Goal: Task Accomplishment & Management: Use online tool/utility

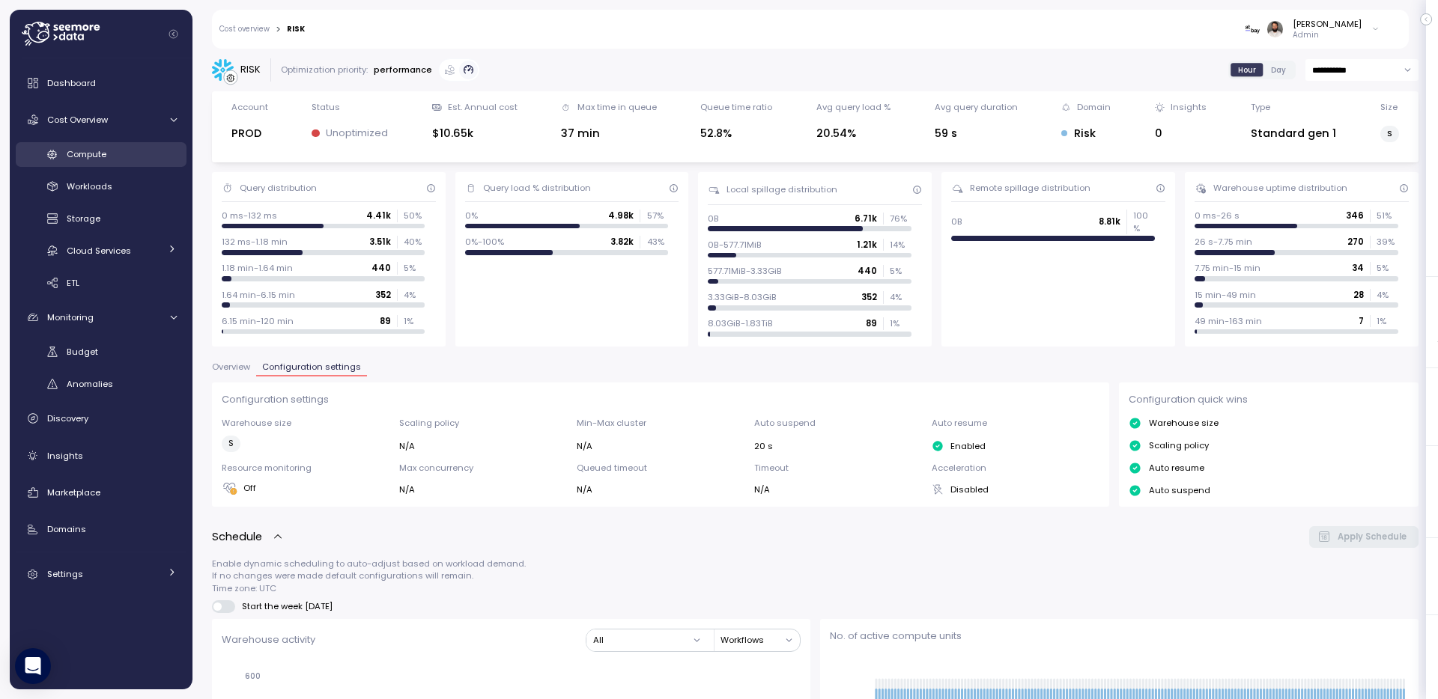
click at [93, 154] on span "Compute" at bounding box center [87, 154] width 40 height 12
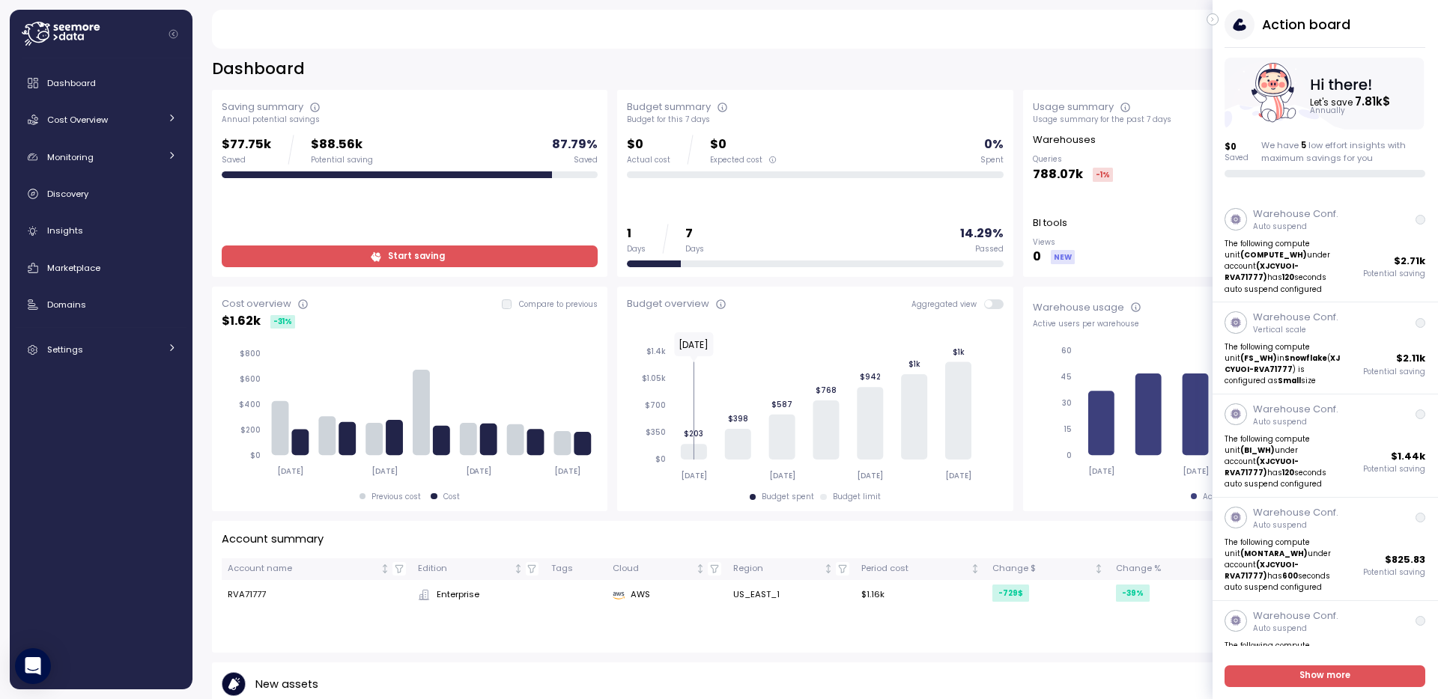
click at [1212, 18] on icon "button" at bounding box center [1212, 20] width 1 height 4
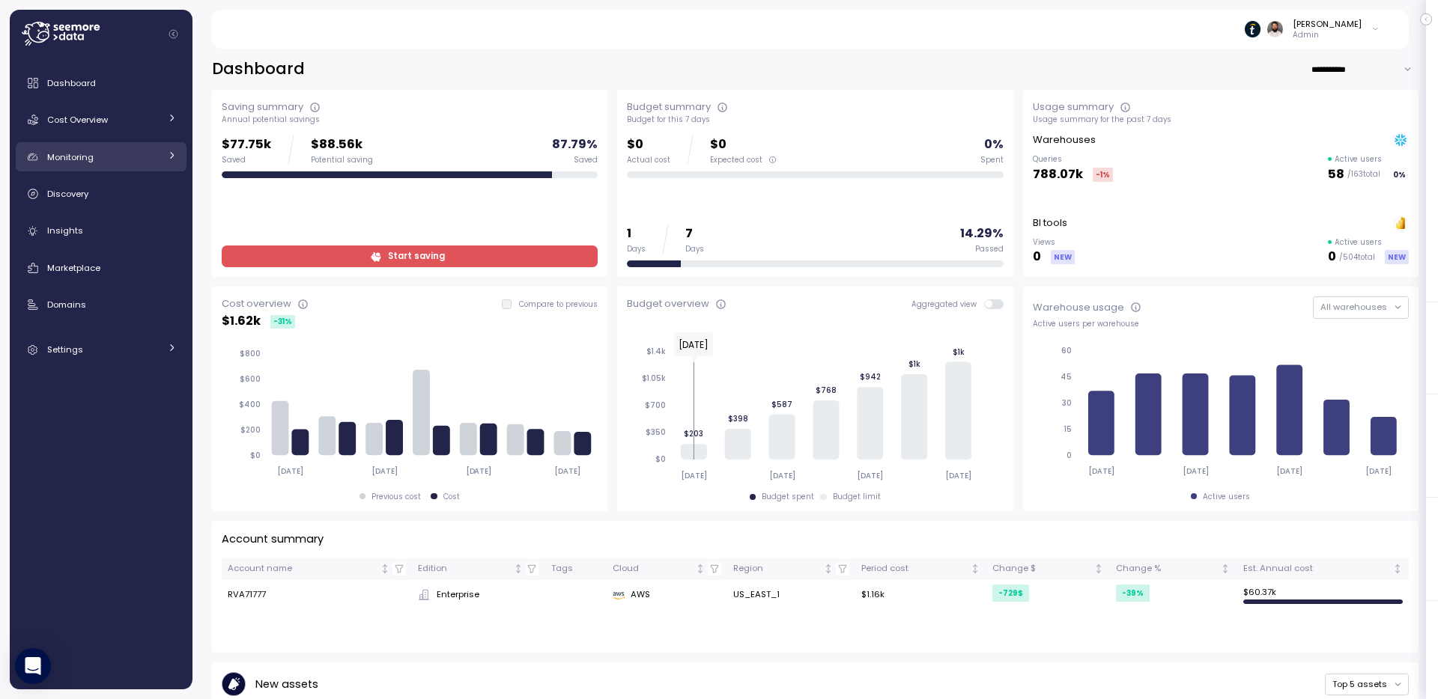
click at [110, 161] on div "Monitoring" at bounding box center [103, 157] width 112 height 15
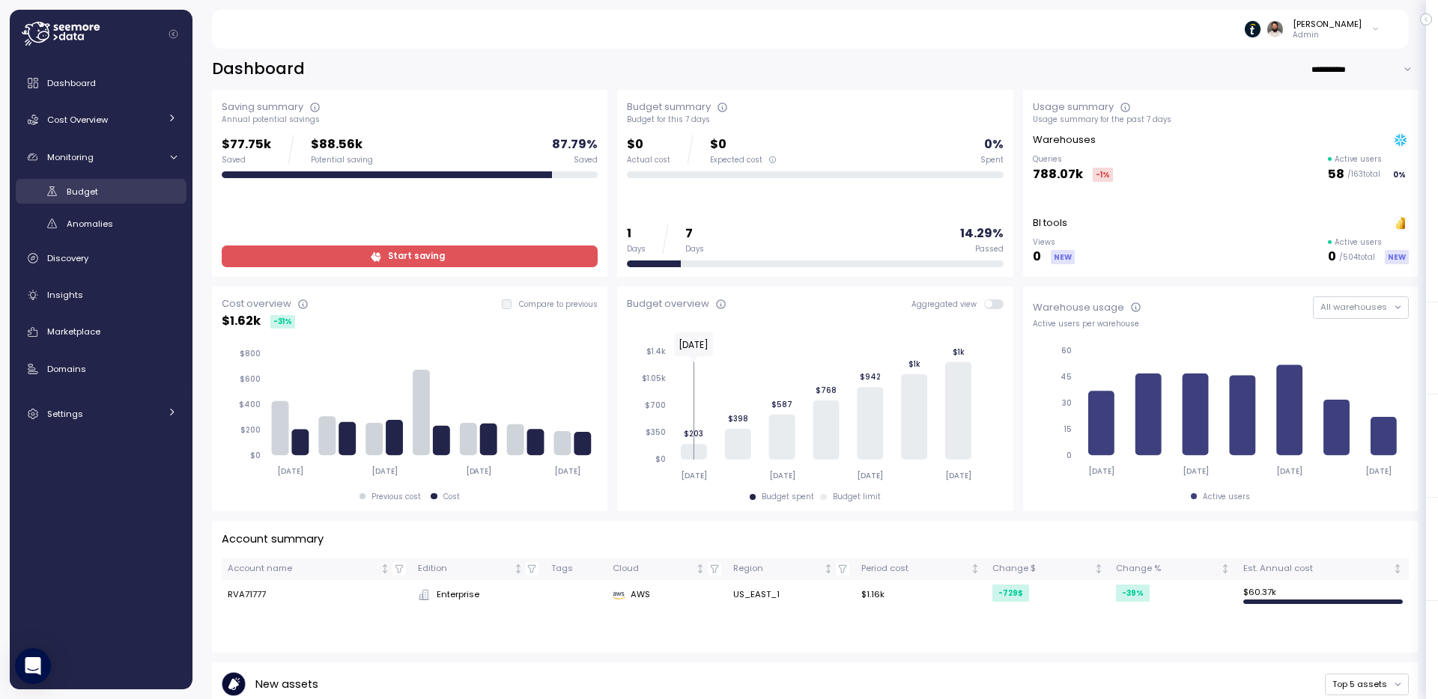
click at [115, 191] on div "Budget" at bounding box center [122, 191] width 110 height 15
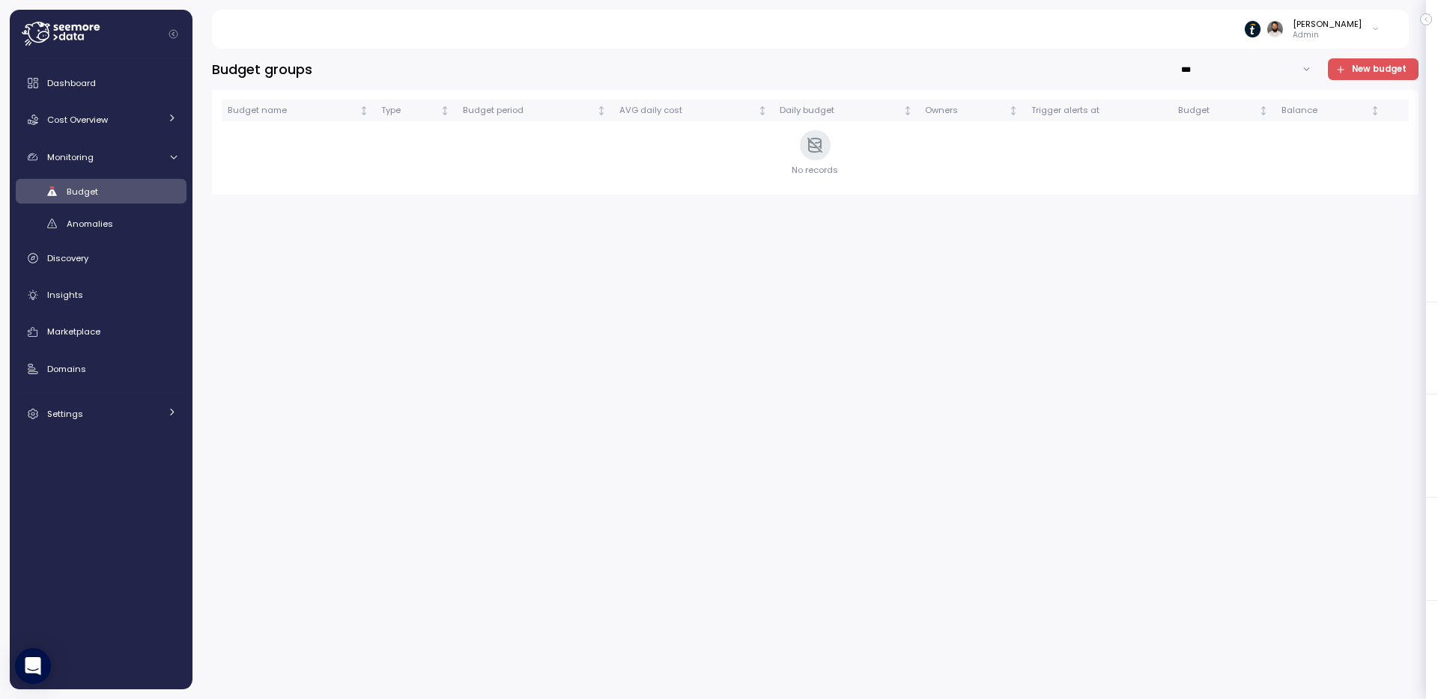
click at [1353, 71] on span "New budget" at bounding box center [1379, 69] width 55 height 20
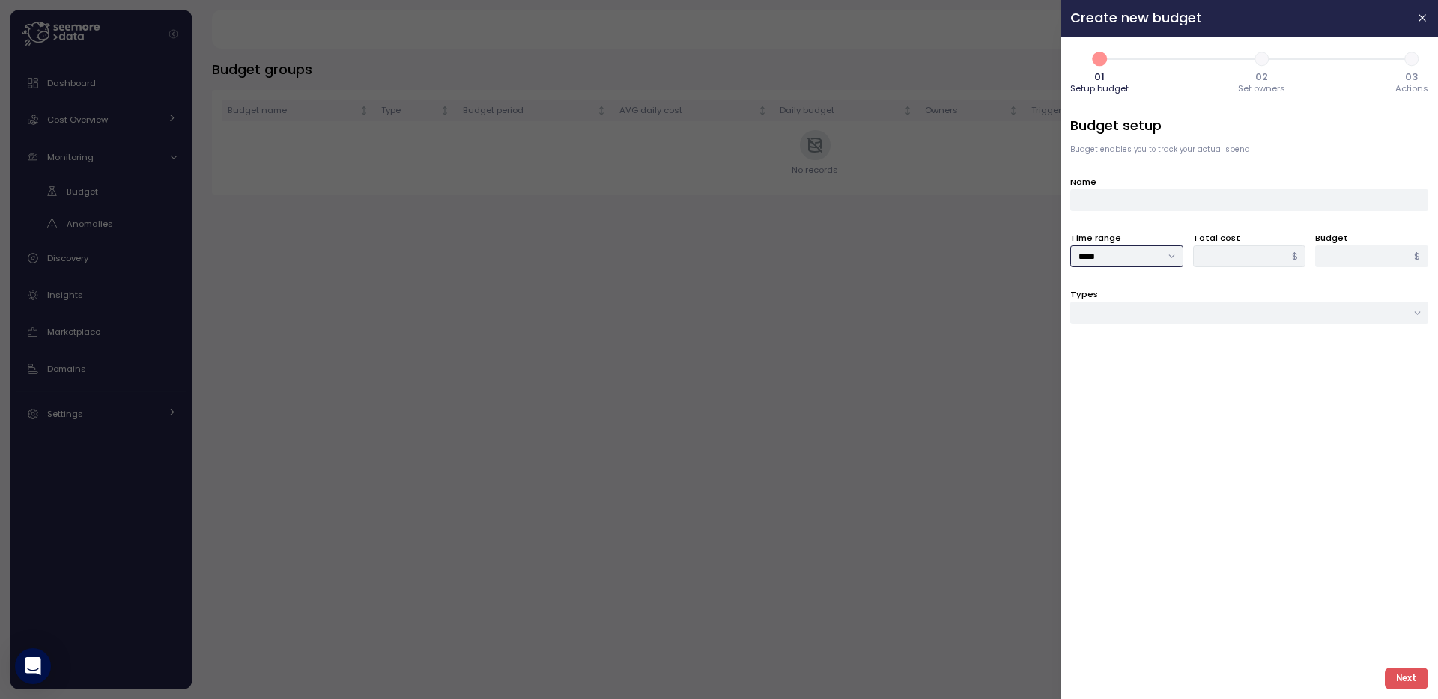
click at [1144, 254] on input "*****" at bounding box center [1126, 257] width 113 height 22
click at [1206, 303] on input "Types" at bounding box center [1249, 313] width 358 height 22
click at [1161, 428] on div "Cloud service" at bounding box center [1249, 425] width 351 height 20
type input "**********"
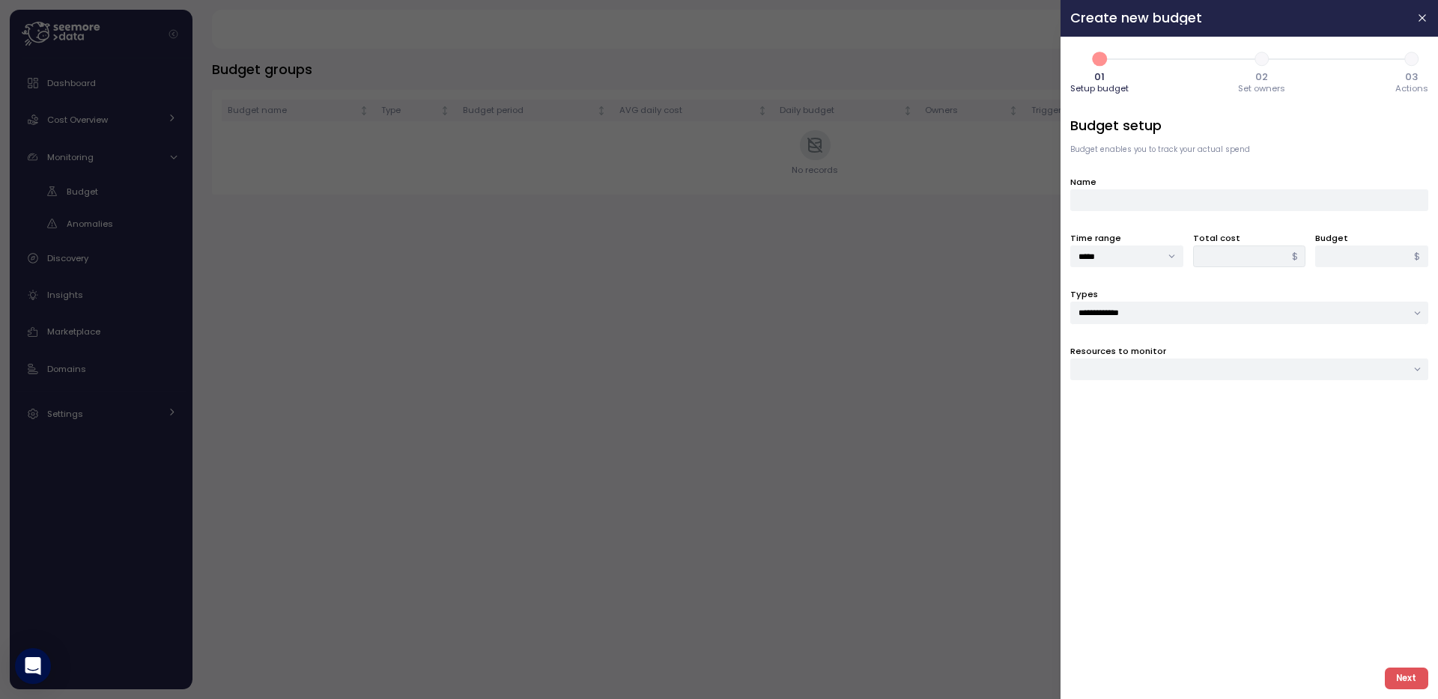
click at [1166, 347] on div "Resources to monitor" at bounding box center [1249, 362] width 358 height 37
click at [1166, 362] on div at bounding box center [1249, 370] width 358 height 22
click at [1158, 374] on div at bounding box center [1249, 370] width 358 height 22
click at [1108, 401] on div "AI_SERVICES" at bounding box center [1122, 400] width 49 height 11
type input "****"
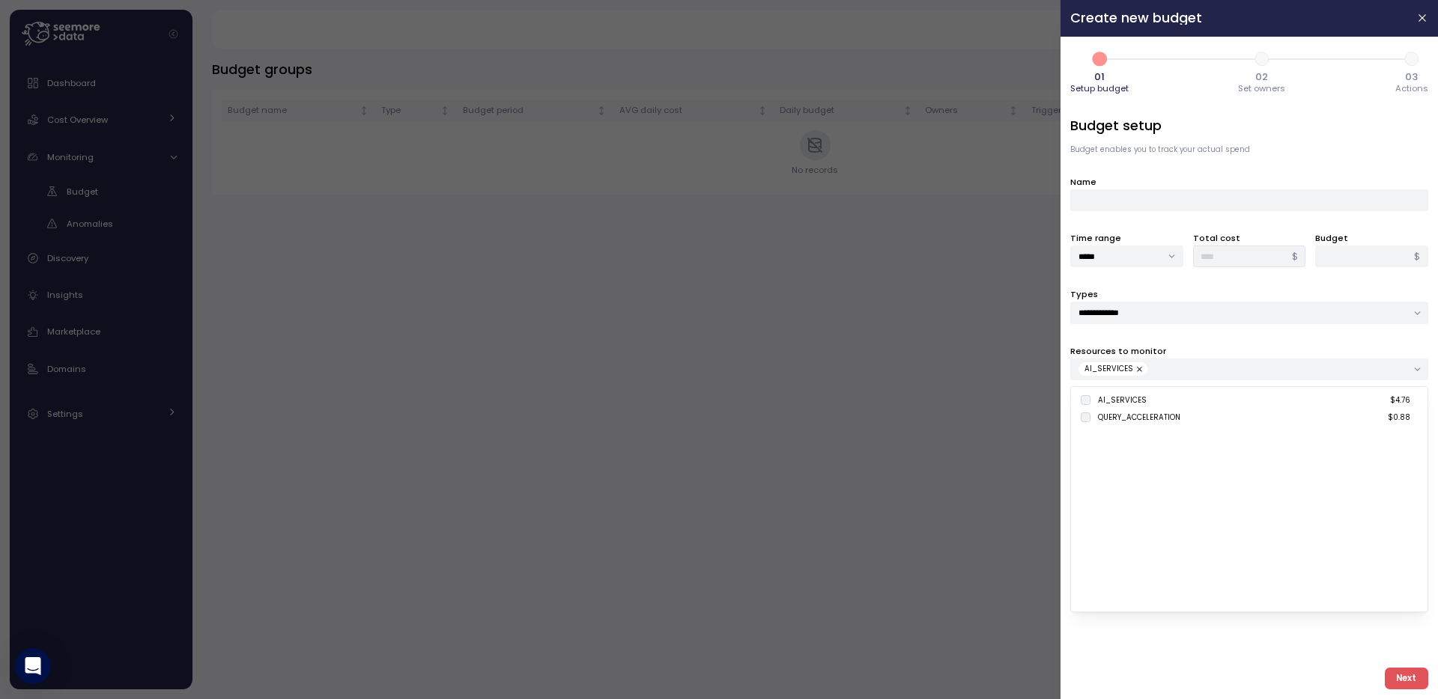
click at [1206, 367] on div "AI_SERVICES" at bounding box center [1242, 368] width 328 height 13
click at [1198, 376] on div "AI_SERVICES" at bounding box center [1249, 370] width 358 height 22
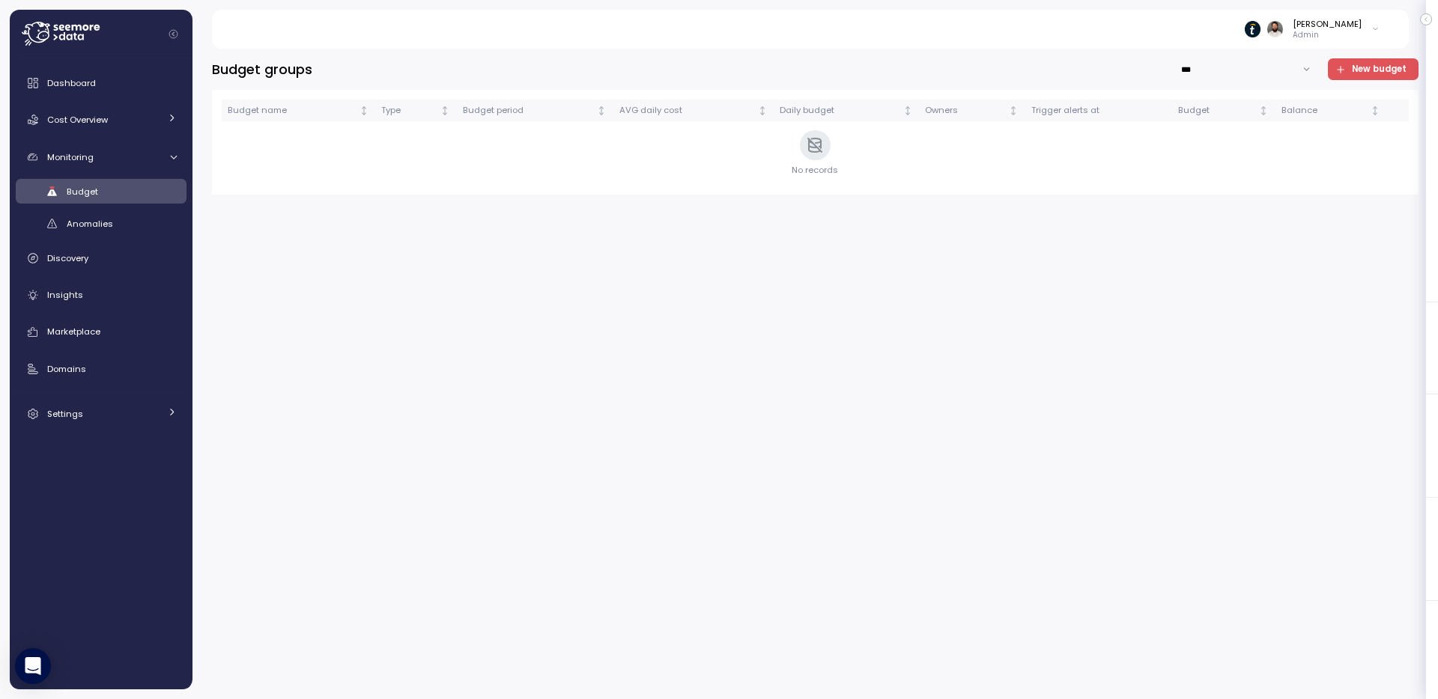
click at [1359, 77] on span "New budget" at bounding box center [1379, 69] width 55 height 20
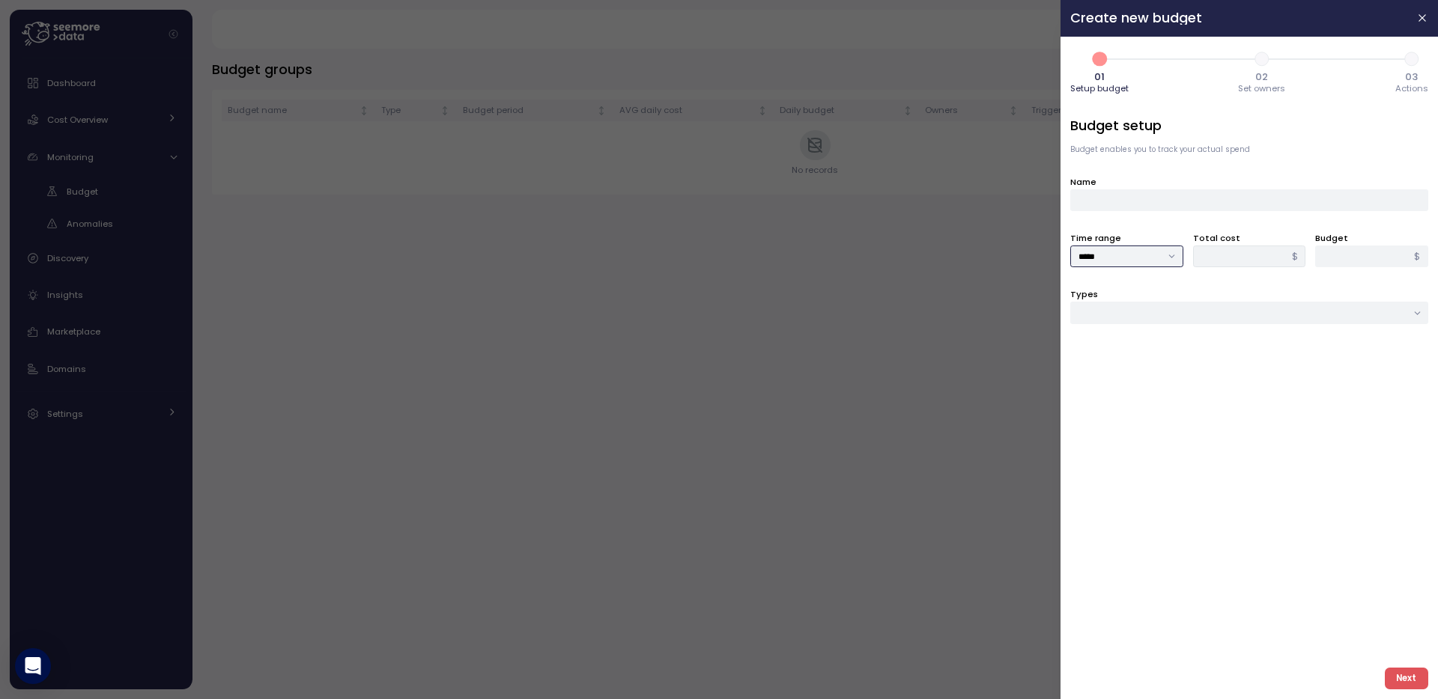
click at [1104, 253] on input "*****" at bounding box center [1126, 257] width 113 height 22
click at [1103, 298] on div "Weekly" at bounding box center [1127, 307] width 106 height 20
type input "******"
click at [1207, 302] on input "Types" at bounding box center [1249, 313] width 358 height 22
click at [1180, 425] on div "Cloud service" at bounding box center [1249, 425] width 351 height 20
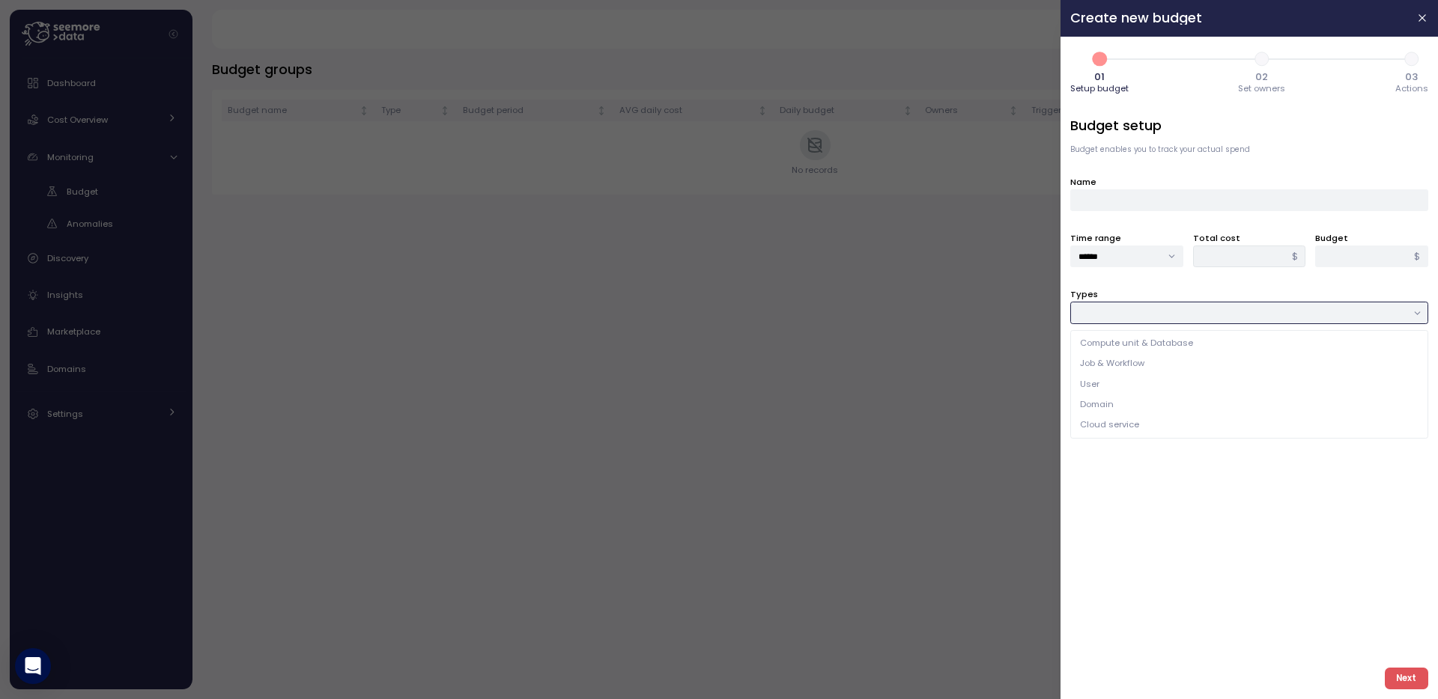
type input "**********"
click at [1197, 375] on div at bounding box center [1249, 370] width 358 height 22
click at [1108, 406] on span "AI_SERVICES $33.3" at bounding box center [1245, 403] width 329 height 17
click at [1108, 396] on div "AI_SERVICES" at bounding box center [1122, 400] width 49 height 11
type input "****"
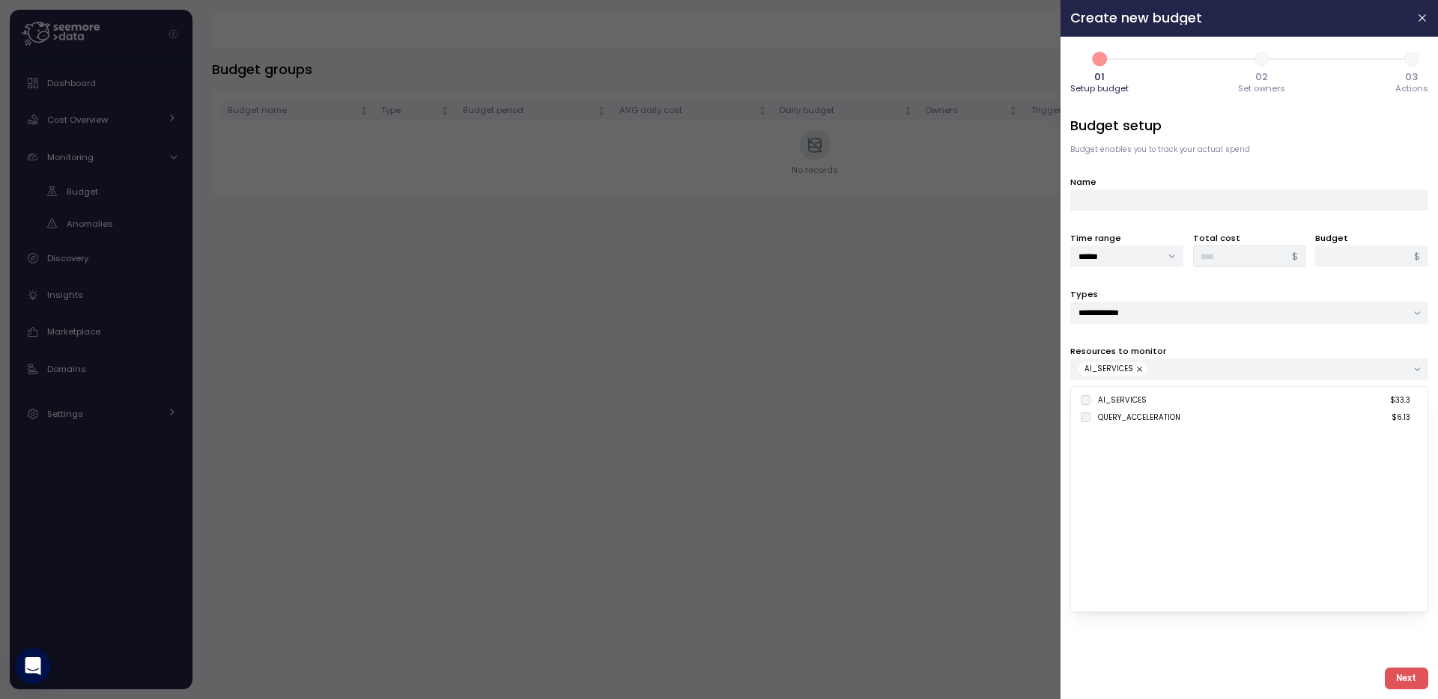
click at [808, 394] on div at bounding box center [719, 349] width 1438 height 699
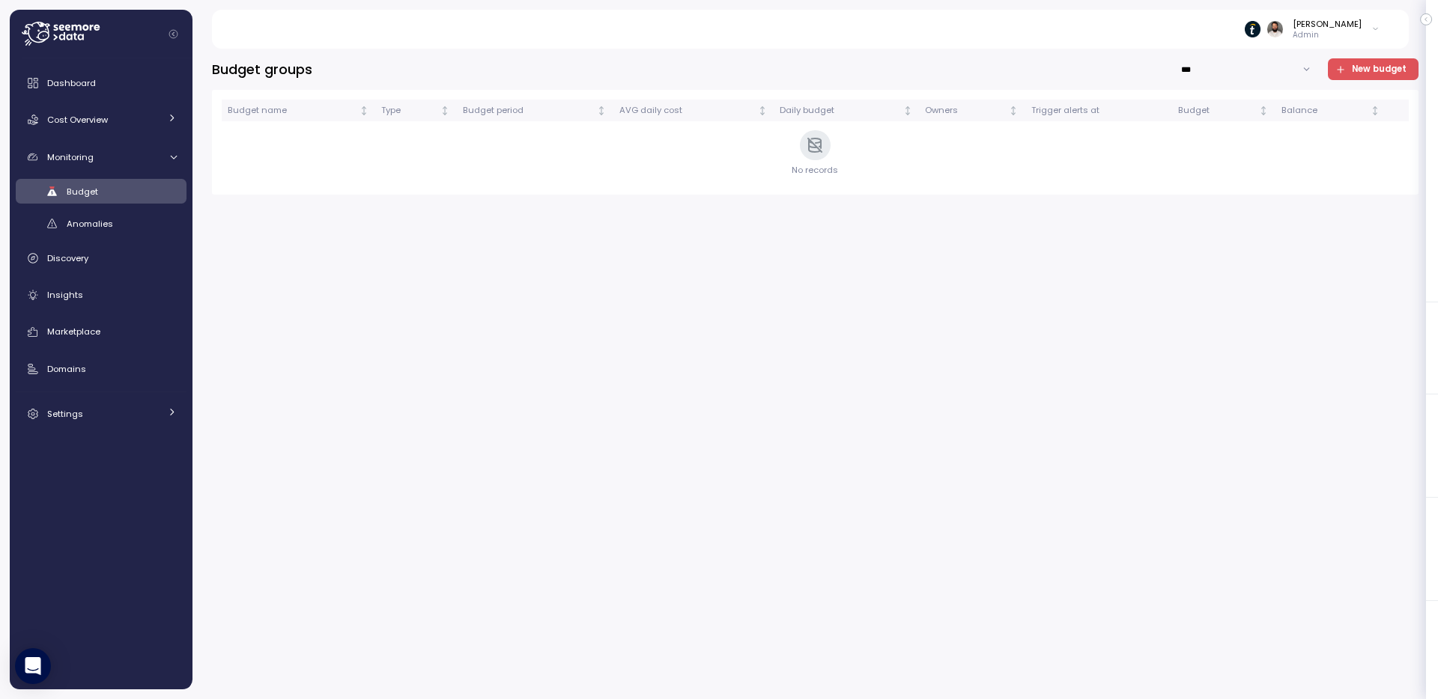
click at [660, 309] on div "Budget groups *** New budget Budget name Type Budget period AVG daily cost Dail…" at bounding box center [815, 373] width 1206 height 631
click at [132, 117] on div "Cost Overview" at bounding box center [103, 119] width 112 height 15
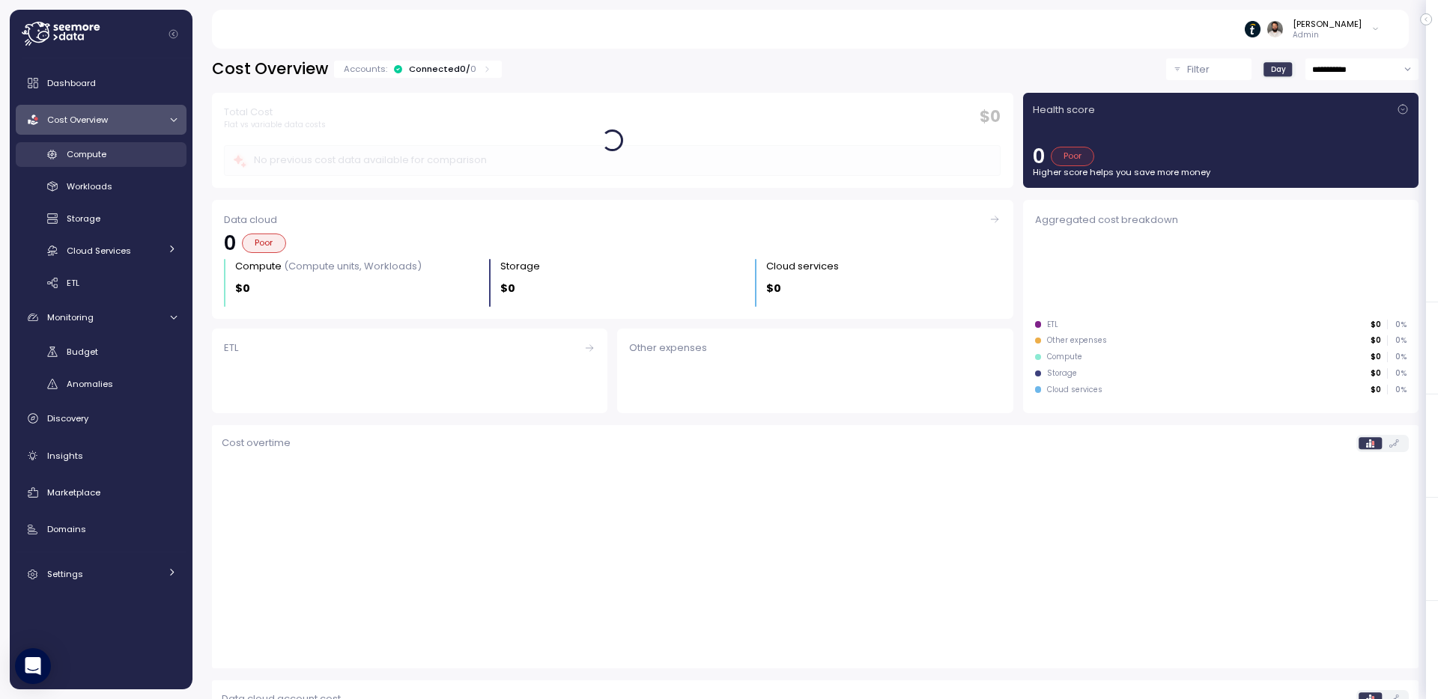
click at [144, 163] on link "Compute" at bounding box center [101, 154] width 171 height 25
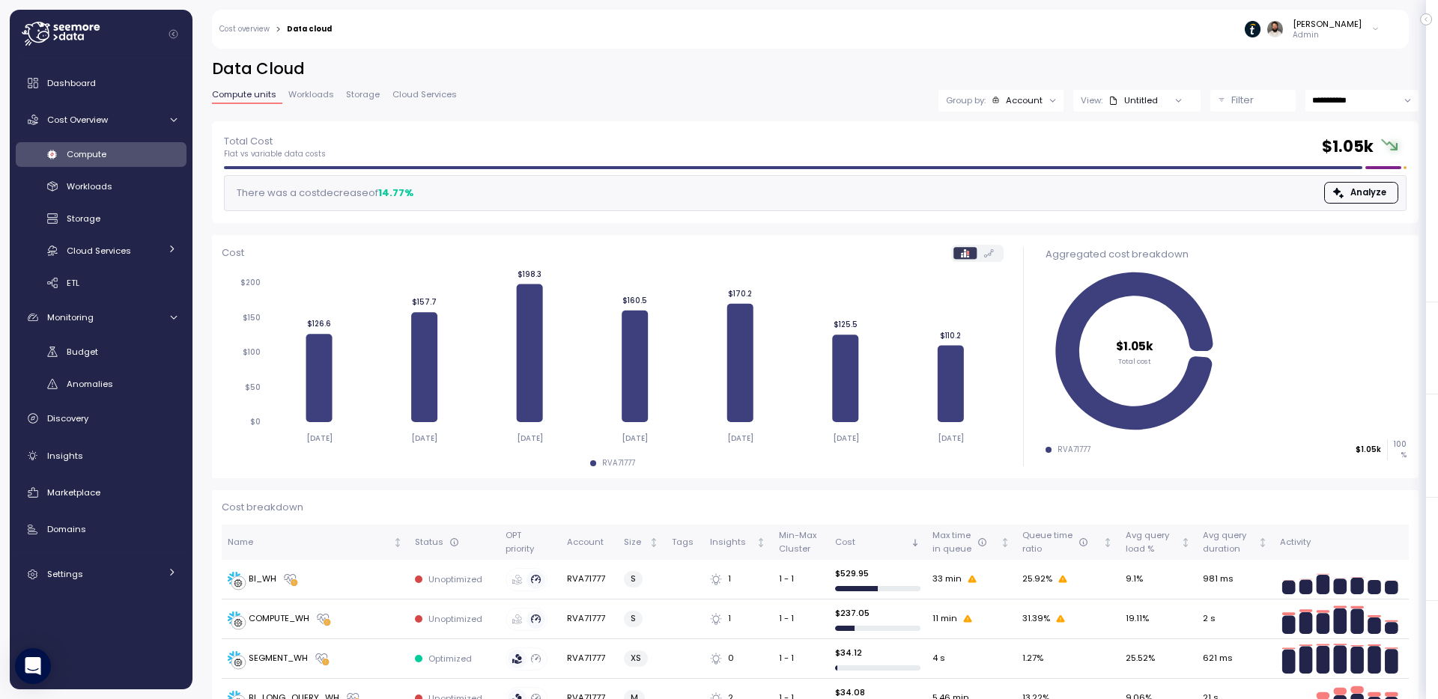
click at [1340, 48] on div "Guy Biecher Admin" at bounding box center [865, 29] width 1048 height 39
click at [1340, 29] on div "[PERSON_NAME]" at bounding box center [1326, 24] width 69 height 12
click at [1321, 173] on div "Copy account id" at bounding box center [1315, 169] width 105 height 13
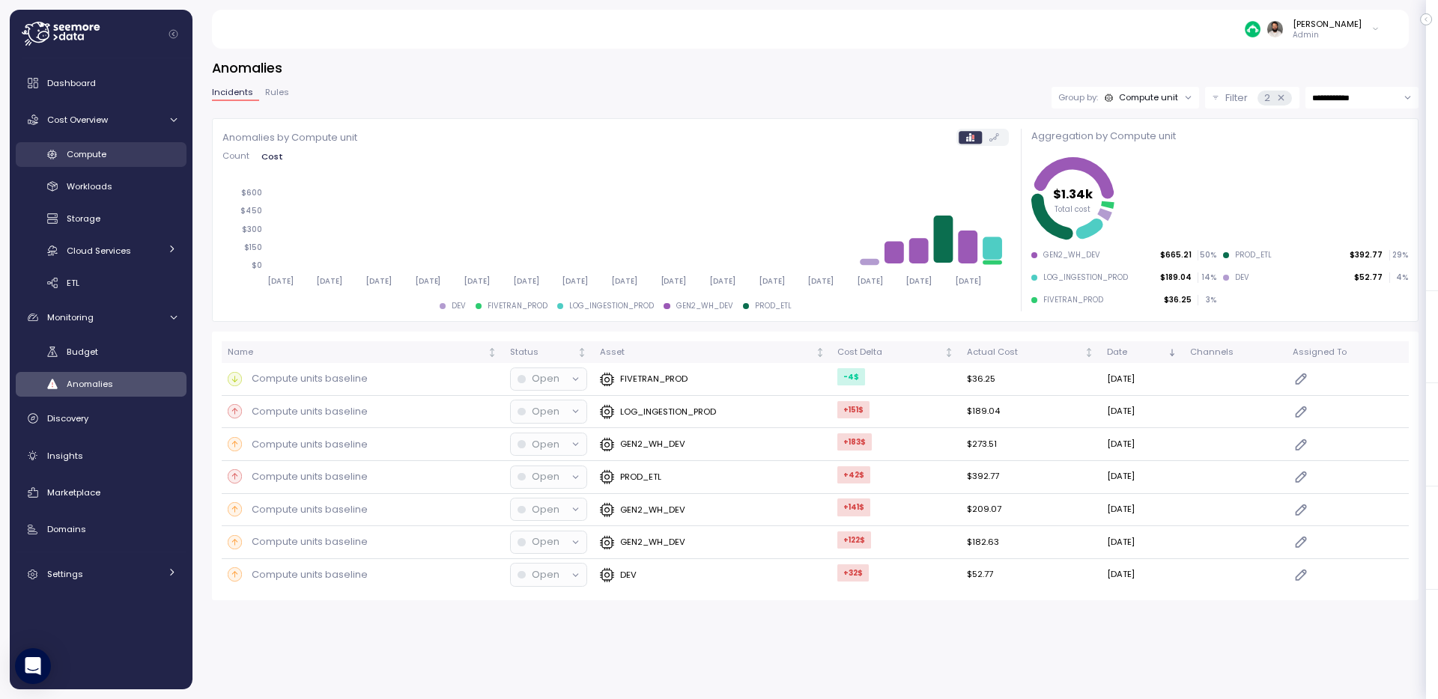
click at [133, 154] on div "Compute" at bounding box center [122, 154] width 110 height 15
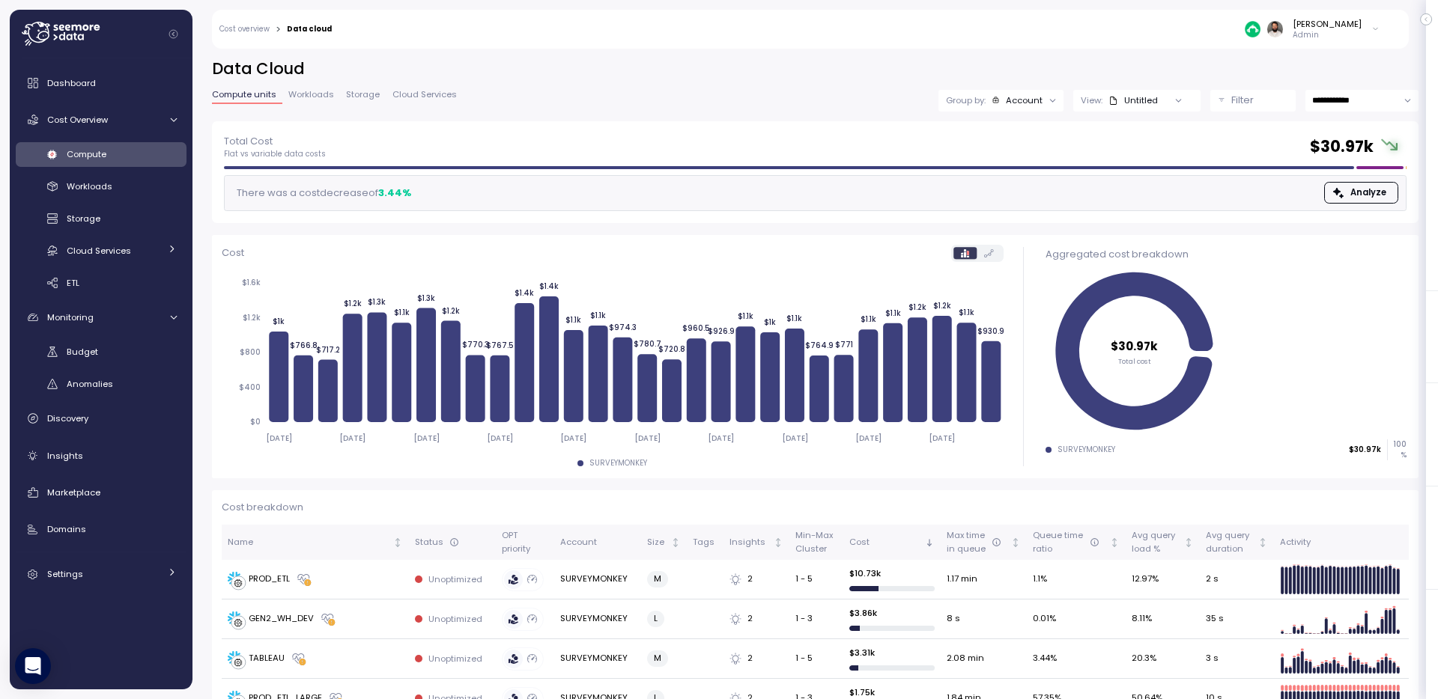
click at [1009, 97] on div "Account" at bounding box center [1024, 100] width 37 height 12
click at [1000, 177] on p "Compute unit" at bounding box center [1015, 183] width 59 height 12
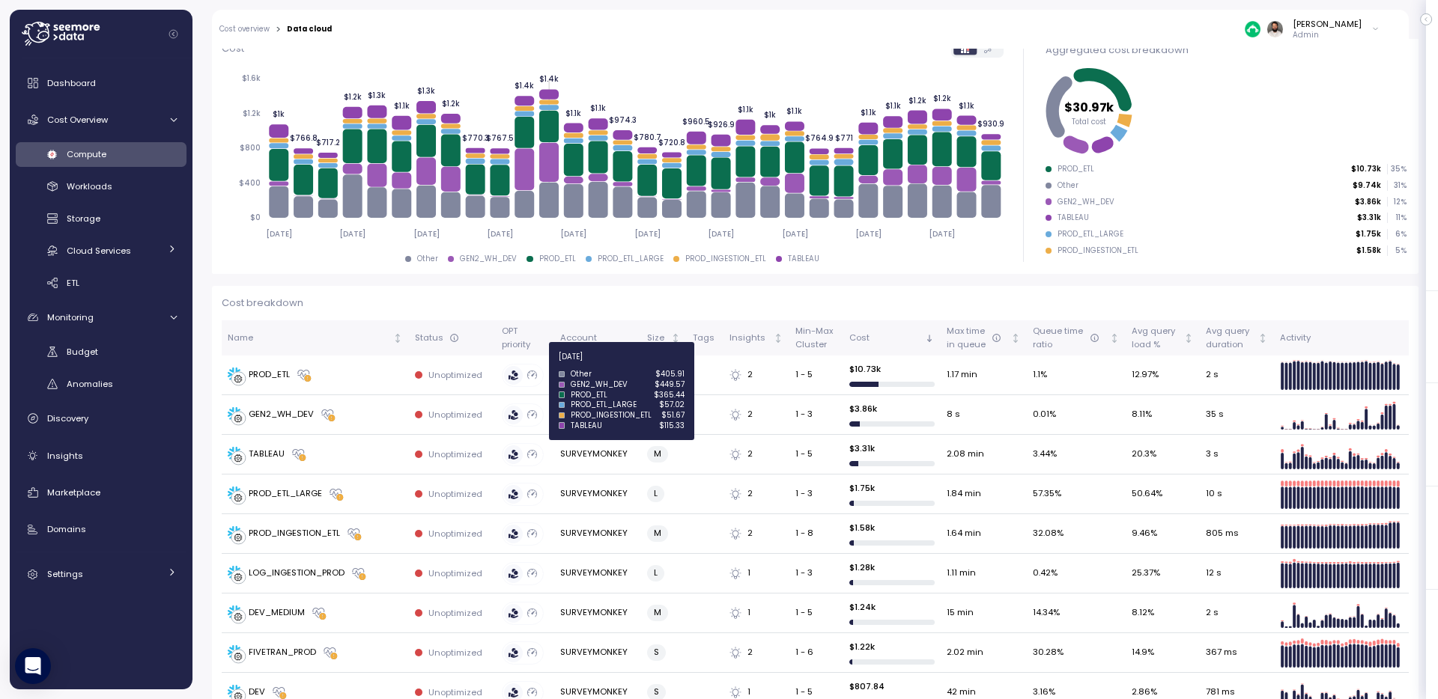
scroll to position [473, 0]
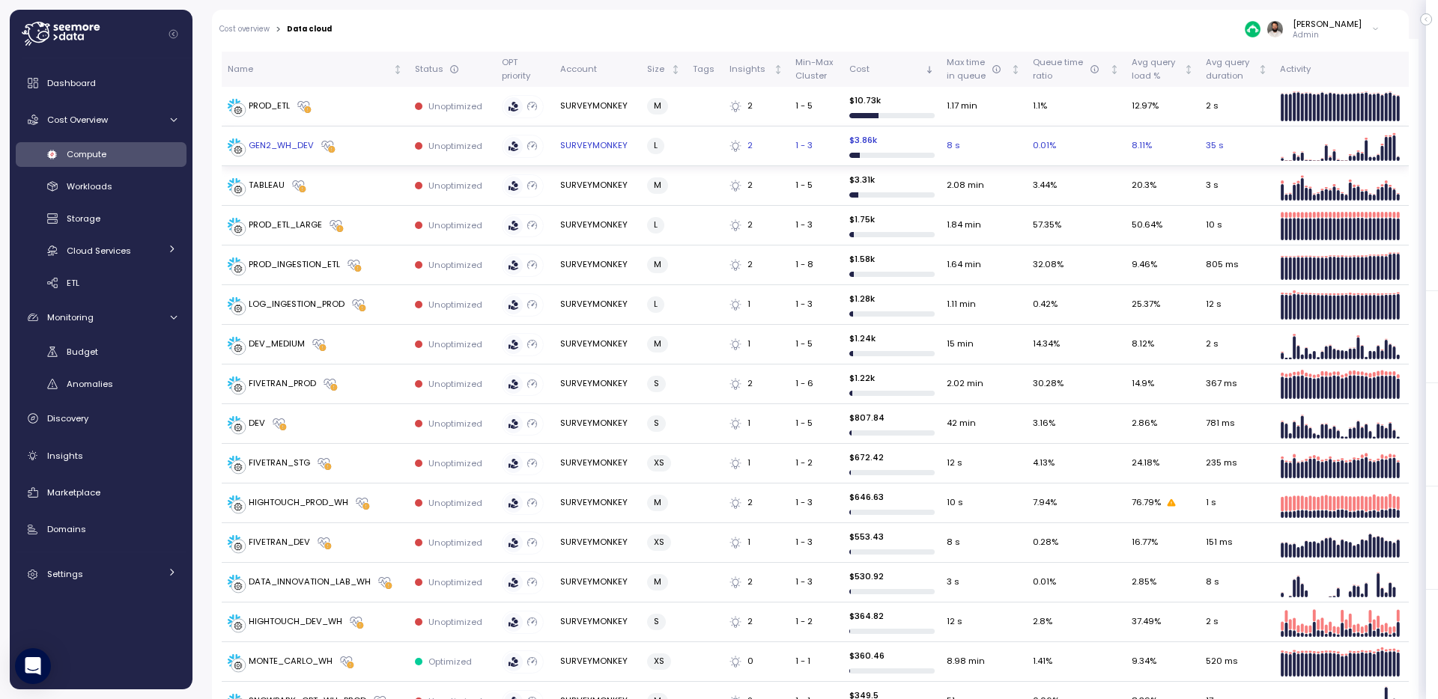
click at [363, 157] on td "GEN2_WH_DEV" at bounding box center [315, 147] width 187 height 40
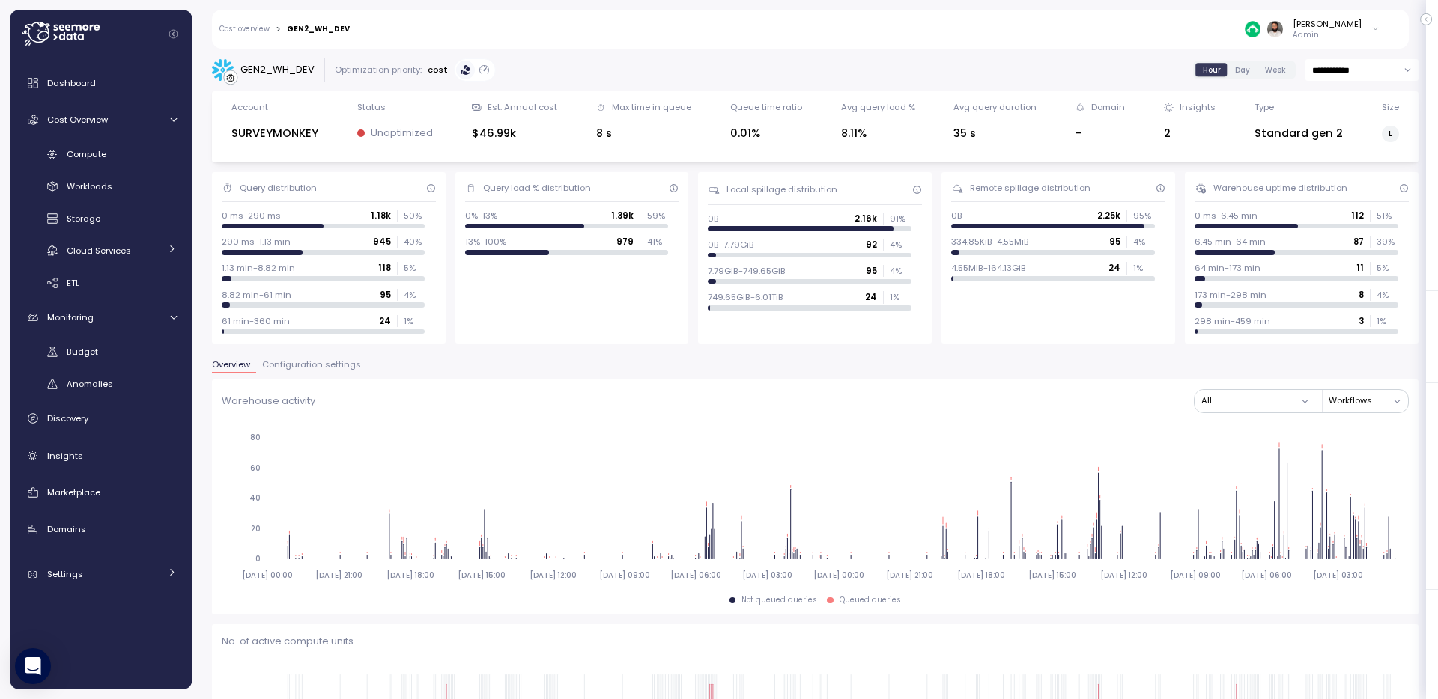
click at [325, 23] on div "Cost overview > GEN2_WH_DEV Guy Biecher Admin" at bounding box center [800, 29] width 1177 height 39
copy div "GEN2_WH_DEV"
click at [1310, 34] on p "Admin" at bounding box center [1326, 35] width 69 height 10
click at [1306, 33] on div "Guy Biecher Admin" at bounding box center [1312, 29] width 135 height 22
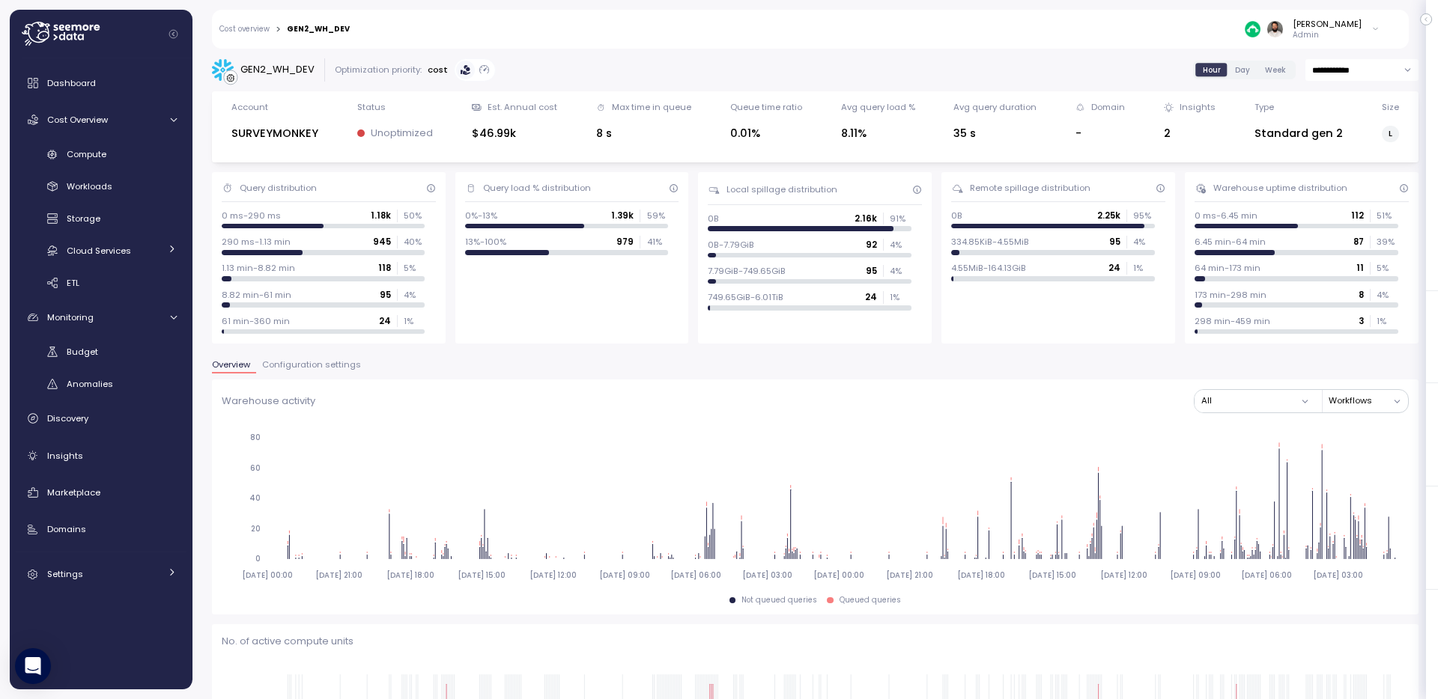
click at [1302, 43] on div "Guy Biecher Admin" at bounding box center [874, 29] width 1030 height 39
click at [1316, 32] on p "Admin" at bounding box center [1326, 35] width 69 height 10
click at [1337, 171] on div "Copy account id" at bounding box center [1315, 169] width 105 height 13
click at [284, 74] on div "GEN2_WH_DEV" at bounding box center [277, 69] width 74 height 15
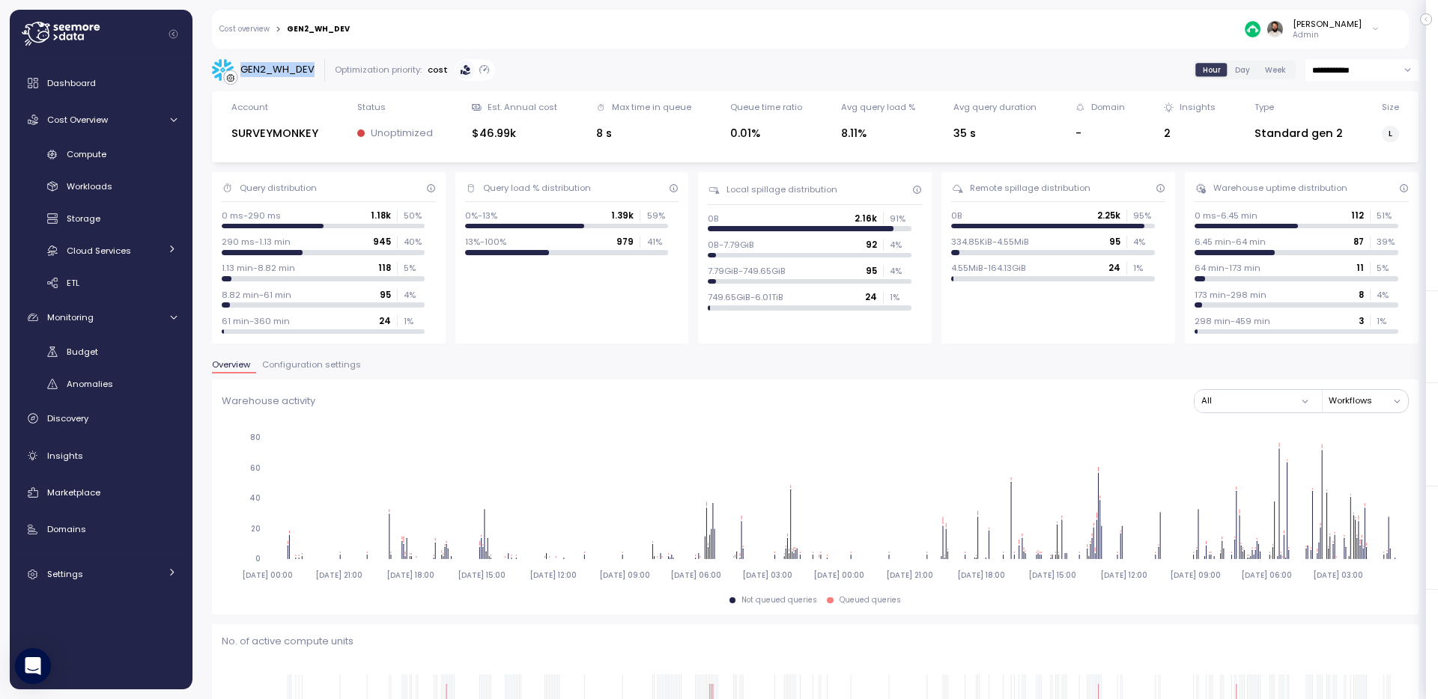
copy div "GEN2_WH_DEV"
click at [345, 366] on span "Configuration settings" at bounding box center [311, 365] width 99 height 8
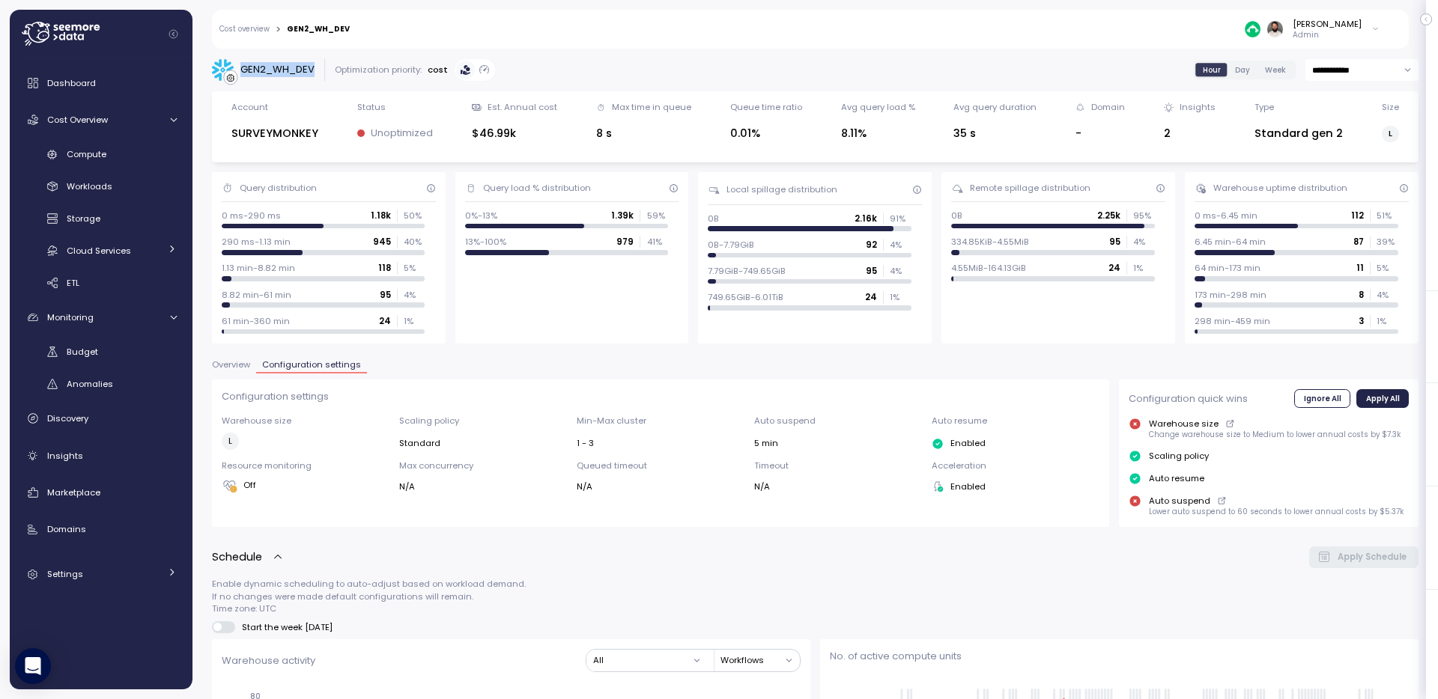
click at [222, 361] on span "Overview" at bounding box center [231, 365] width 38 height 8
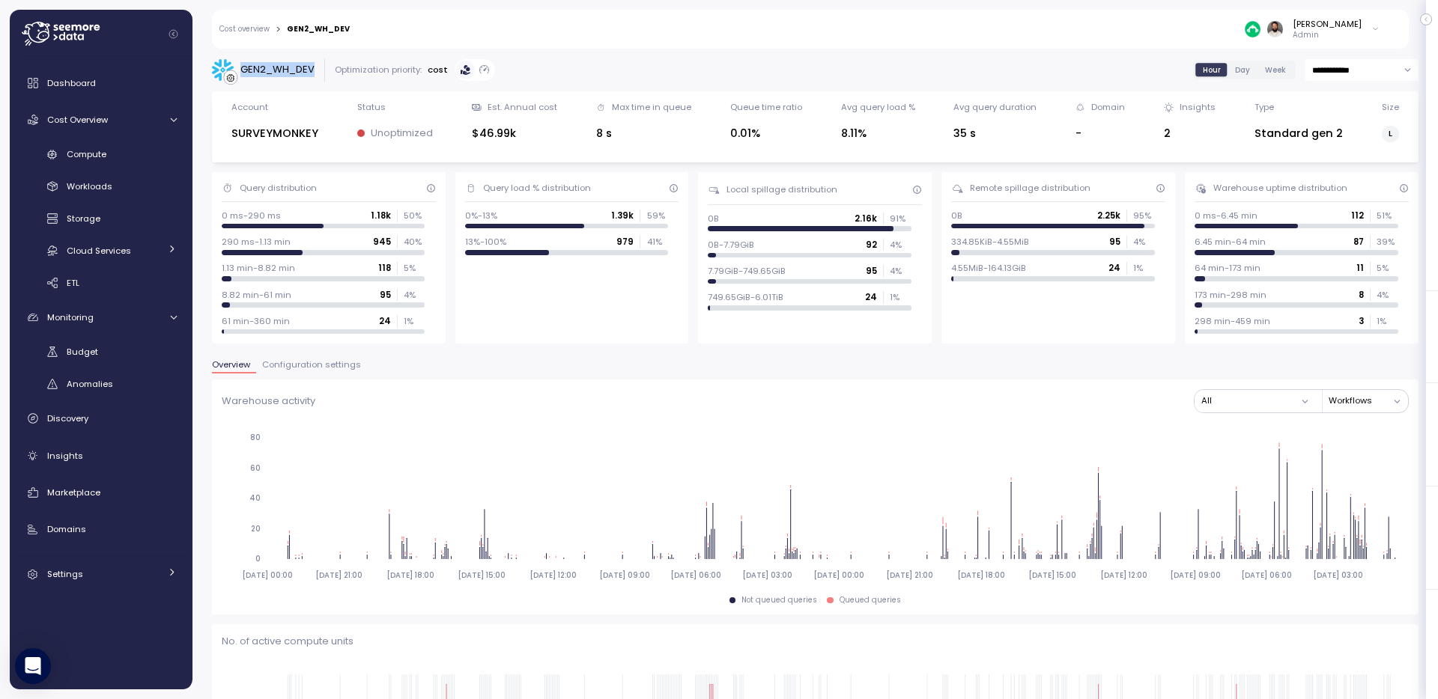
click at [309, 362] on span "Configuration settings" at bounding box center [311, 365] width 99 height 8
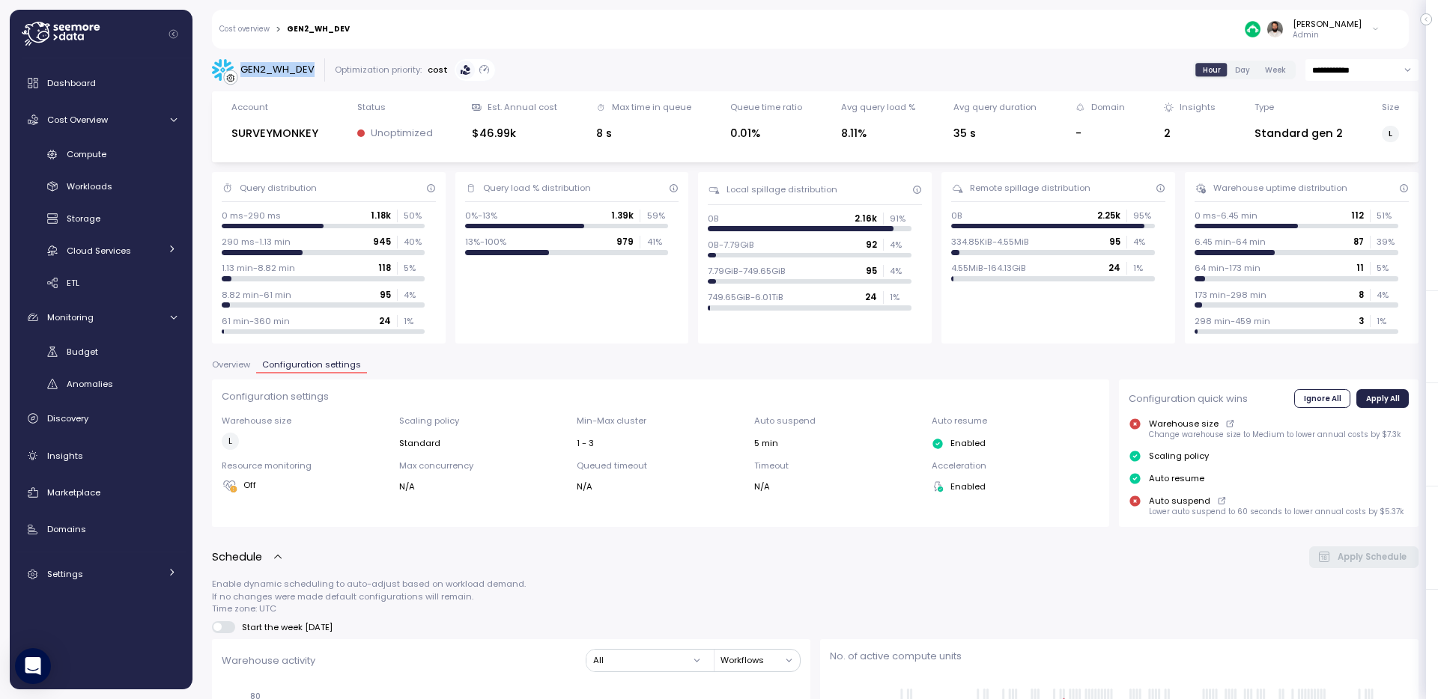
click at [235, 364] on span "Overview" at bounding box center [231, 365] width 38 height 8
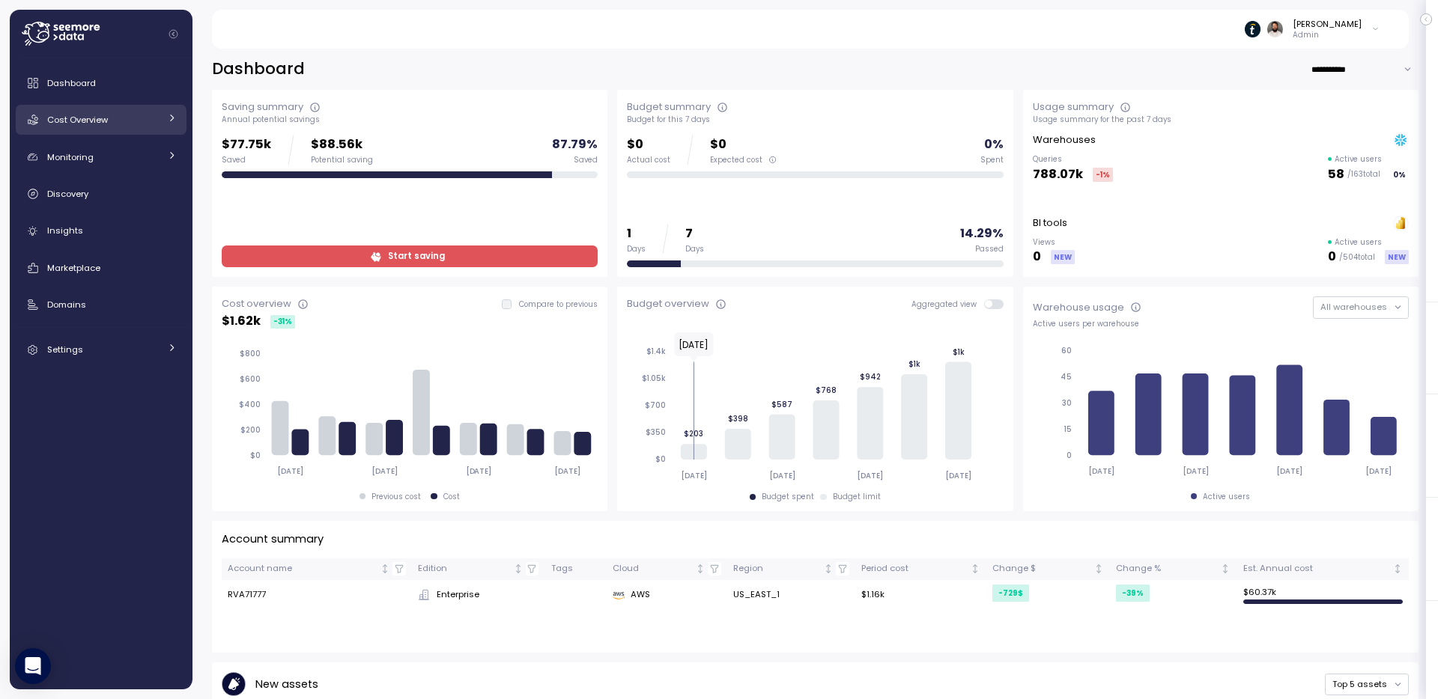
click at [137, 116] on div "Cost Overview" at bounding box center [103, 119] width 112 height 15
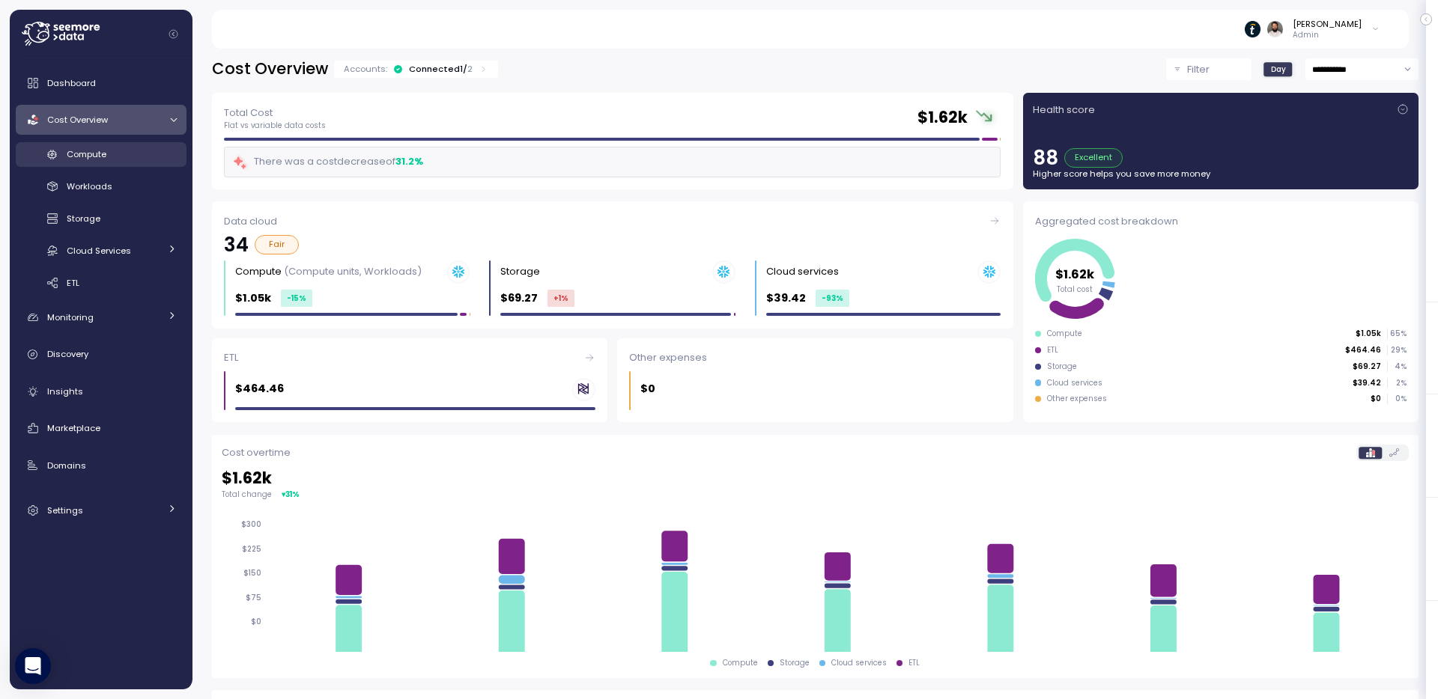
click at [131, 153] on div "Compute" at bounding box center [122, 154] width 110 height 15
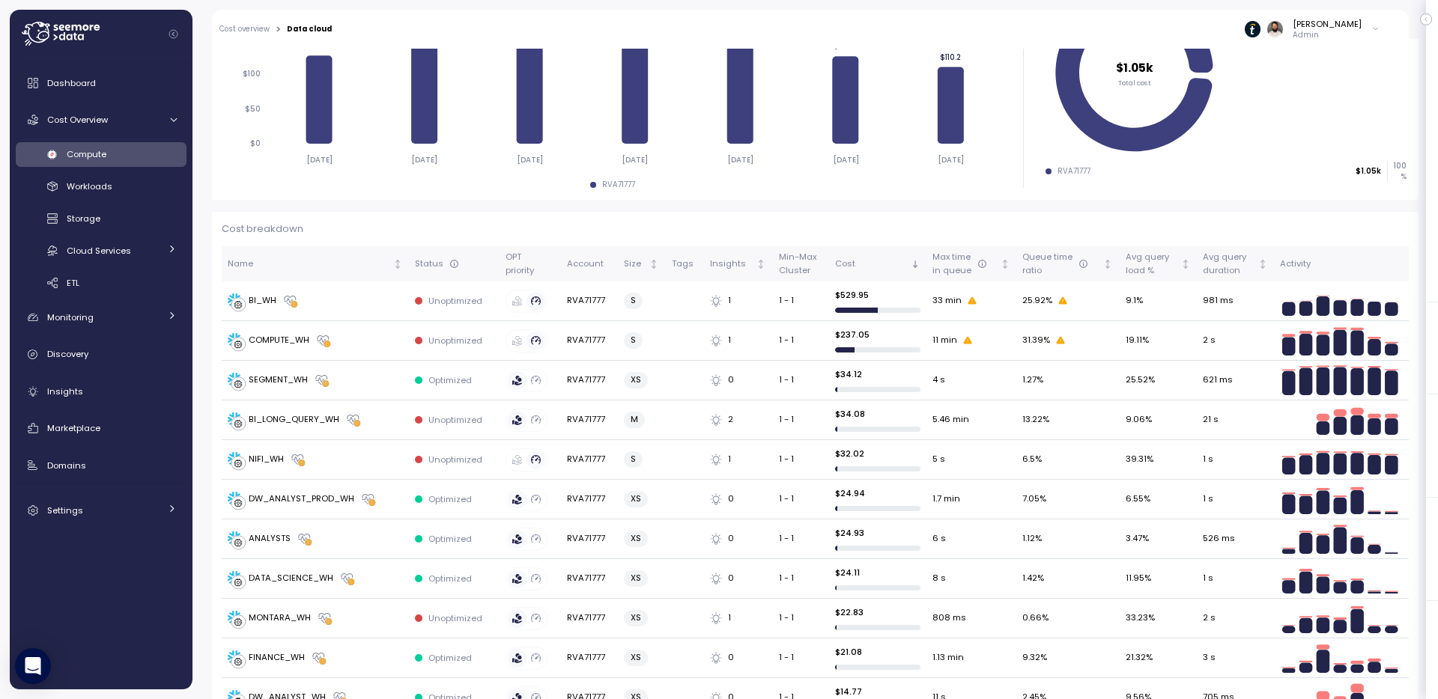
scroll to position [308, 0]
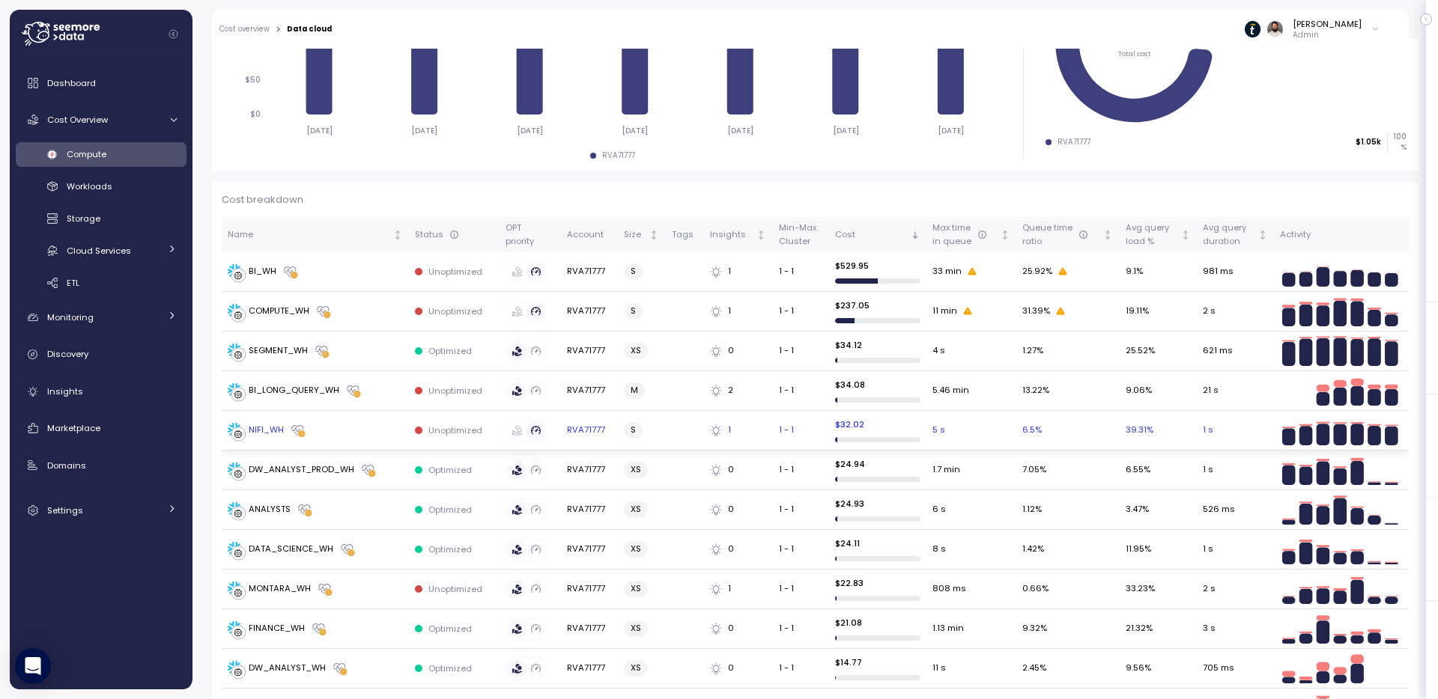
click at [362, 434] on div "NIFI_WH" at bounding box center [315, 430] width 175 height 15
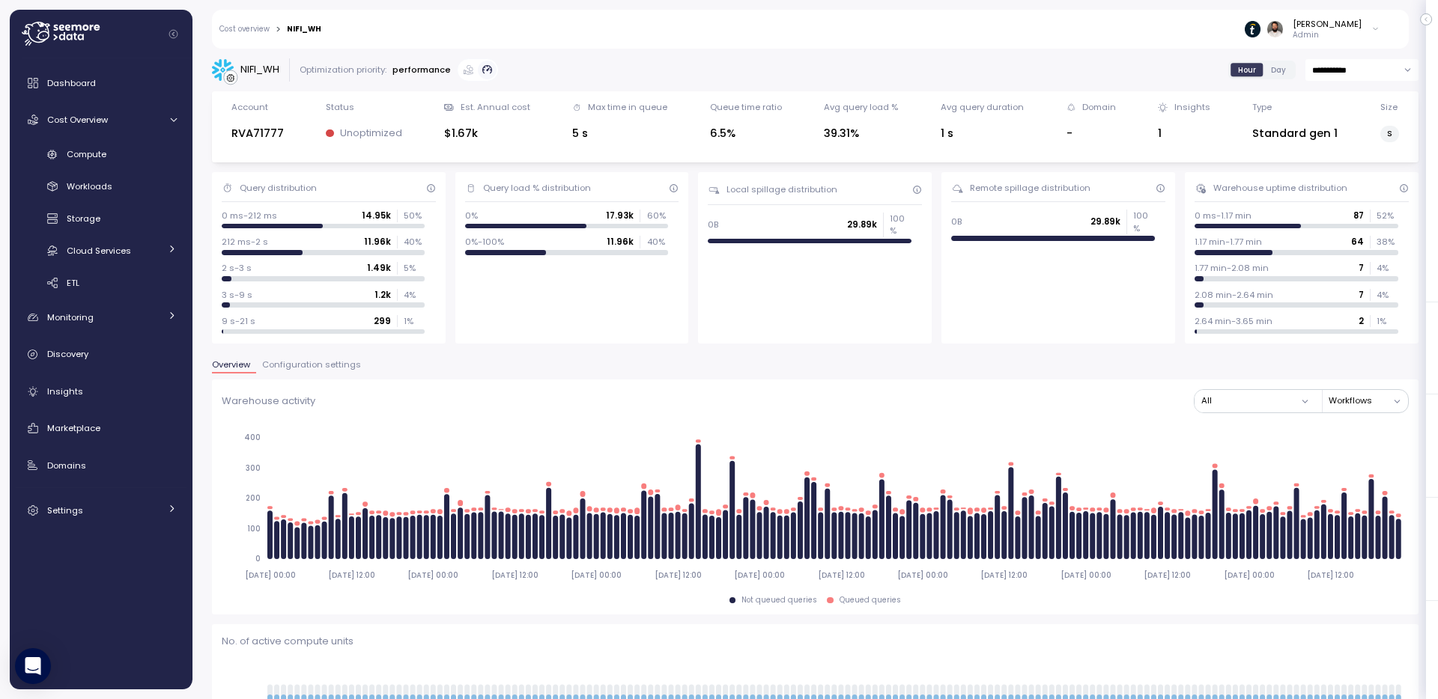
click at [314, 369] on span "Configuration settings" at bounding box center [311, 365] width 99 height 8
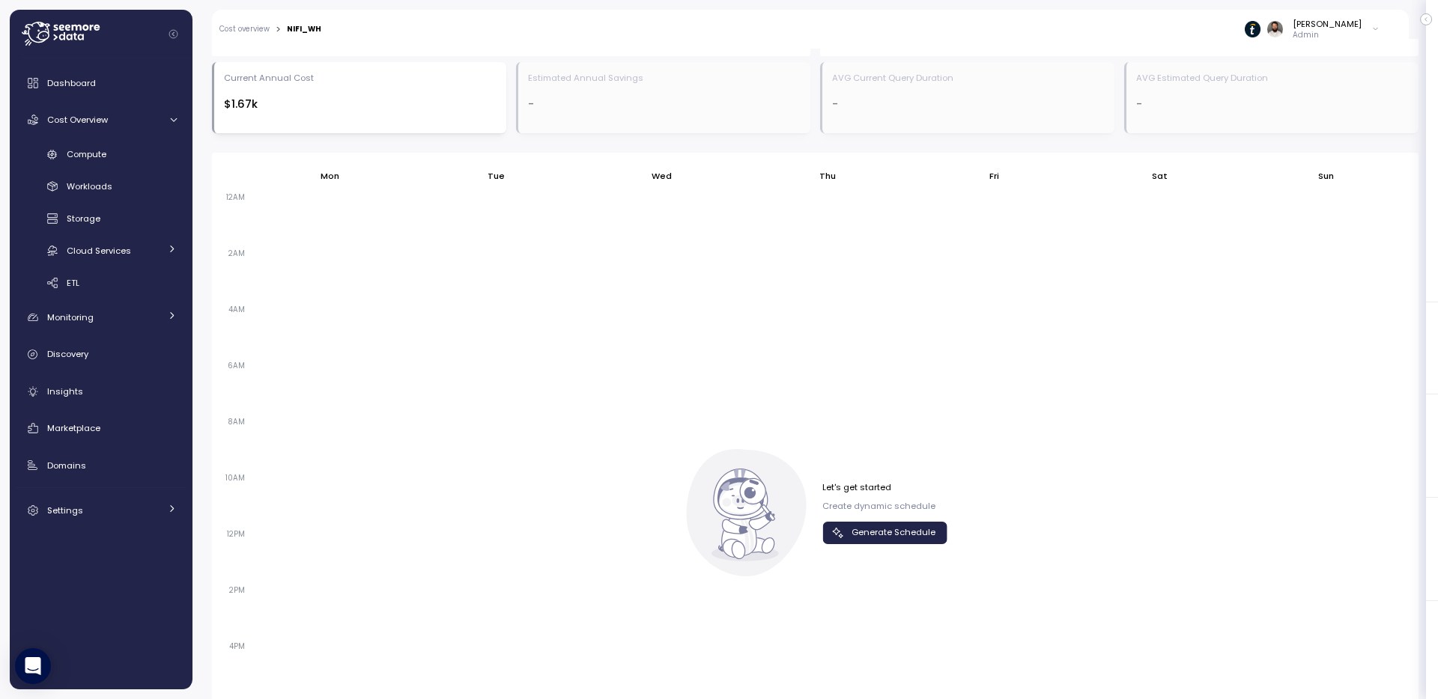
scroll to position [425, 0]
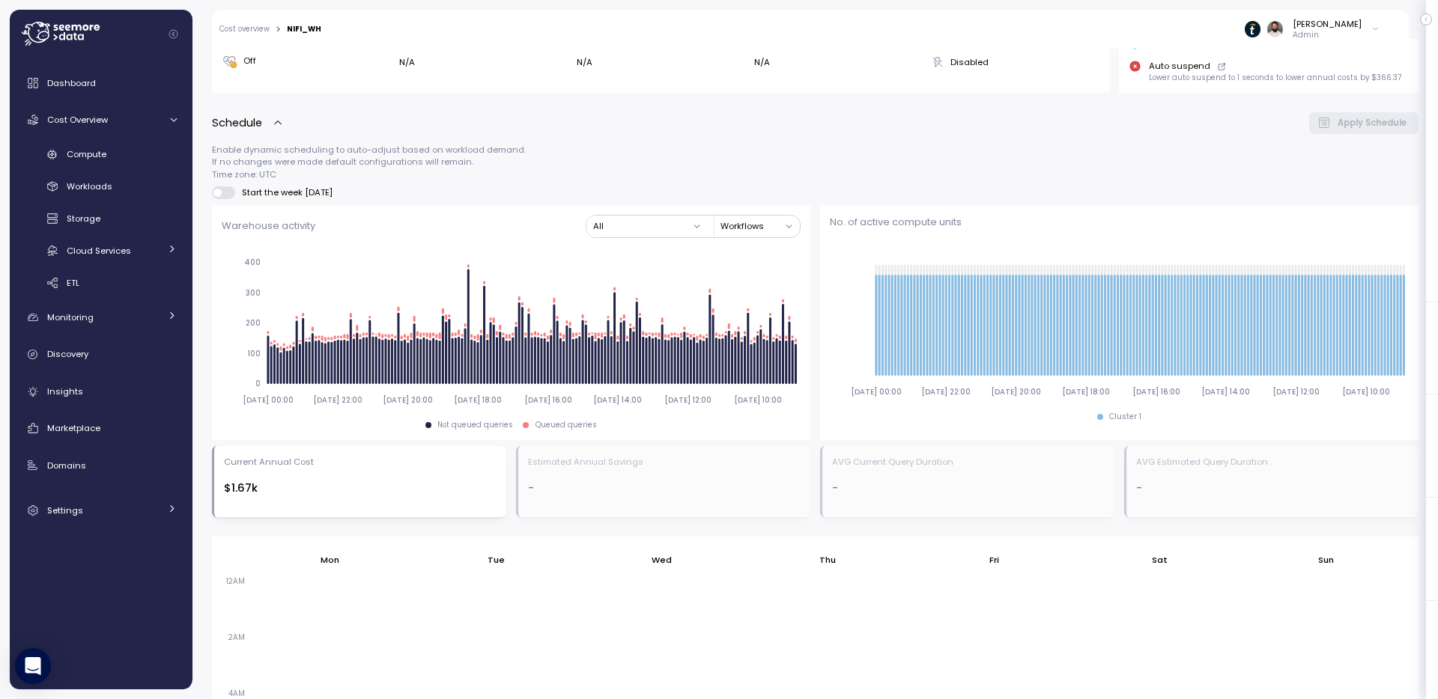
click at [232, 464] on div "Current Annual Cost" at bounding box center [269, 462] width 90 height 12
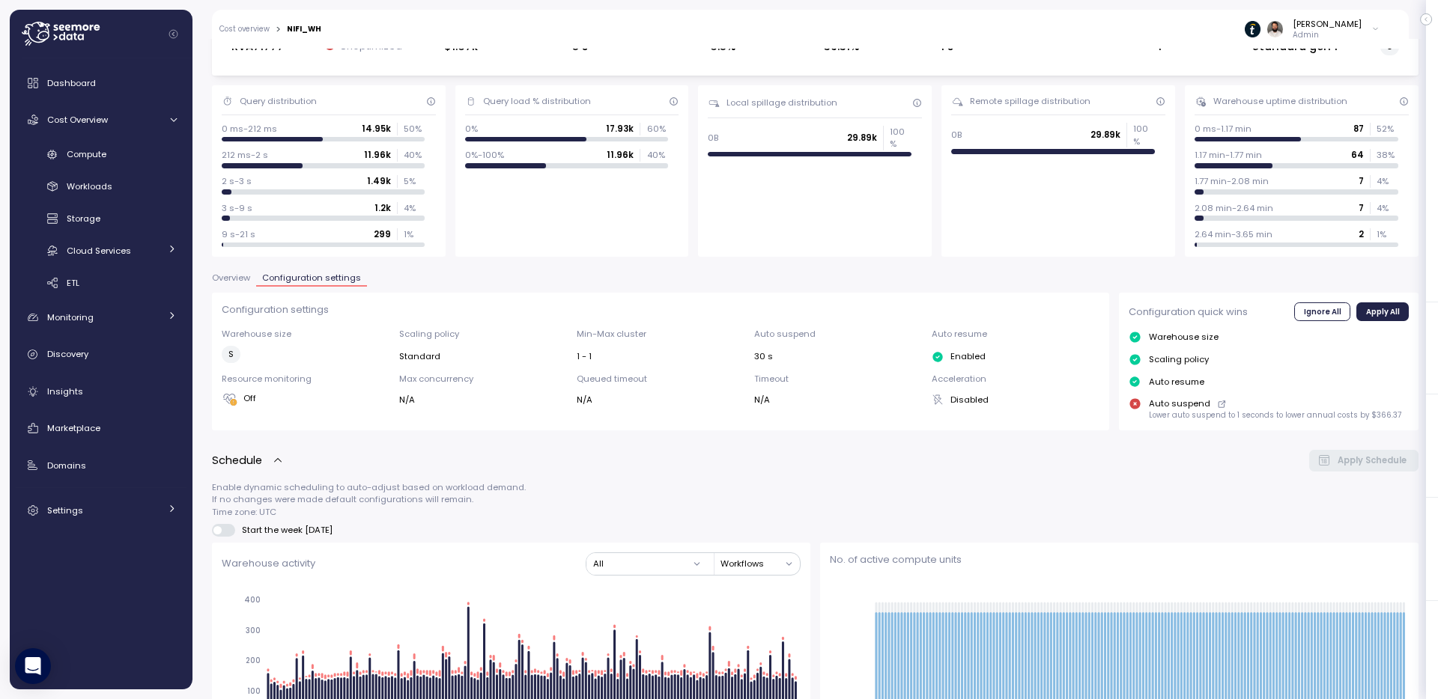
scroll to position [0, 0]
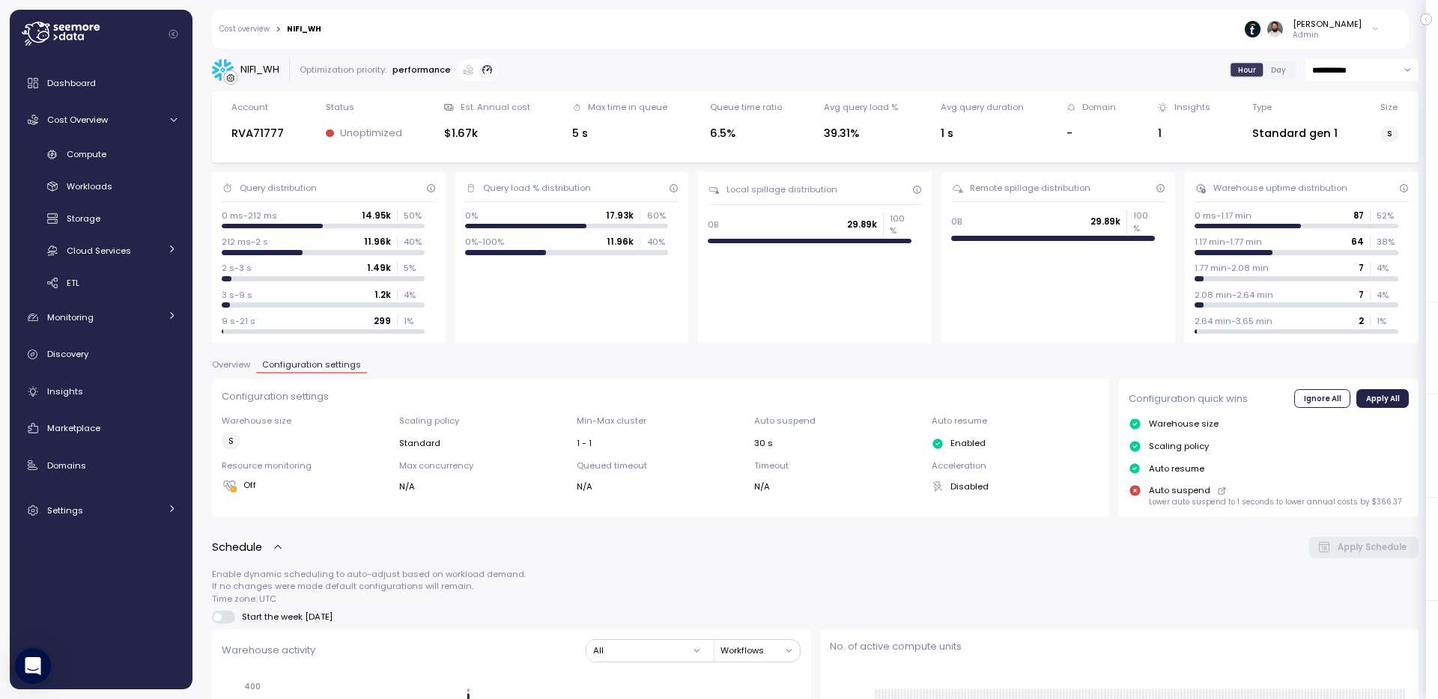
click at [228, 366] on span "Overview" at bounding box center [231, 365] width 38 height 8
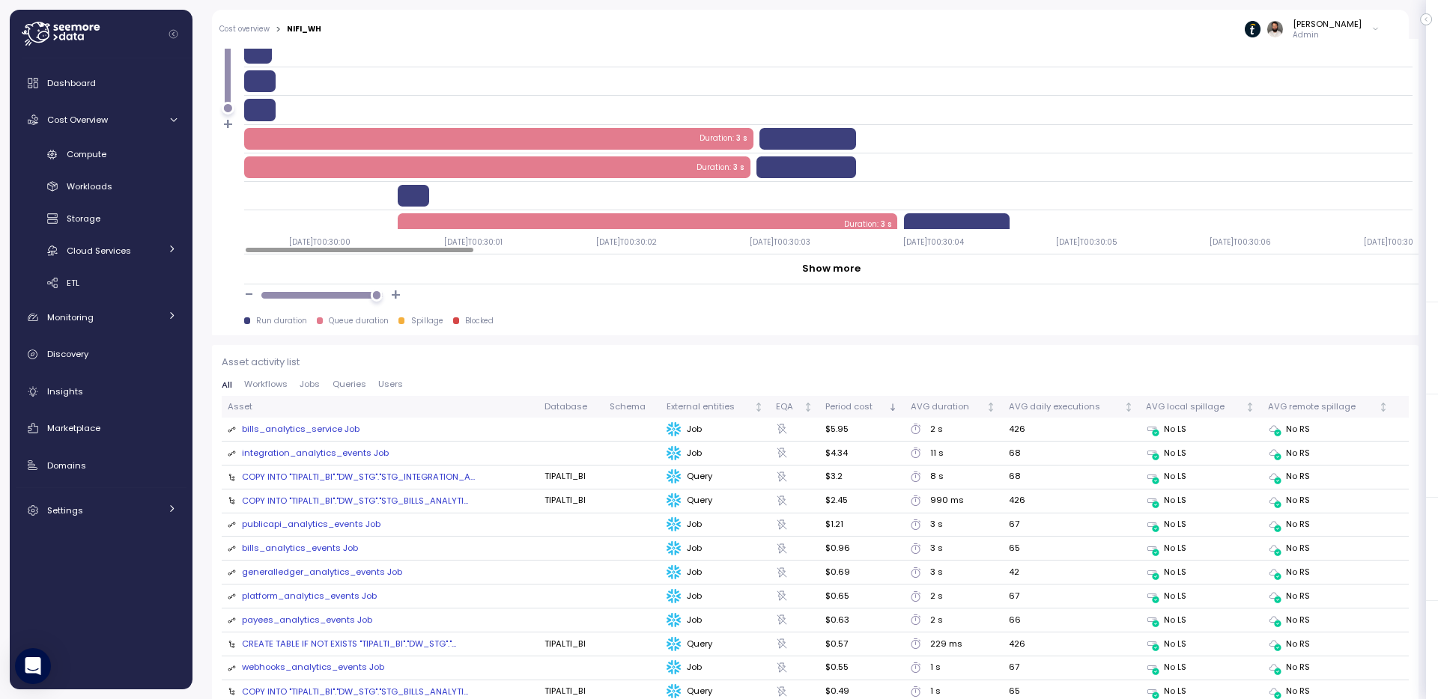
scroll to position [1362, 0]
click at [130, 162] on link "Compute" at bounding box center [101, 154] width 171 height 25
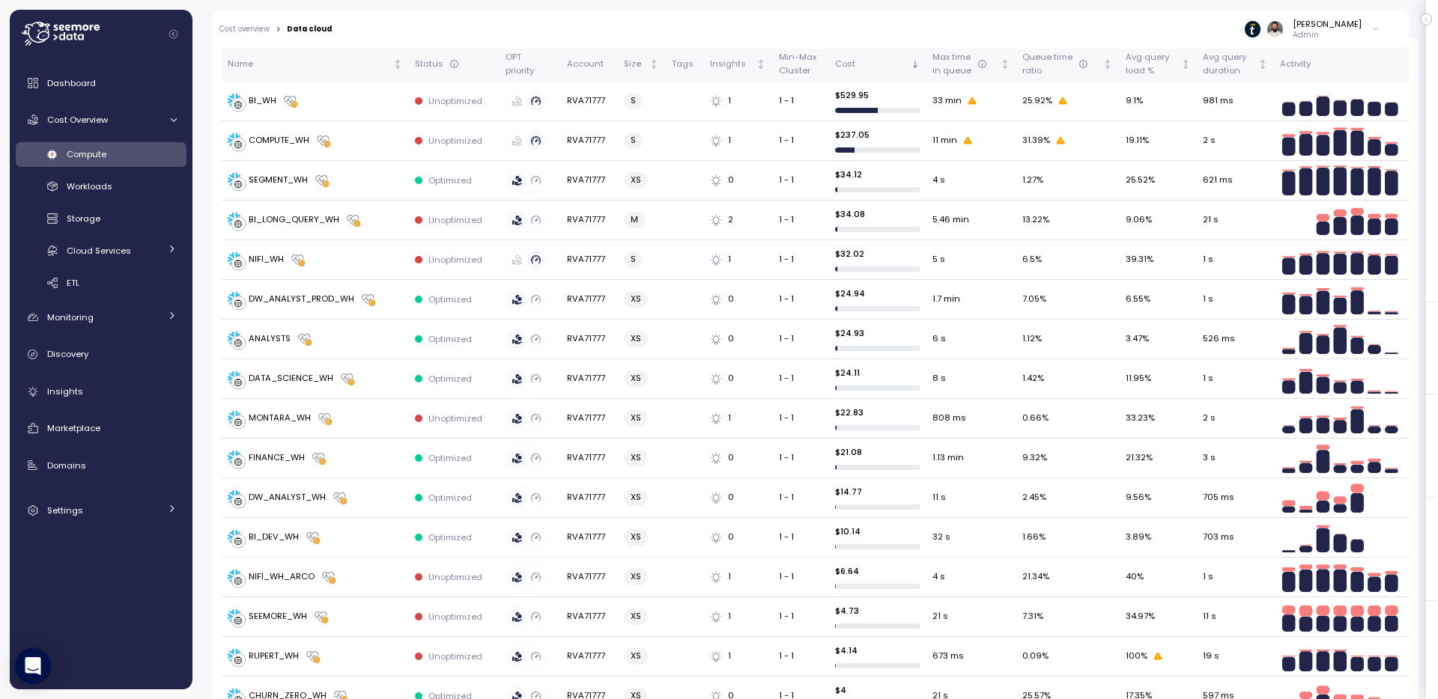
scroll to position [476, 0]
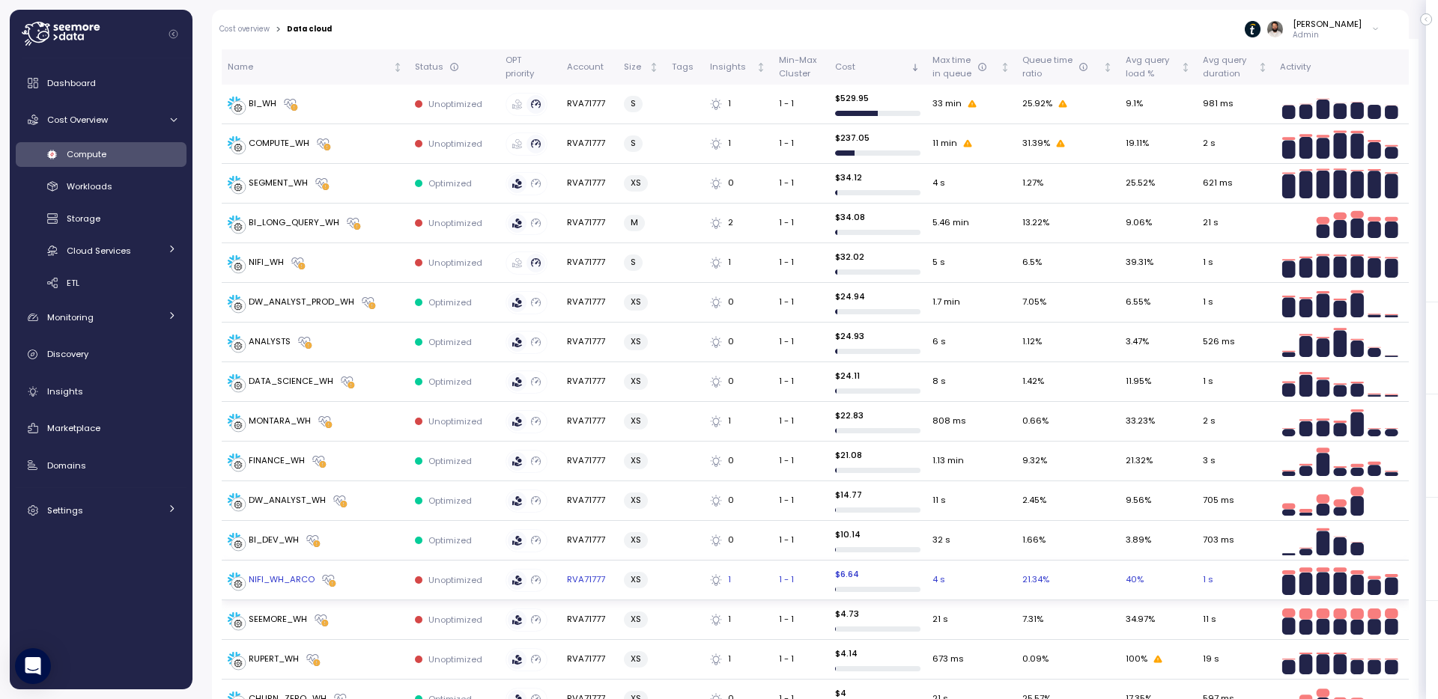
click at [385, 587] on div "NIFI_WH_ARCO" at bounding box center [315, 580] width 175 height 15
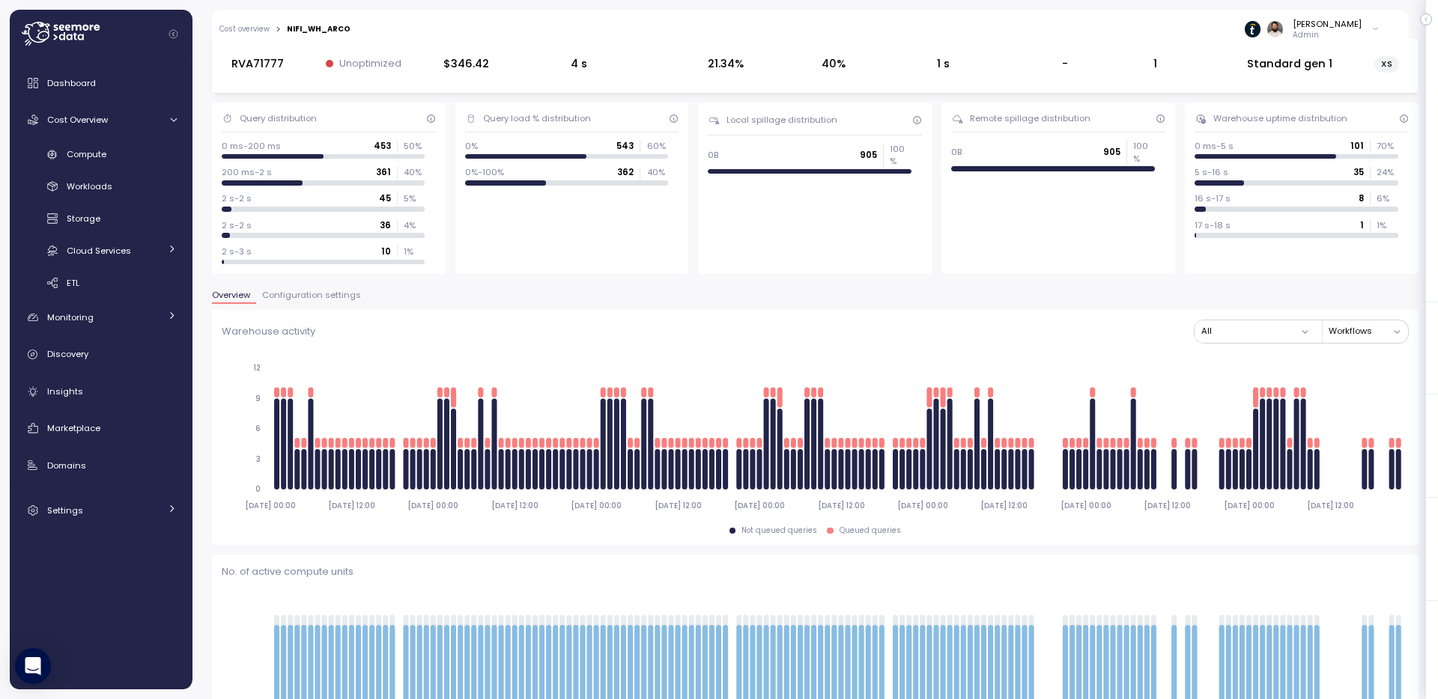
scroll to position [73, 0]
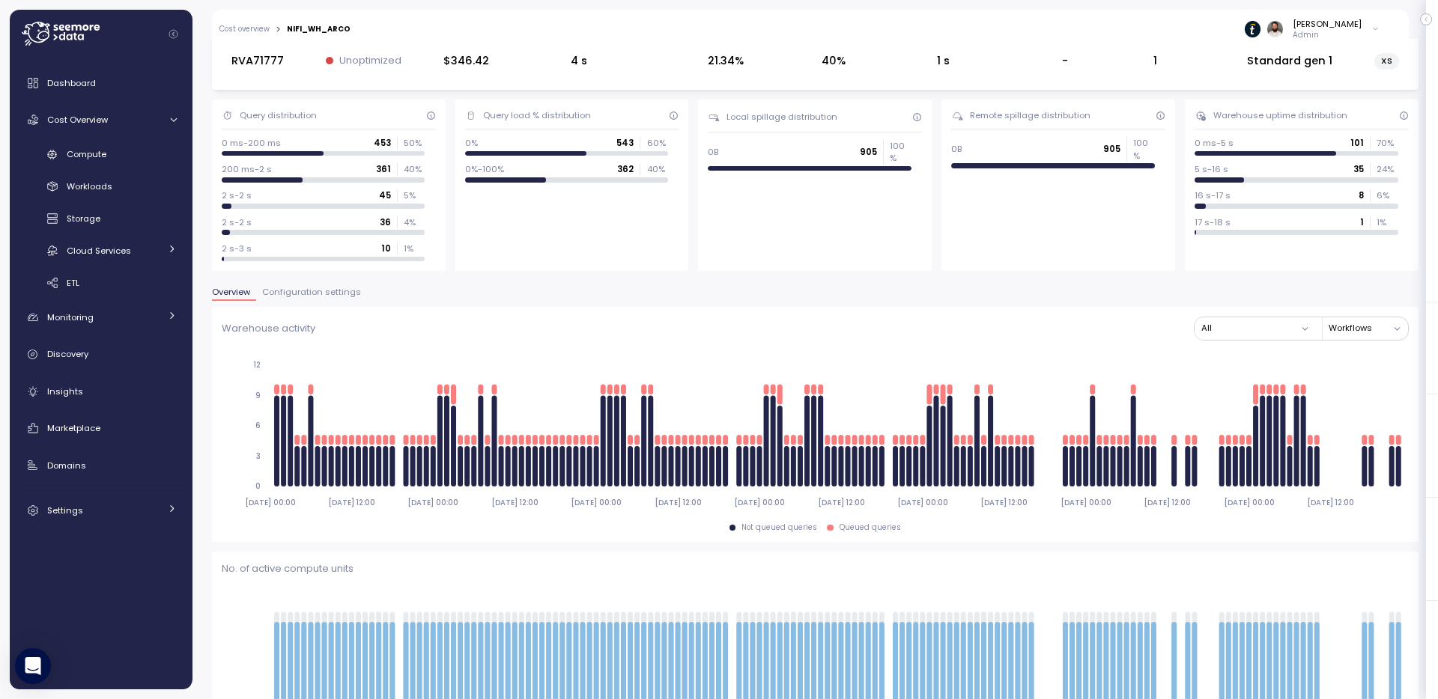
click at [288, 299] on button "Configuration settings" at bounding box center [311, 294] width 111 height 13
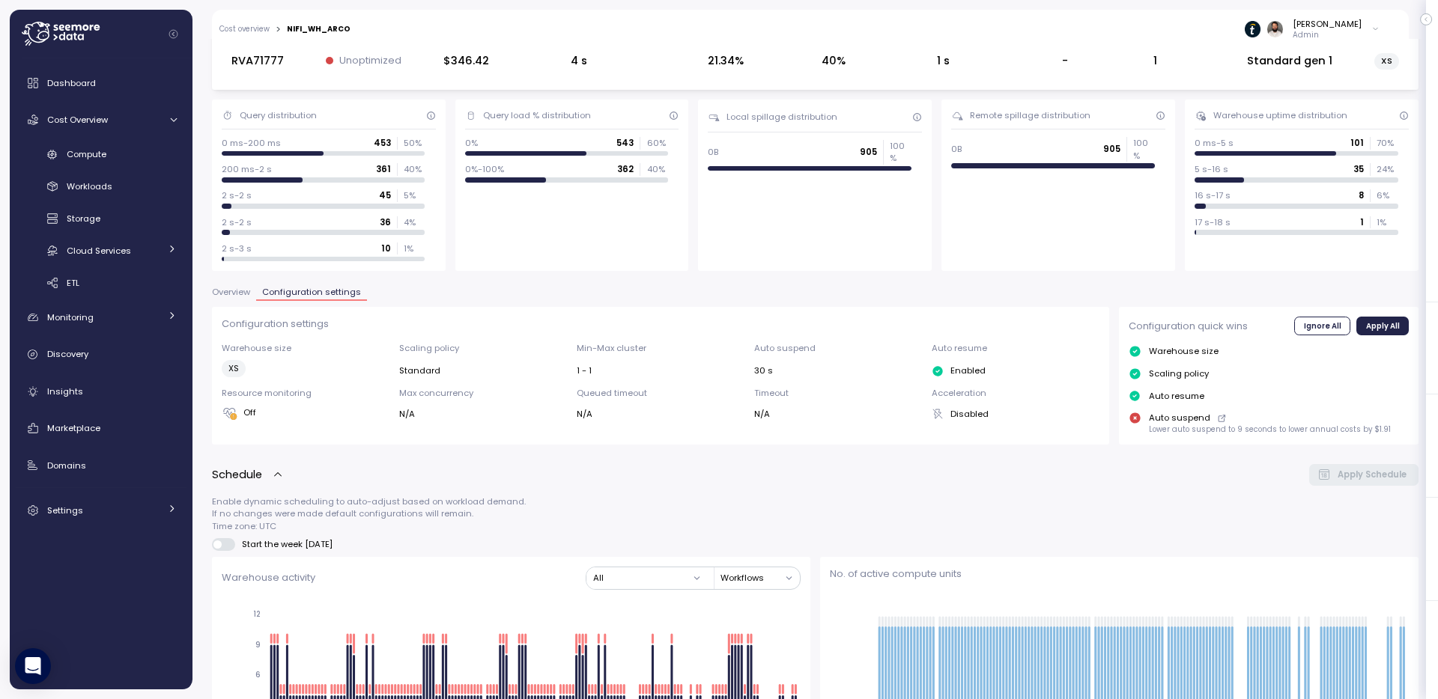
click at [219, 304] on div "Overview Configuration settings" at bounding box center [815, 297] width 1206 height 19
click at [236, 297] on button "Overview" at bounding box center [234, 294] width 44 height 13
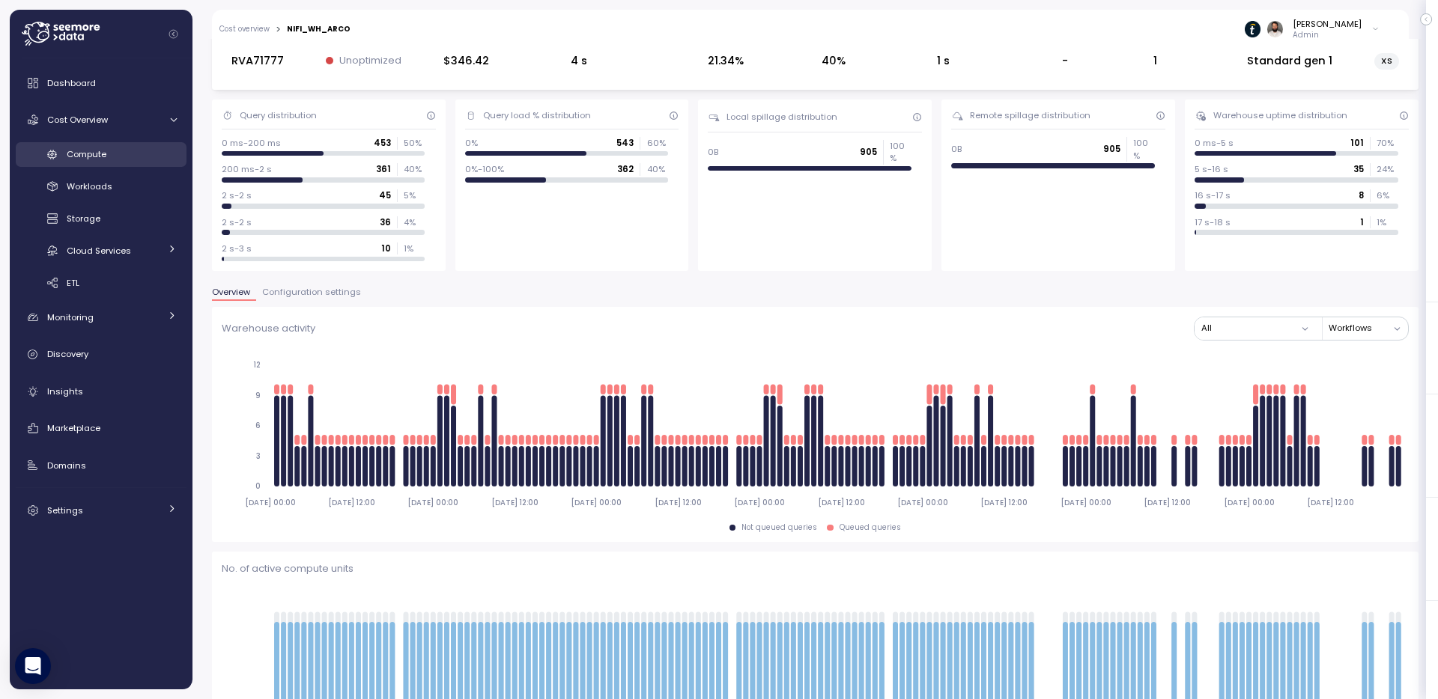
click at [124, 151] on div "Compute" at bounding box center [122, 154] width 110 height 15
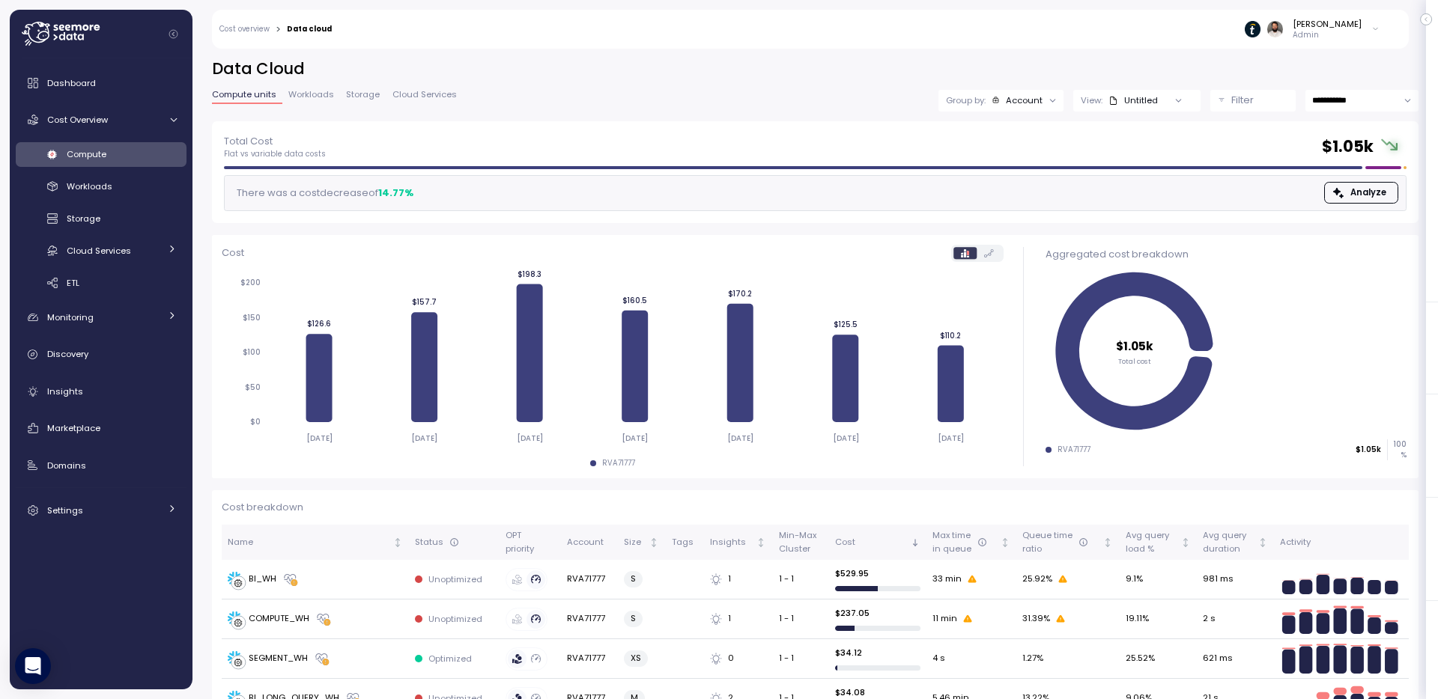
click at [146, 142] on link "Compute" at bounding box center [101, 154] width 171 height 25
click at [260, 27] on link "Cost overview" at bounding box center [244, 28] width 50 height 7
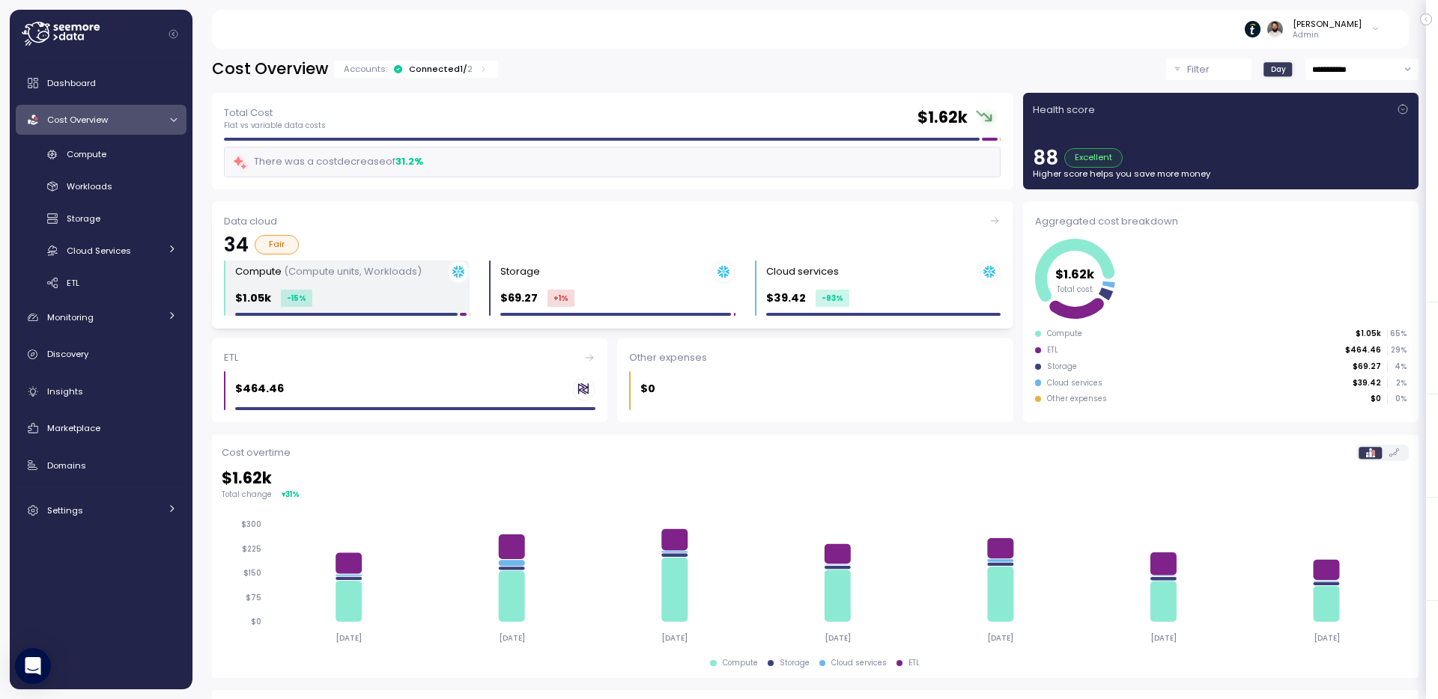
click at [417, 285] on div "Compute (Compute units, Workloads) $1.05k -15 %" at bounding box center [352, 289] width 234 height 56
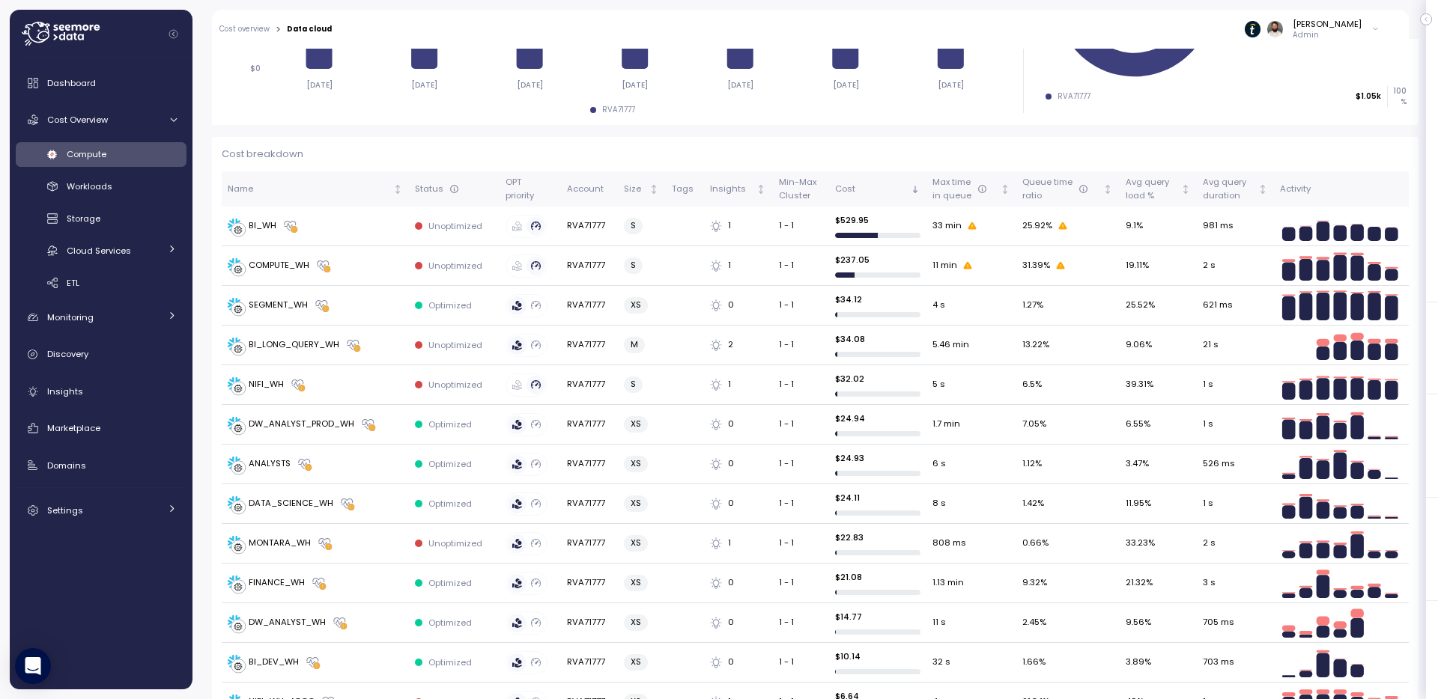
scroll to position [350, 0]
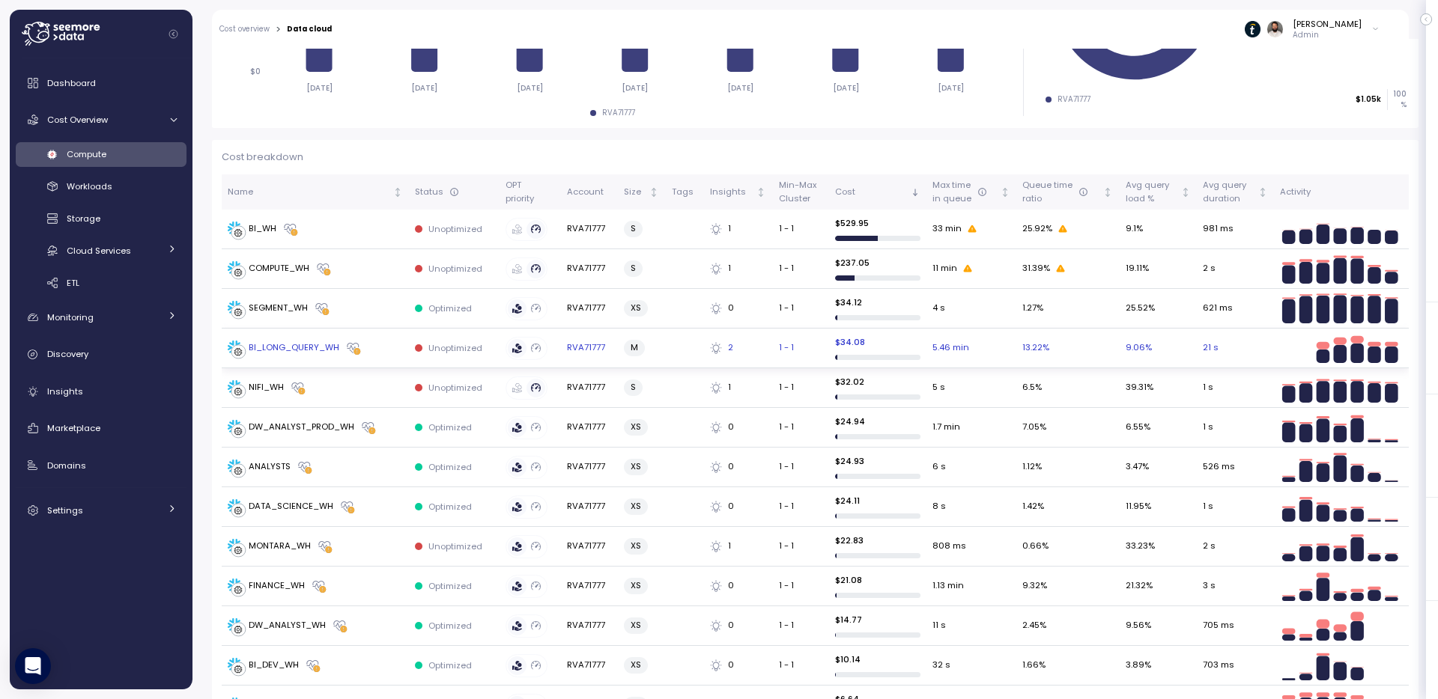
click at [381, 352] on div "BI_LONG_QUERY_WH" at bounding box center [315, 348] width 175 height 15
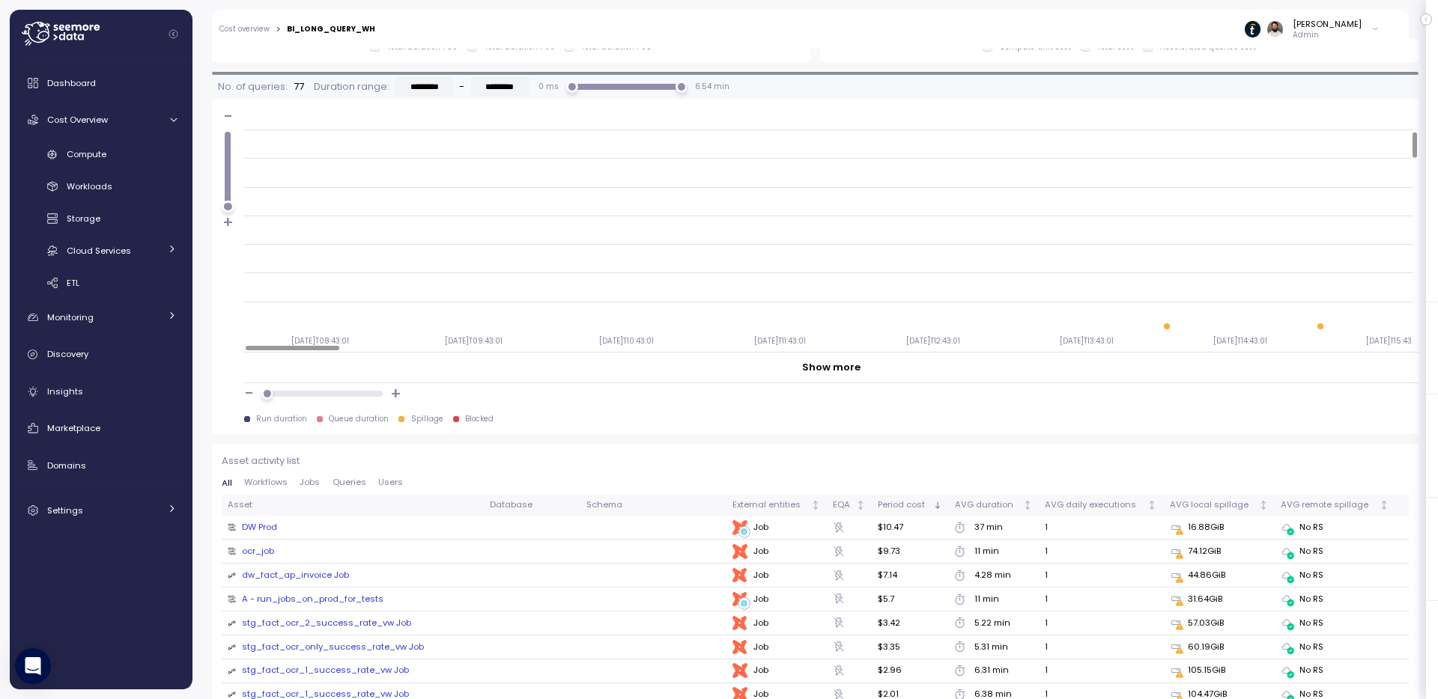
scroll to position [213, 0]
click at [341, 490] on div "All Workflows Jobs Queries Users" at bounding box center [815, 487] width 1187 height 16
click at [341, 481] on span "Queries" at bounding box center [349, 483] width 34 height 8
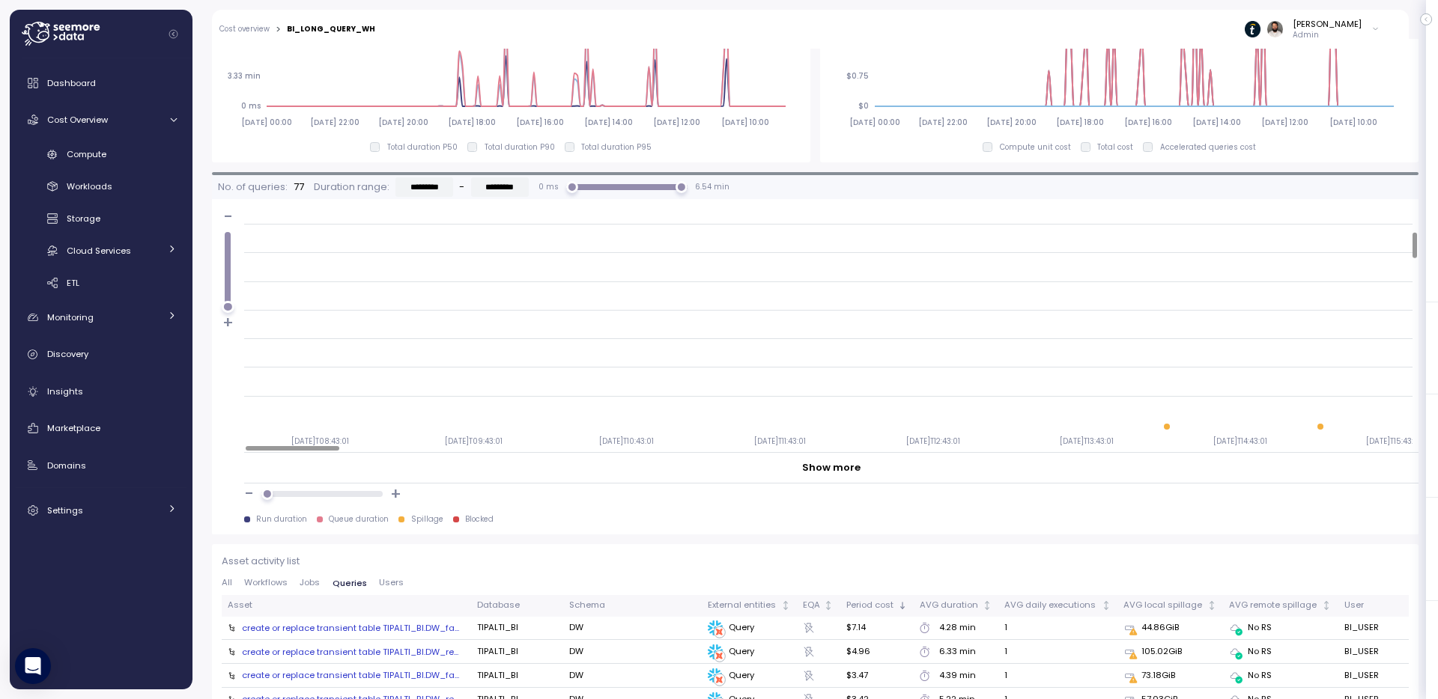
scroll to position [1266, 0]
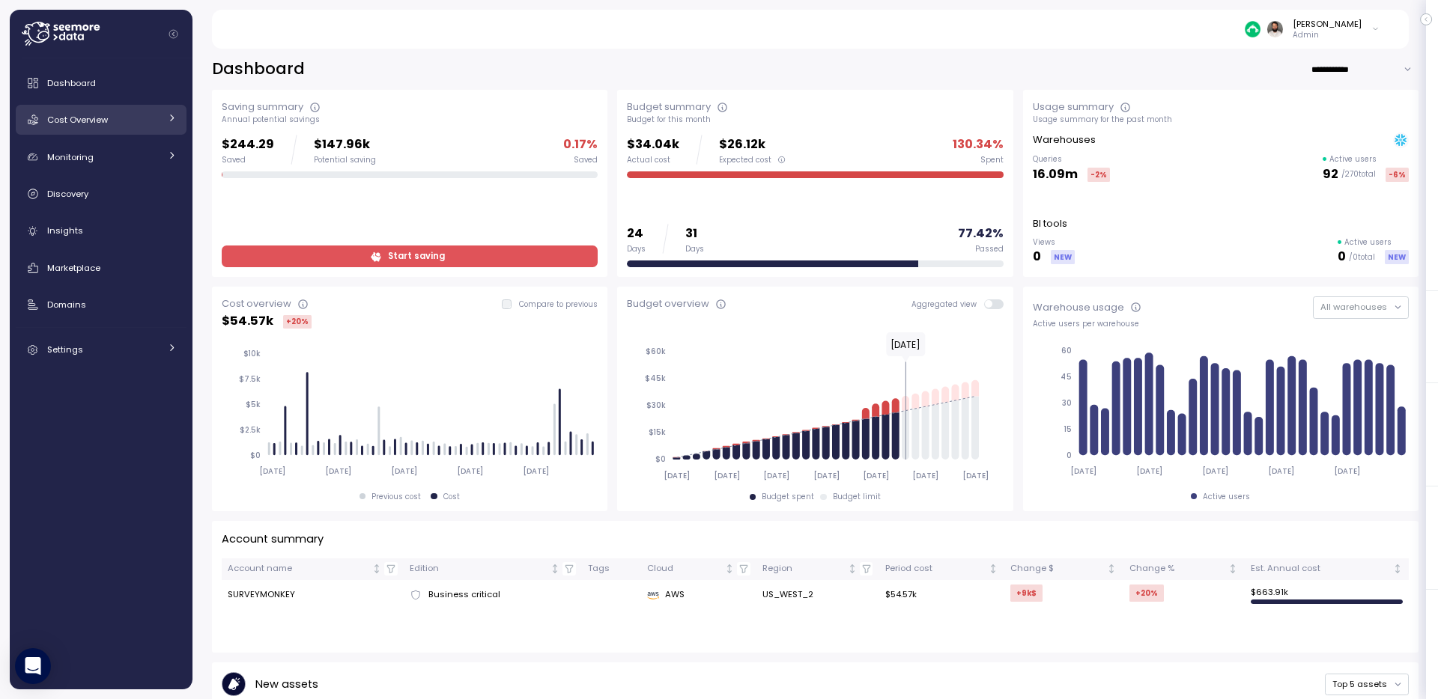
click at [86, 112] on div "Cost Overview" at bounding box center [103, 119] width 112 height 15
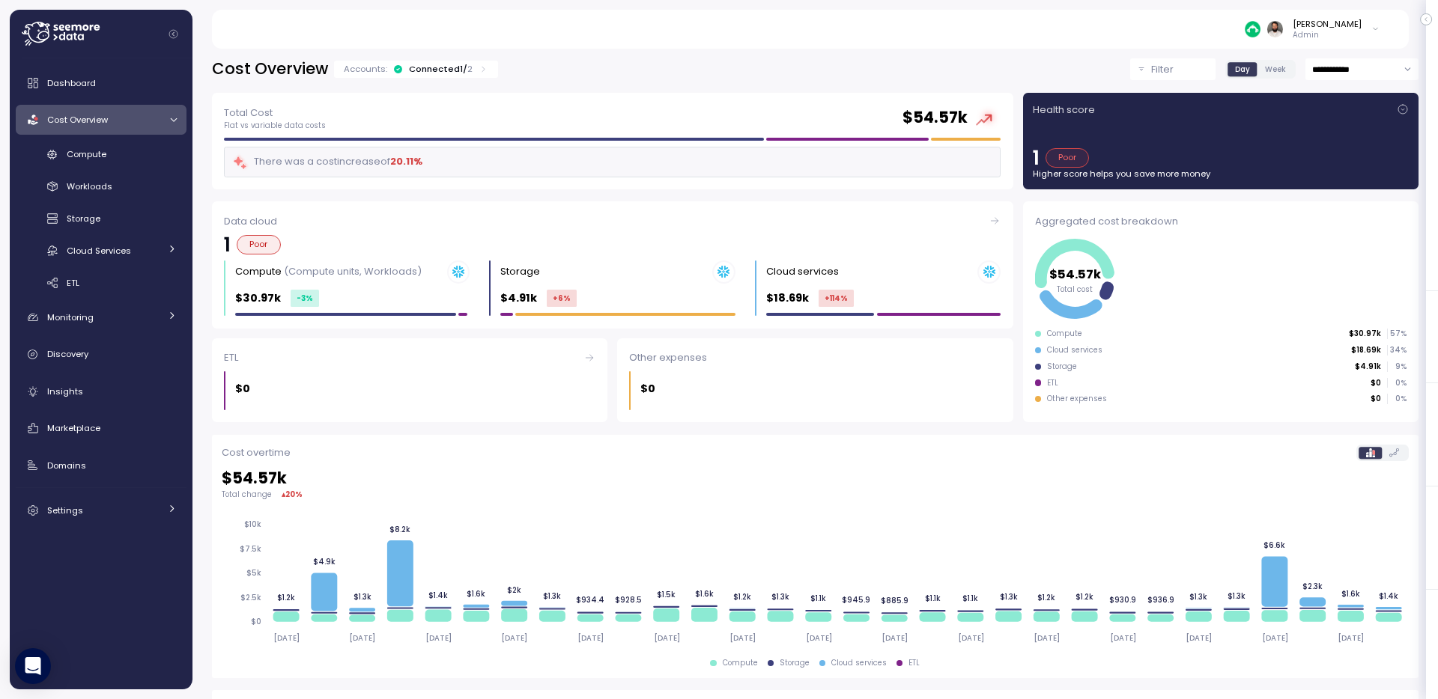
scroll to position [244, 0]
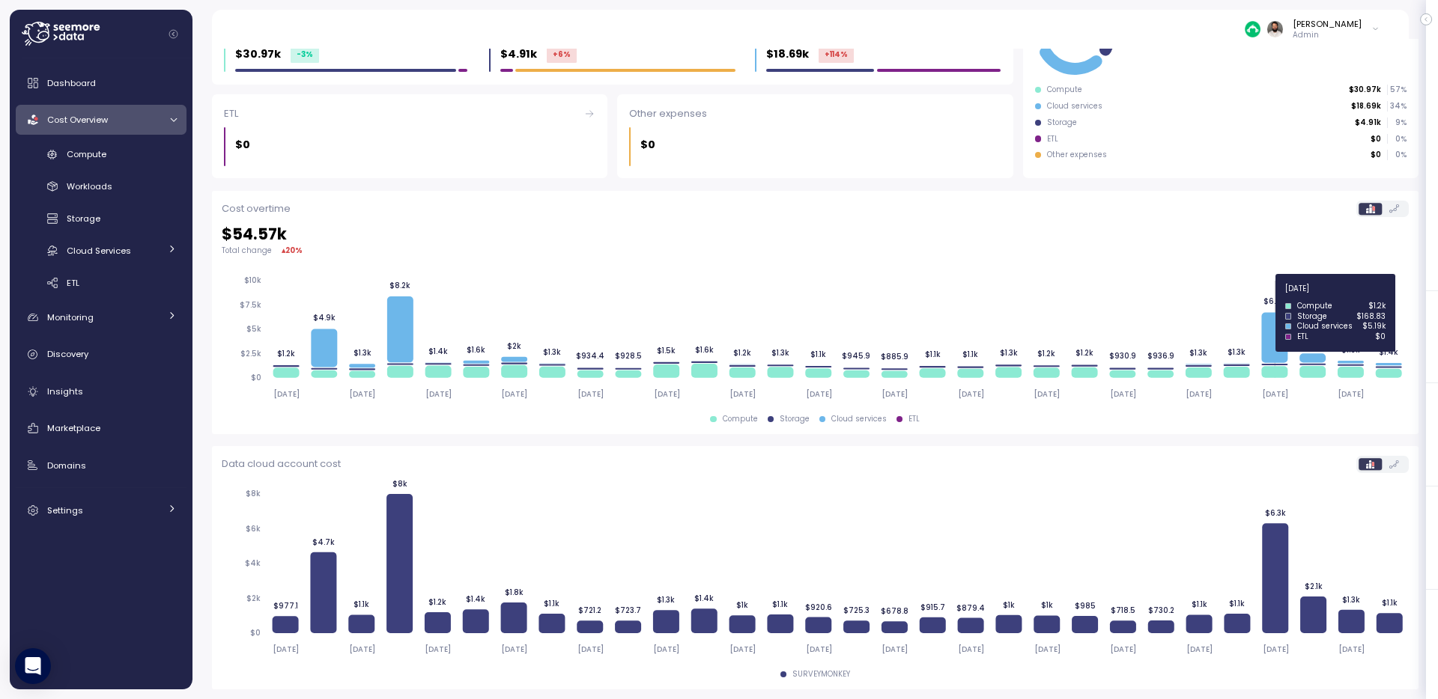
click at [1269, 339] on icon at bounding box center [1274, 338] width 26 height 50
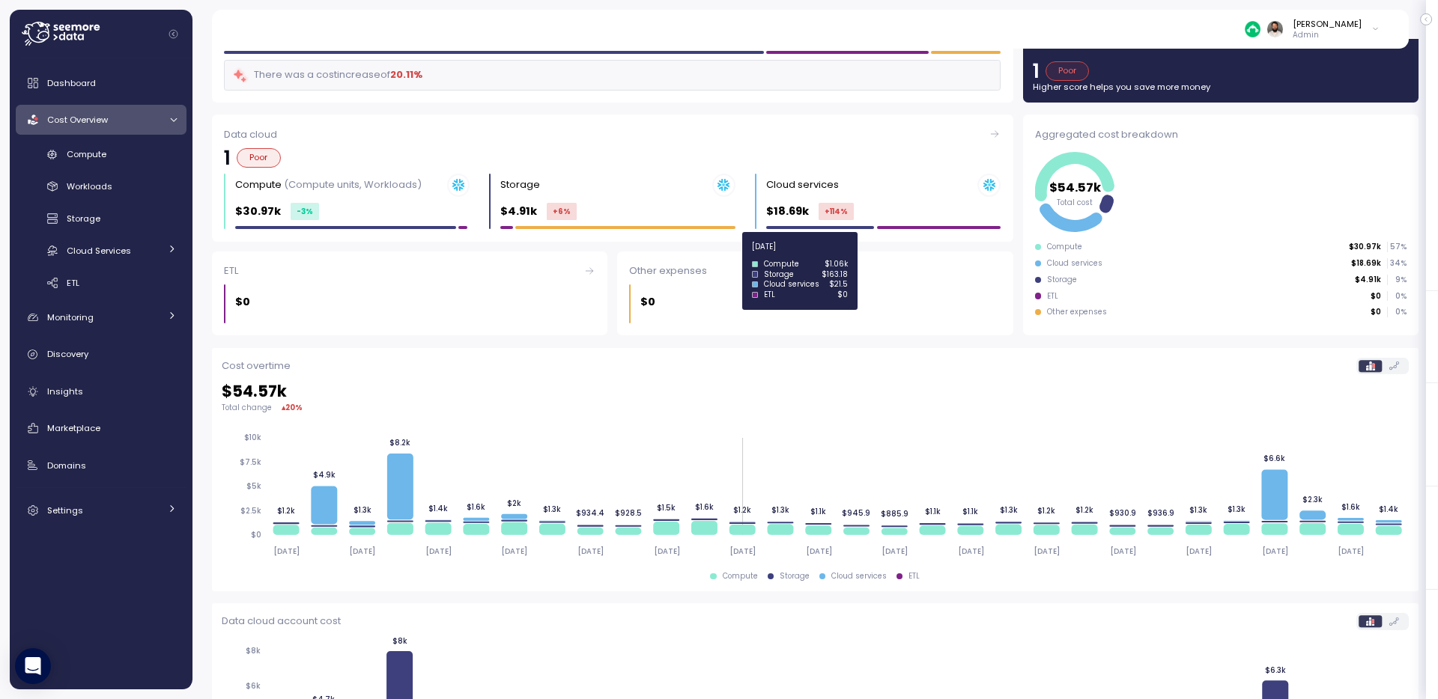
scroll to position [50, 0]
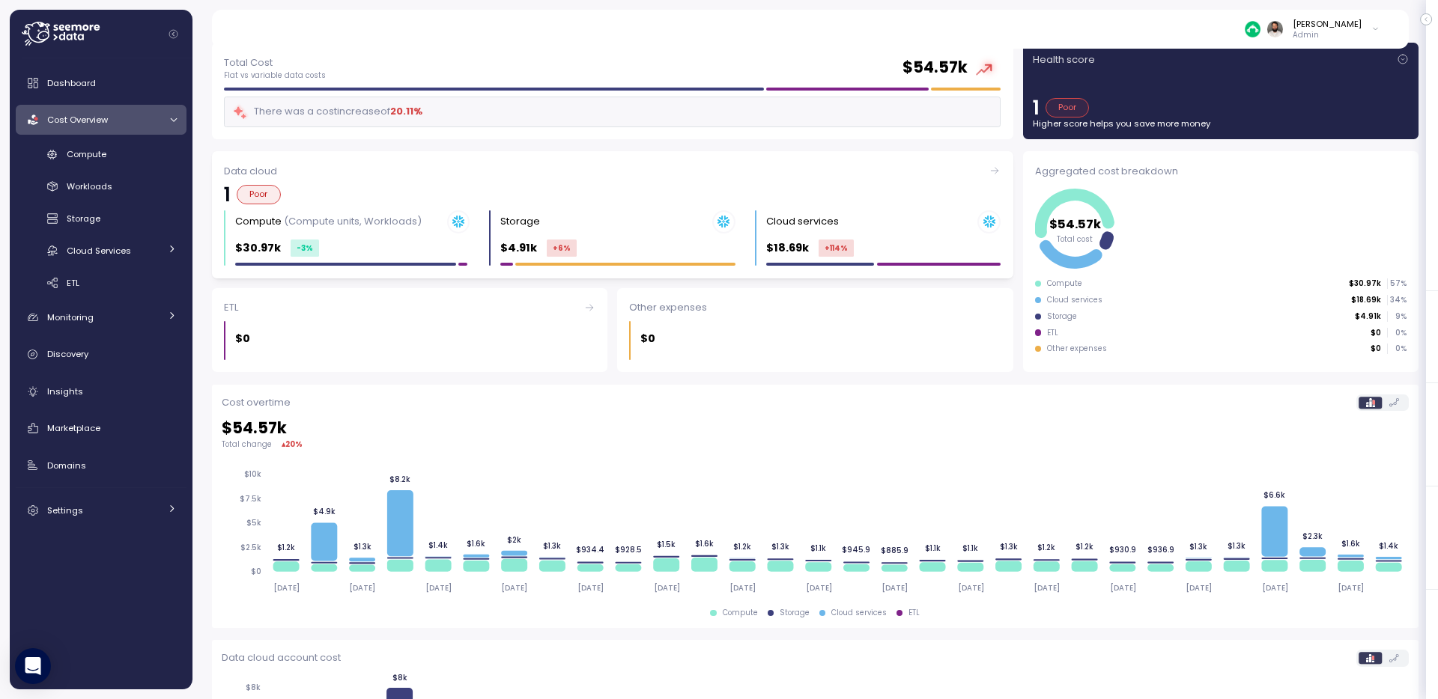
click at [367, 267] on div "Data cloud 1 Poor Compute (Compute units, Workloads) $30.97k -3 % Storage $4.91…" at bounding box center [612, 214] width 801 height 127
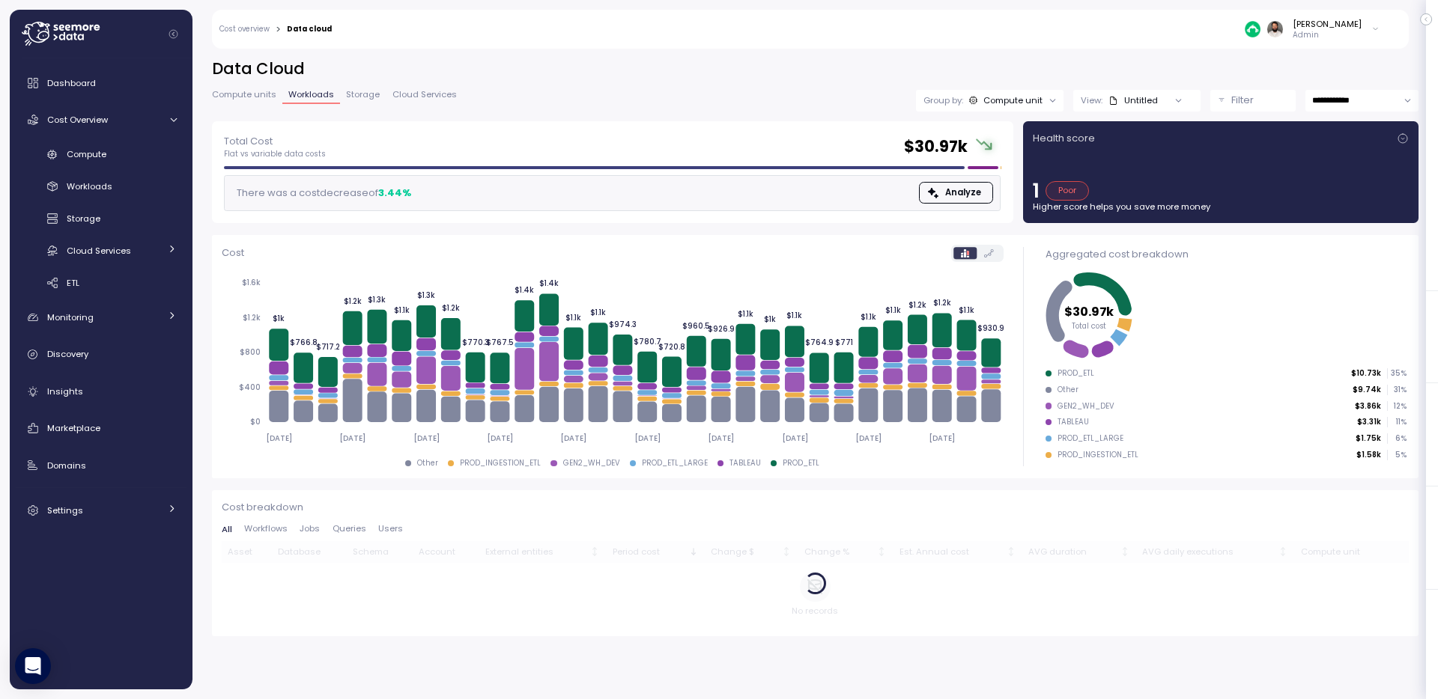
click at [407, 97] on span "Cloud Services" at bounding box center [424, 95] width 64 height 8
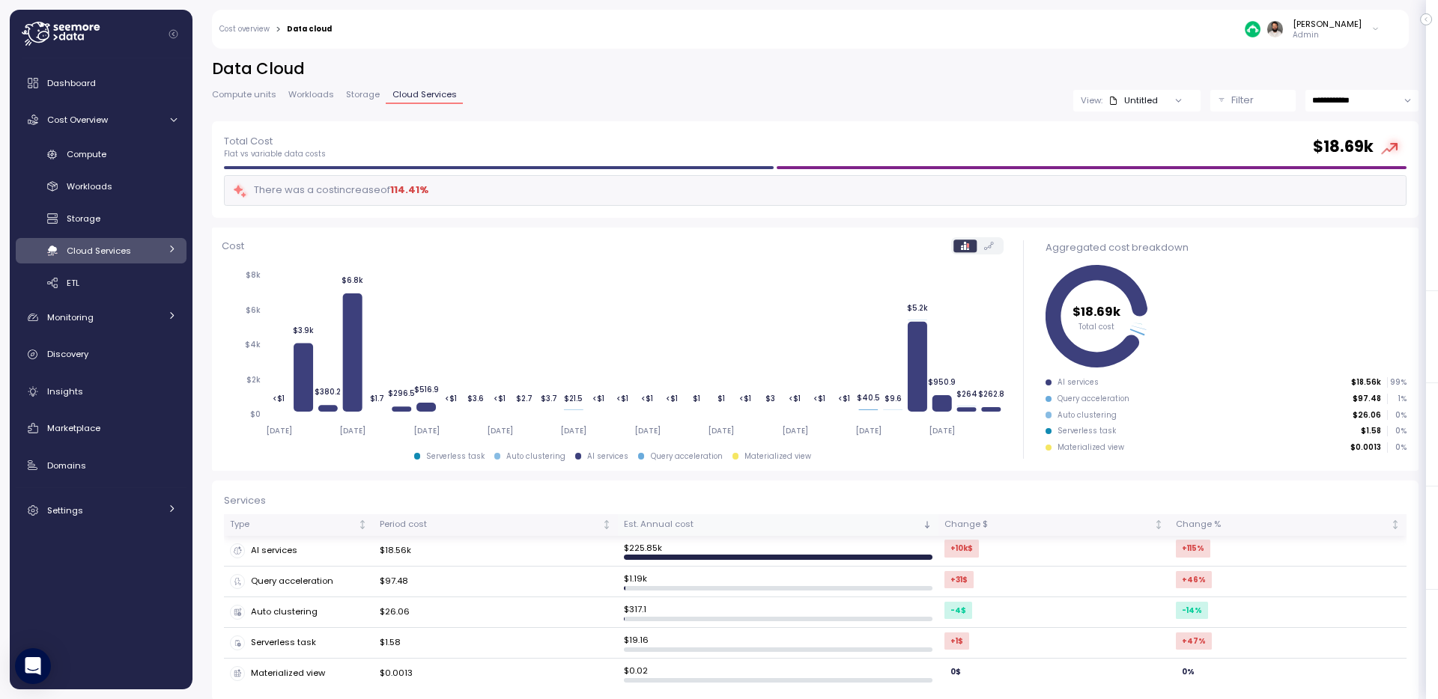
scroll to position [12, 0]
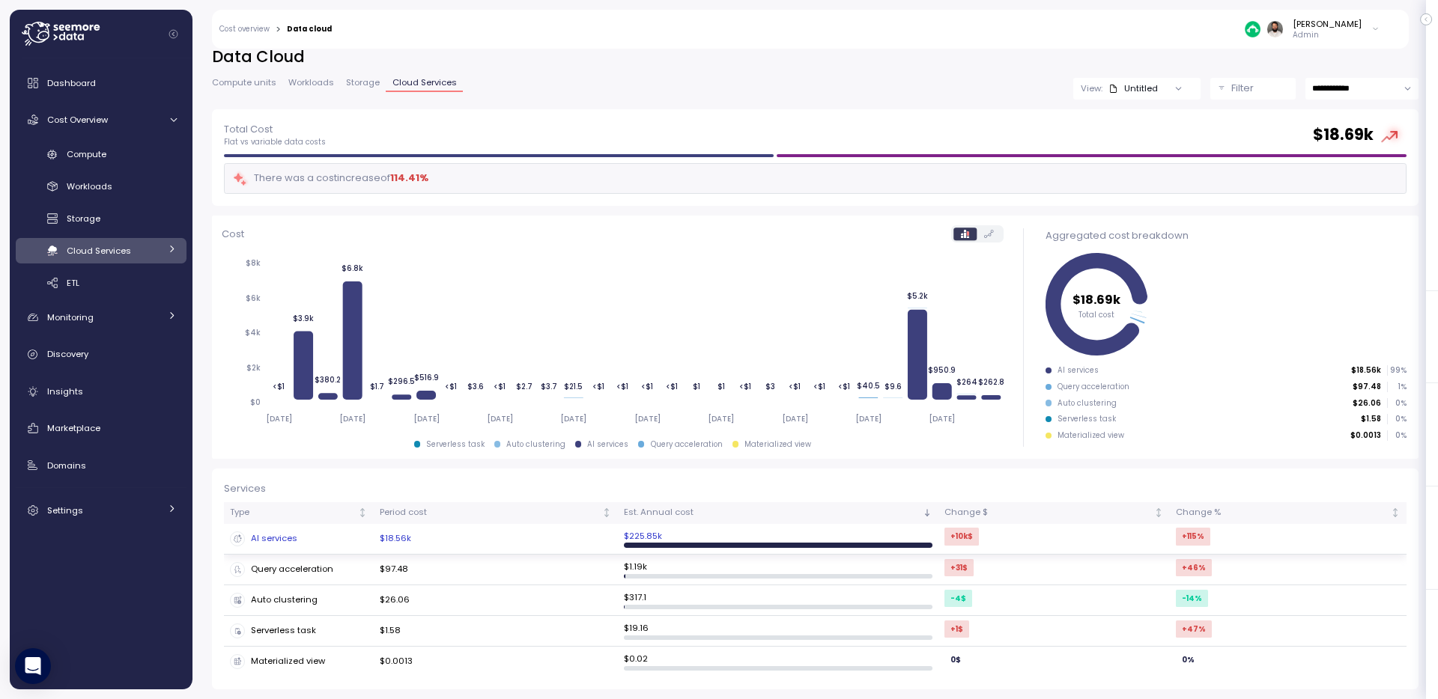
click at [512, 535] on td "$18.56k" at bounding box center [496, 539] width 244 height 31
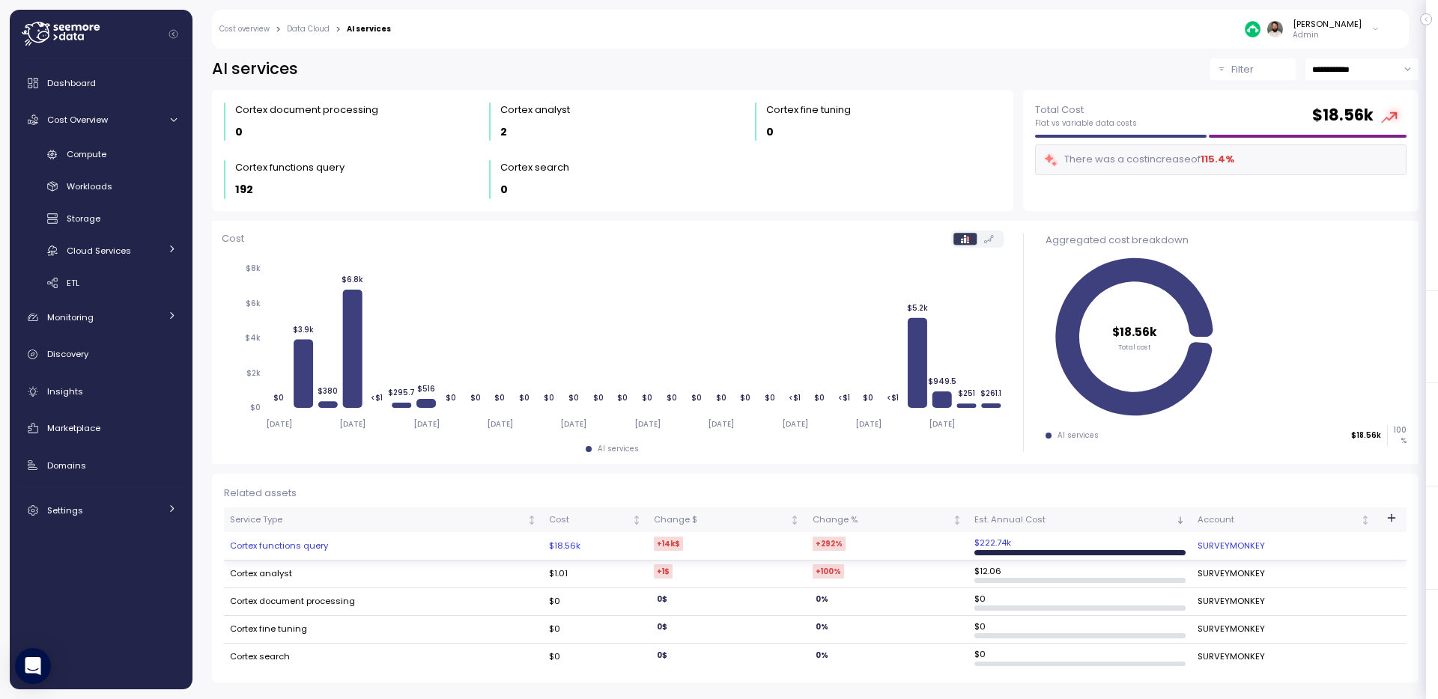
click at [467, 549] on td "Cortex functions query" at bounding box center [383, 546] width 319 height 28
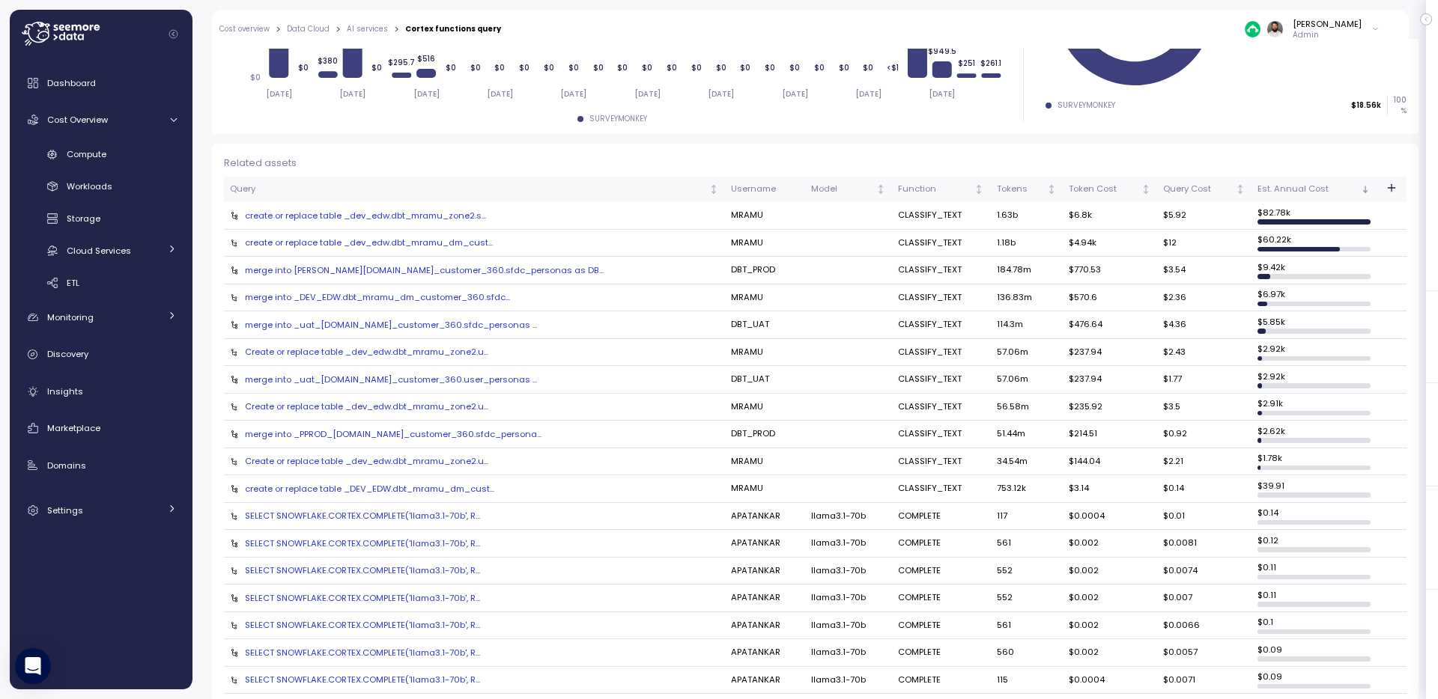
scroll to position [305, 0]
click at [473, 306] on td "merge into _DEV_EDW.dbt_mramu_dm_customer_360.sfdc..." at bounding box center [474, 300] width 501 height 28
click at [474, 302] on div "merge into _DEV_EDW.dbt_mramu_dm_customer_360.sfdc..." at bounding box center [474, 299] width 489 height 12
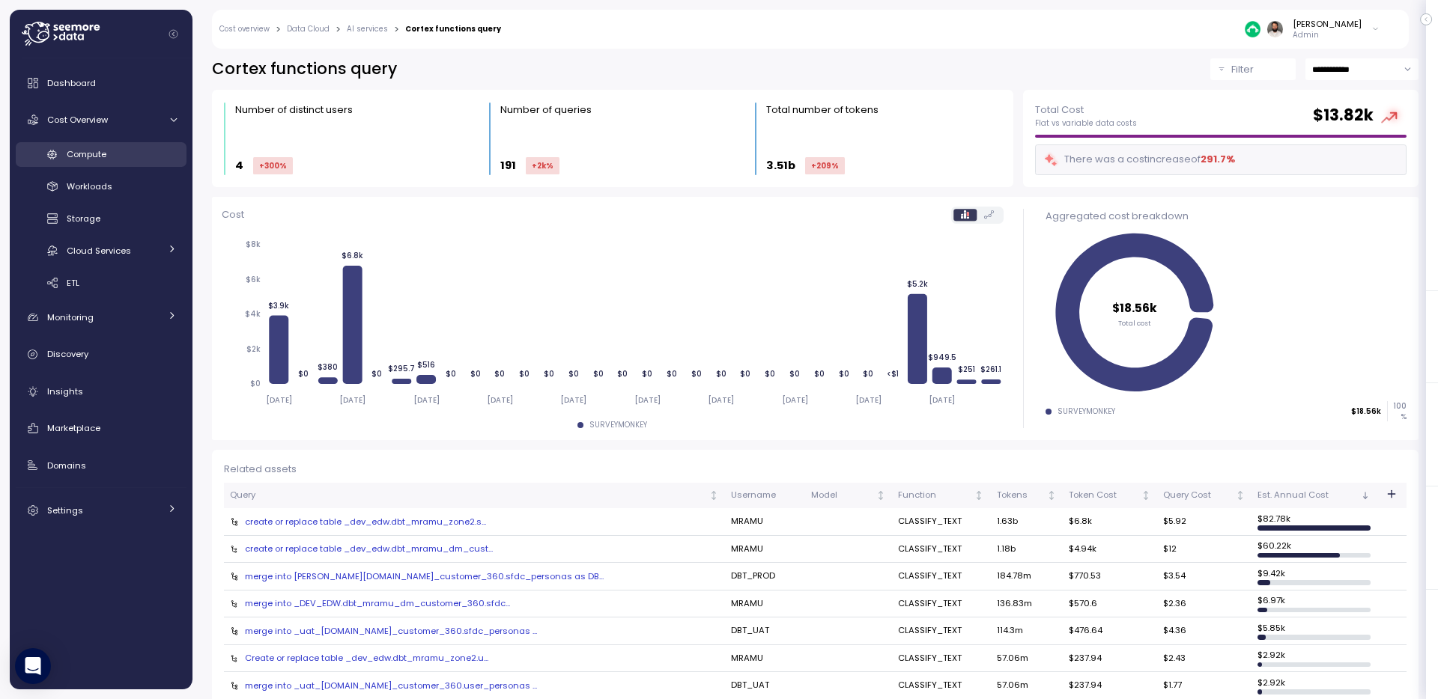
click at [103, 154] on span "Compute" at bounding box center [87, 154] width 40 height 12
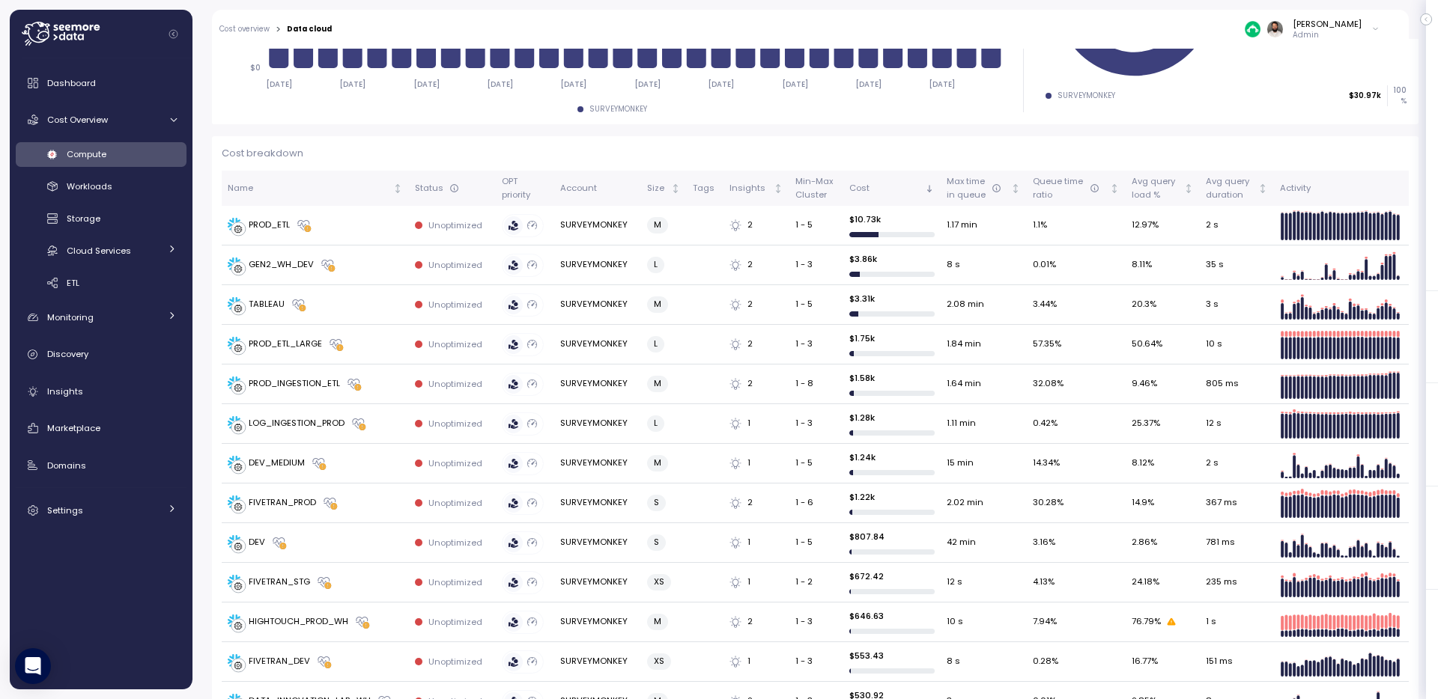
scroll to position [350, 0]
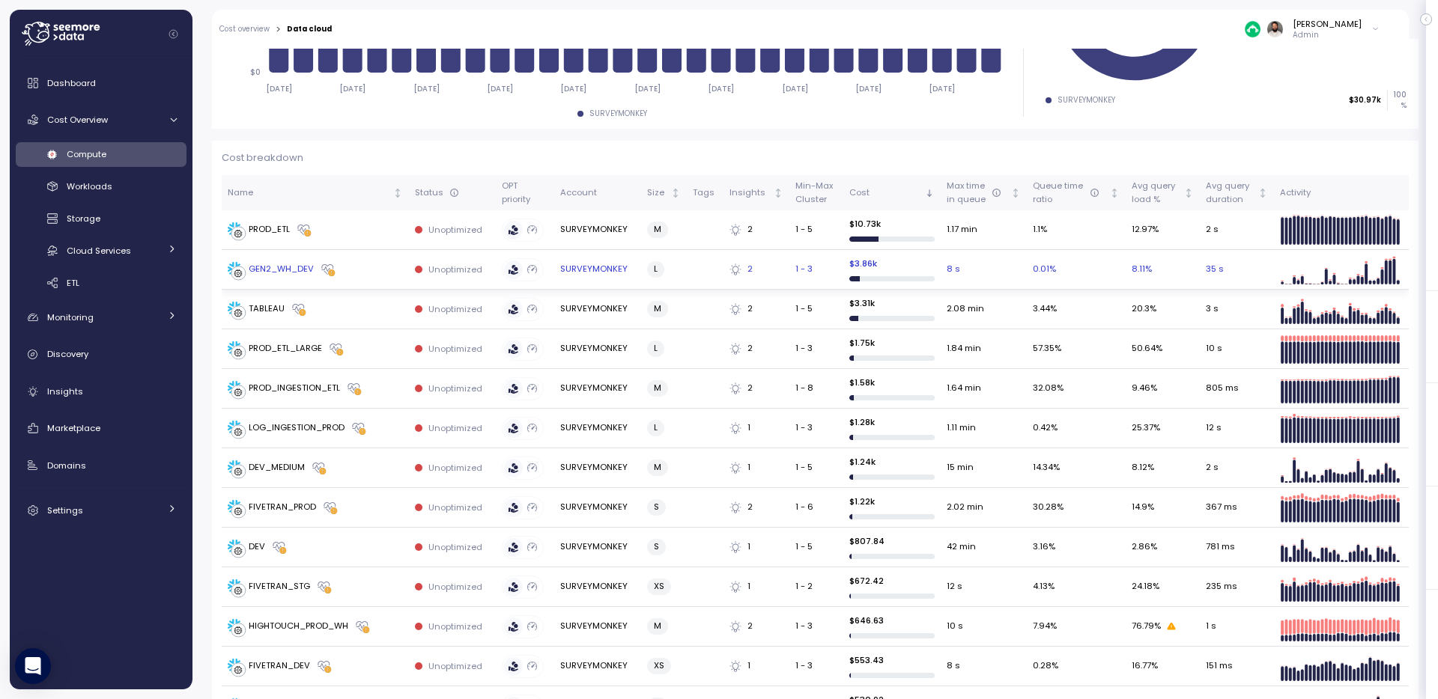
click at [378, 272] on div "GEN2_WH_DEV" at bounding box center [315, 269] width 175 height 15
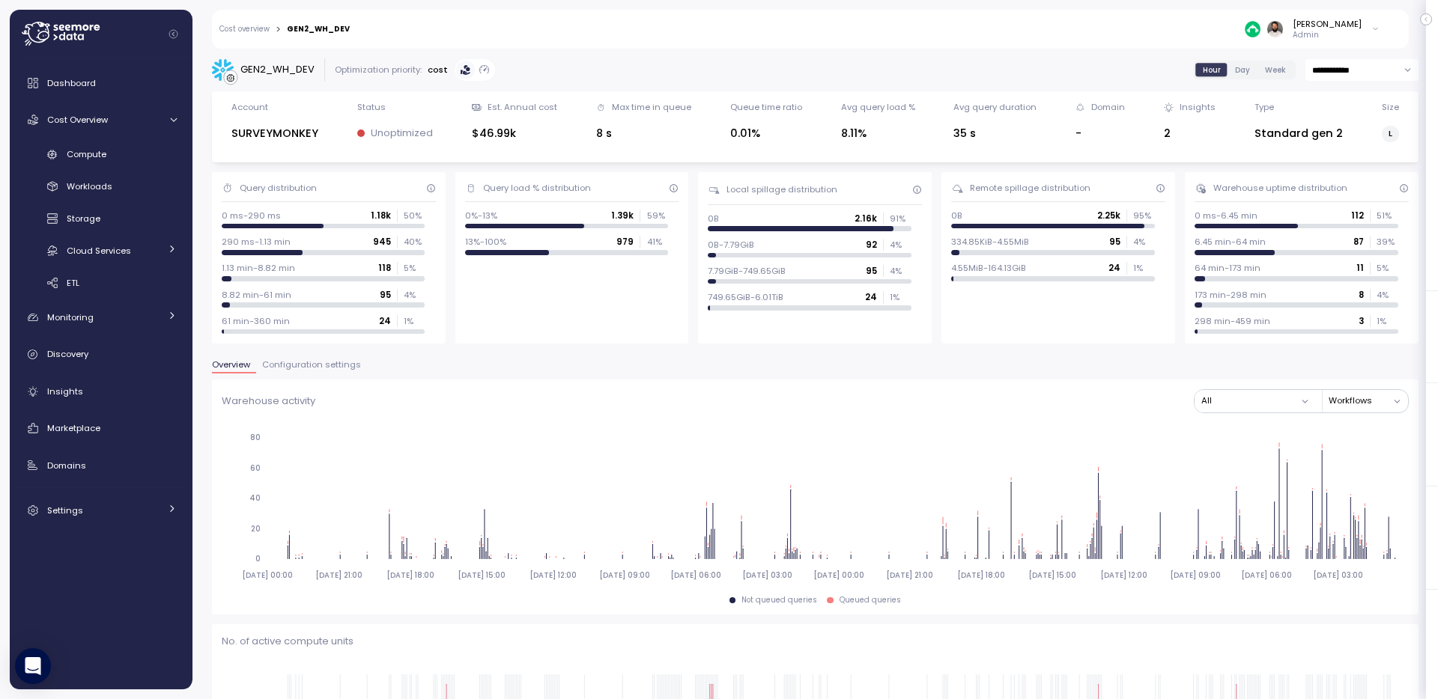
click at [1240, 69] on span "Day" at bounding box center [1242, 69] width 15 height 11
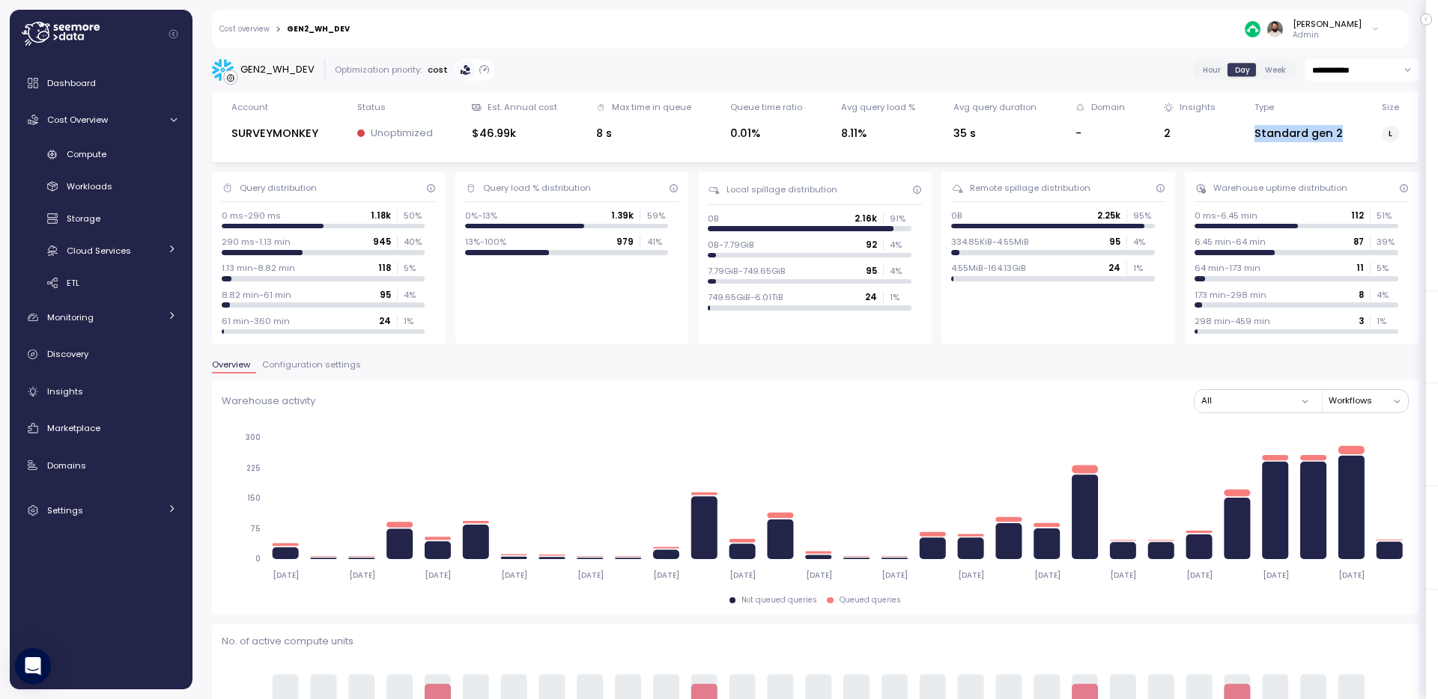
drag, startPoint x: 1328, startPoint y: 124, endPoint x: 1336, endPoint y: 130, distance: 10.2
click at [1337, 130] on div "Account SURVEYMONKEY Status Unoptimized Est. Annual cost $46.99k Max time in qu…" at bounding box center [815, 127] width 1187 height 52
click at [1336, 130] on div "Standard gen 2" at bounding box center [1298, 133] width 88 height 17
click at [332, 28] on div "GEN2_WH_DEV" at bounding box center [318, 28] width 63 height 7
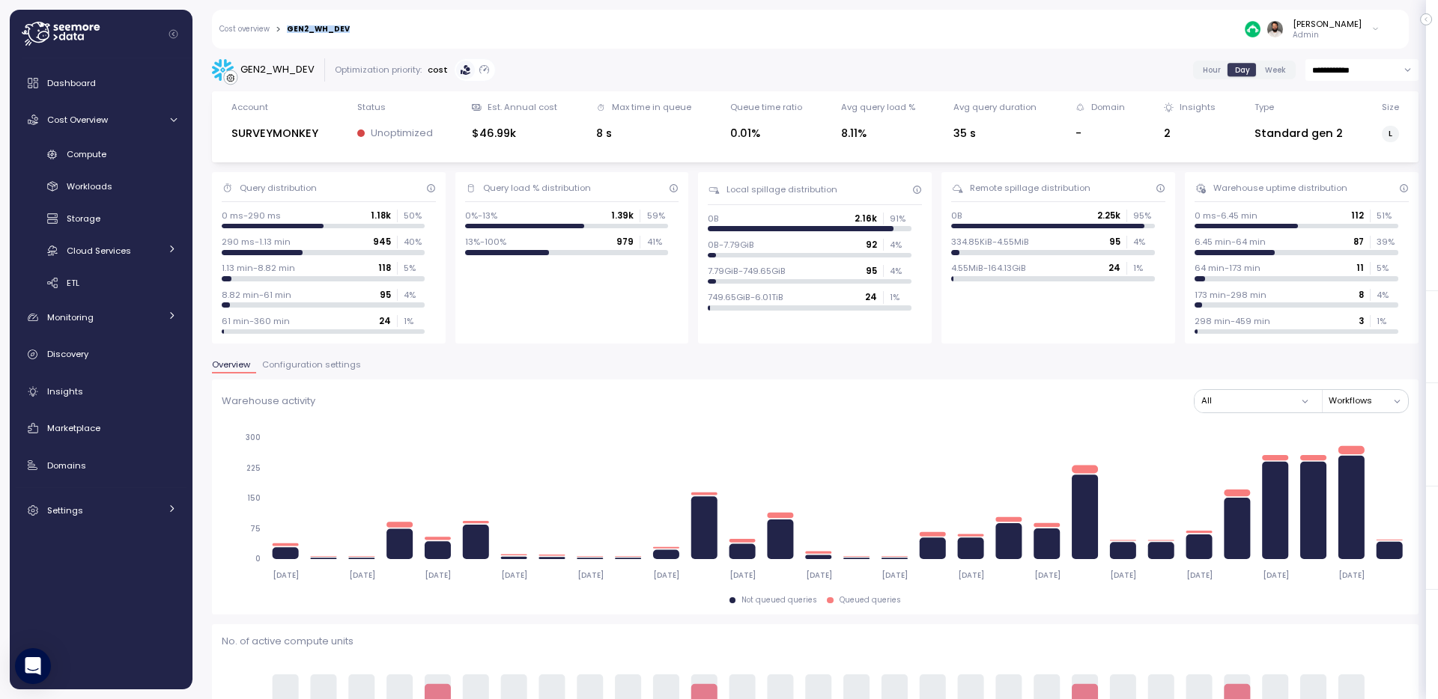
copy div "GEN2_WH_DEV"
click at [1334, 32] on p "Admin" at bounding box center [1326, 35] width 69 height 10
click at [1333, 33] on p "Admin" at bounding box center [1326, 35] width 69 height 10
click at [1348, 176] on div "Copy account id" at bounding box center [1315, 169] width 105 height 13
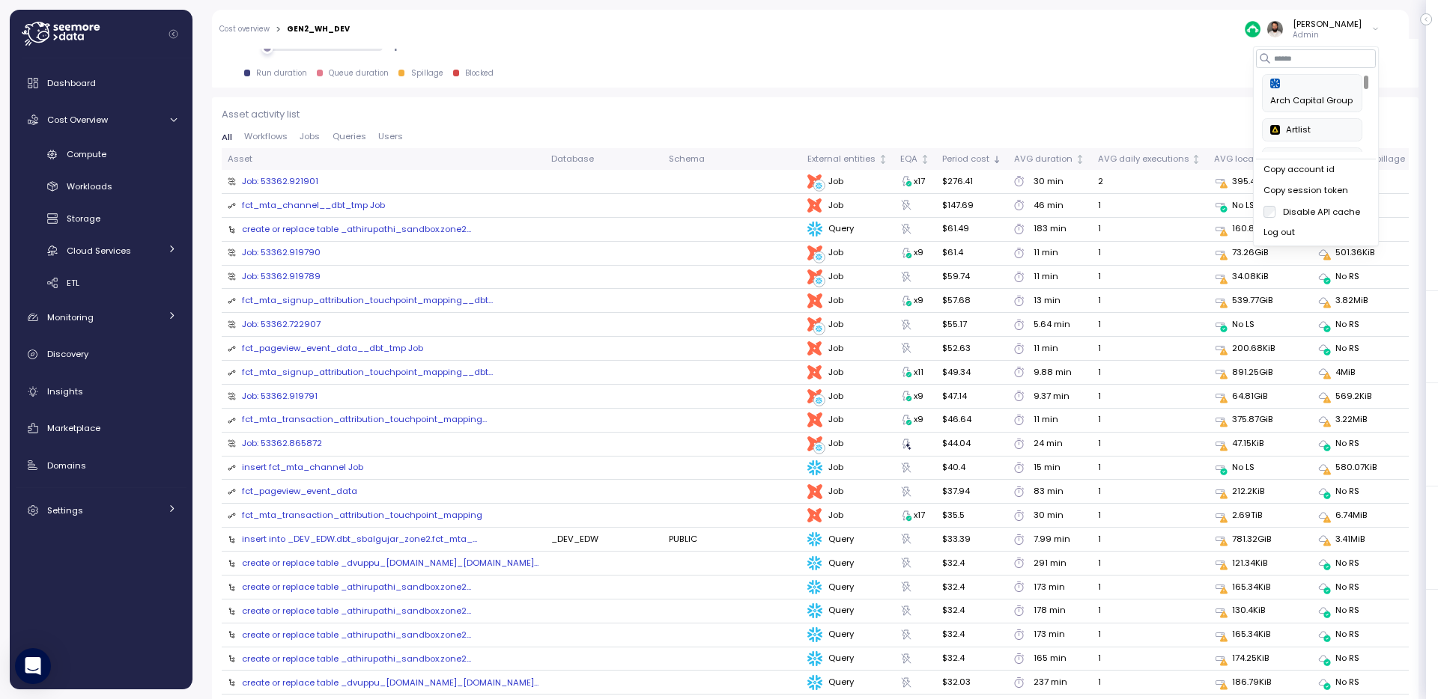
scroll to position [1606, 0]
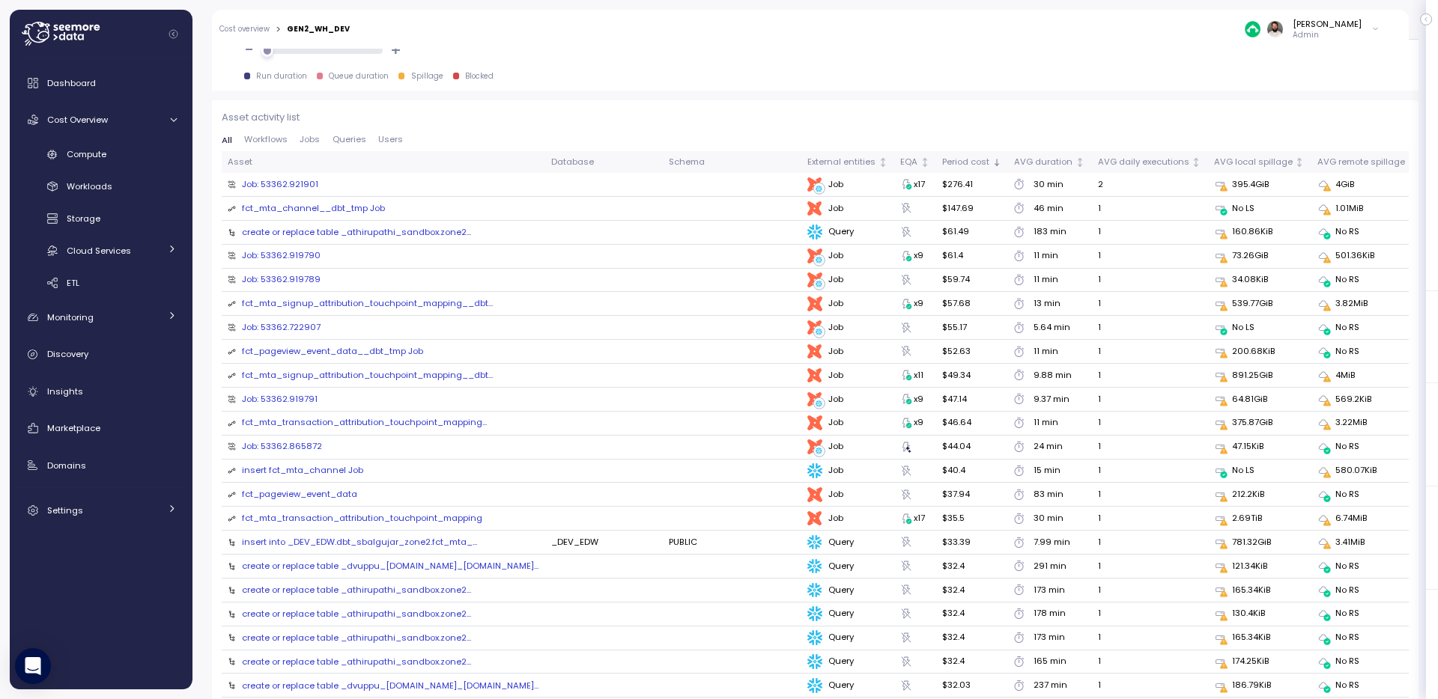
click at [945, 71] on div "Run duration Queue duration Spillage Blocked" at bounding box center [831, 76] width 1174 height 10
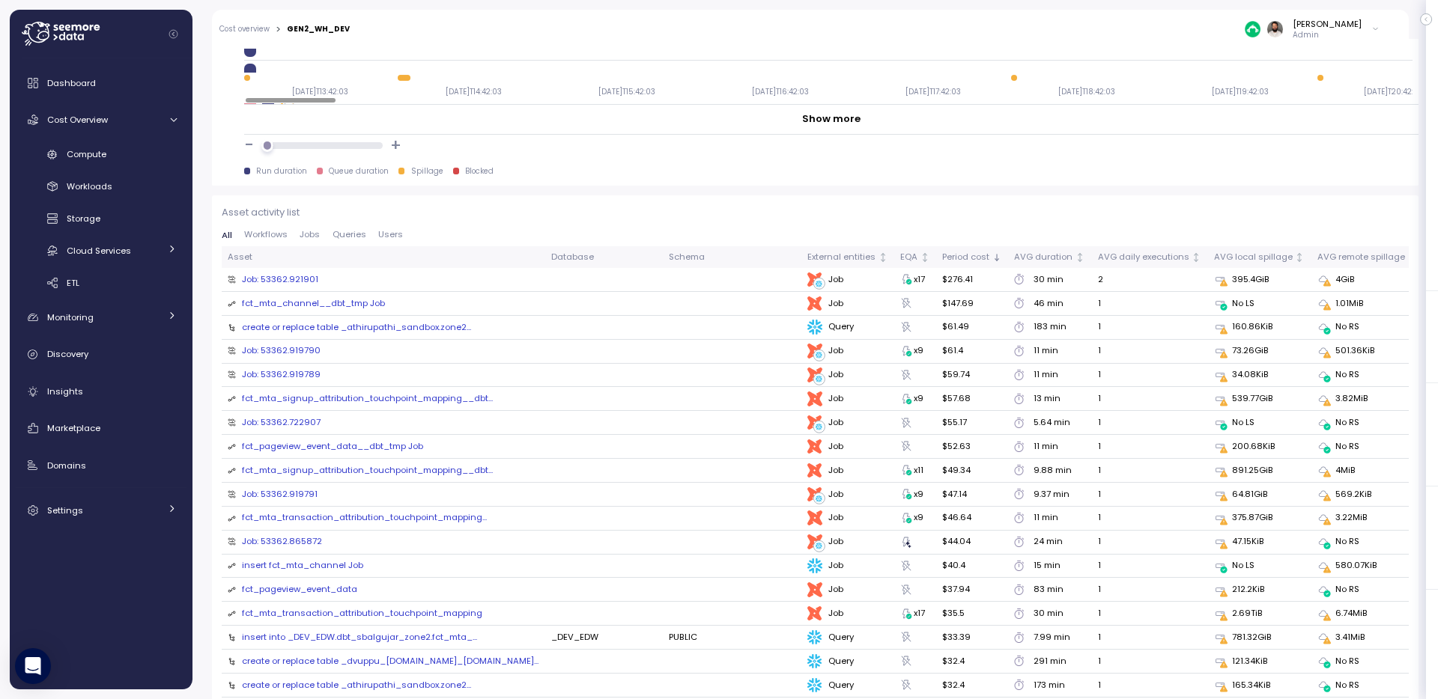
click at [345, 235] on span "Queries" at bounding box center [349, 235] width 34 height 8
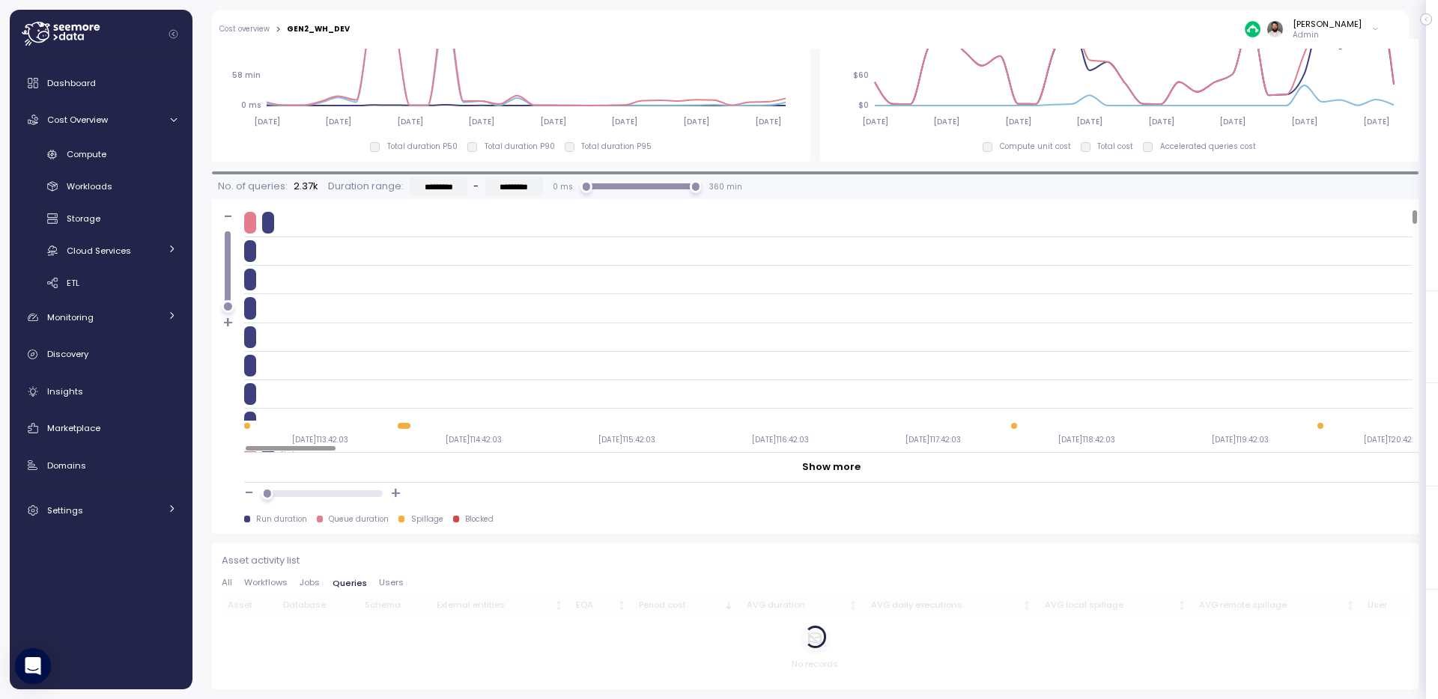
scroll to position [1163, 0]
click at [345, 235] on div at bounding box center [828, 223] width 1168 height 28
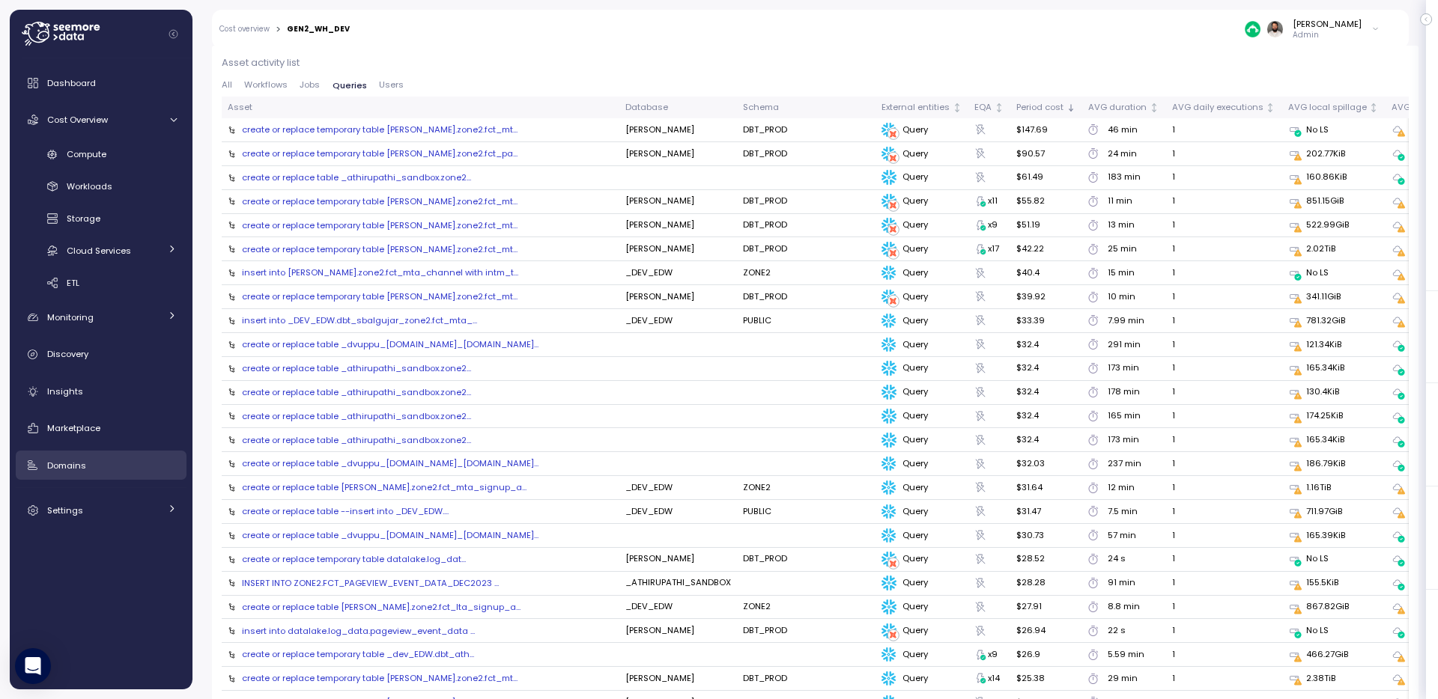
scroll to position [1659, 0]
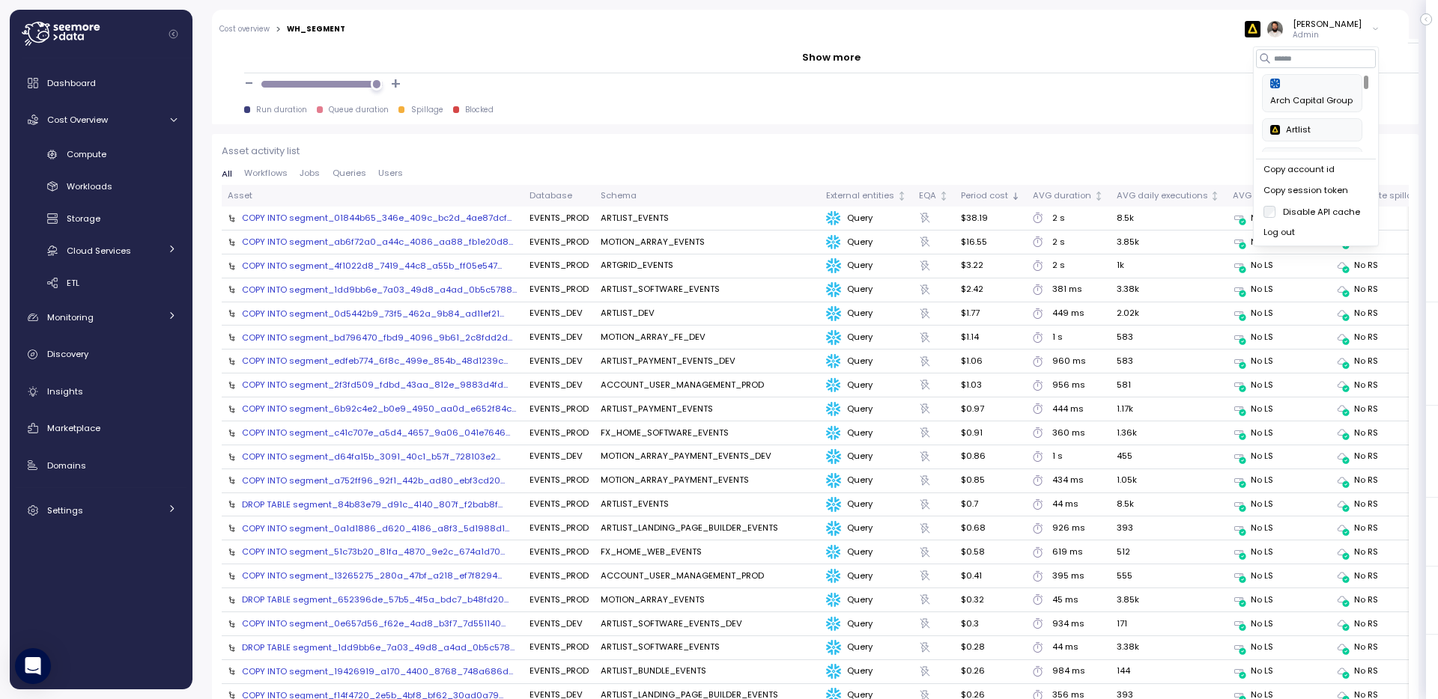
scroll to position [1766, 0]
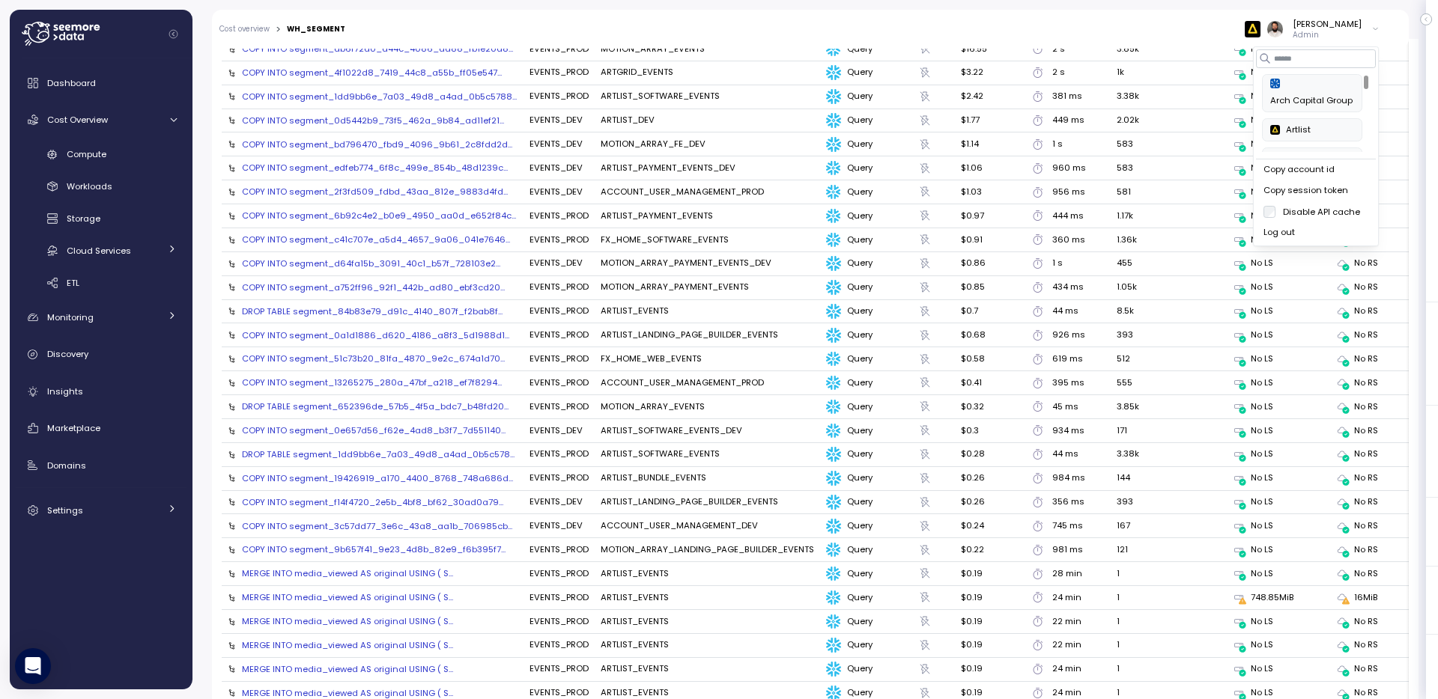
click at [1129, 259] on td "455" at bounding box center [1168, 264] width 116 height 24
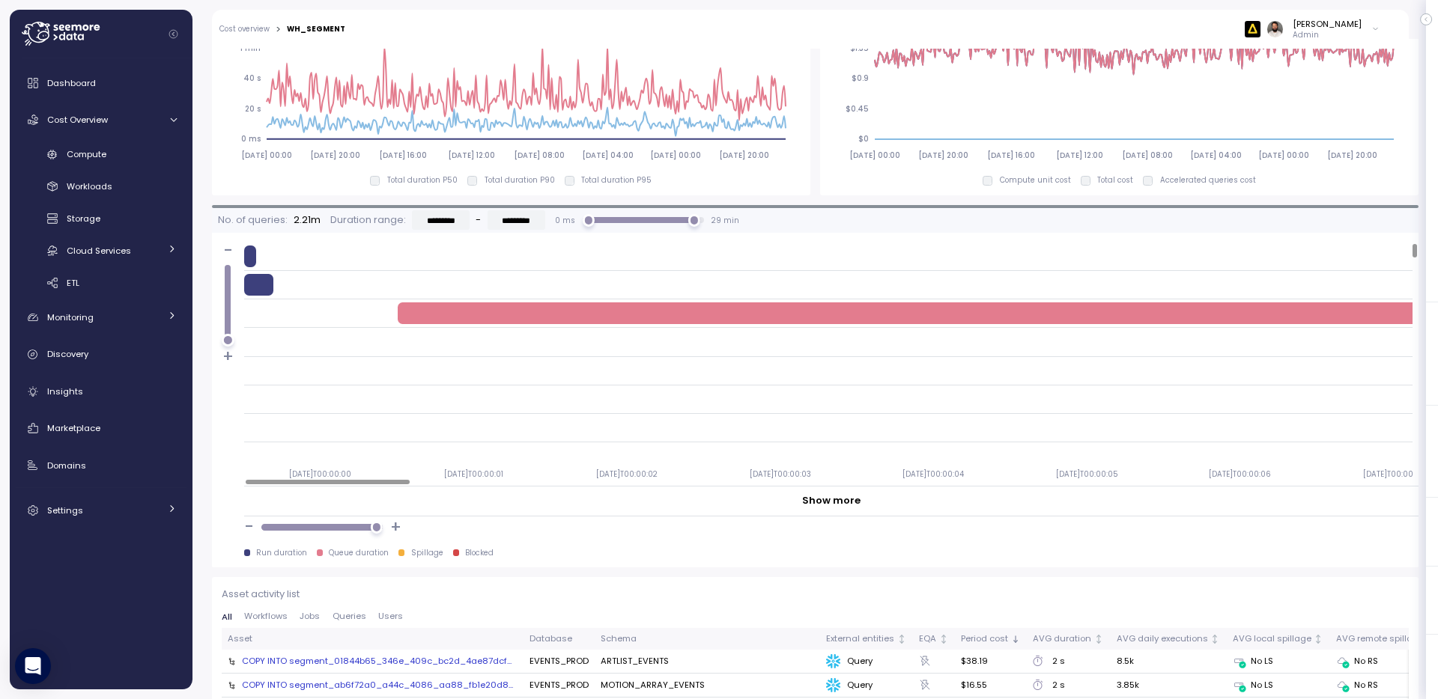
scroll to position [706, 0]
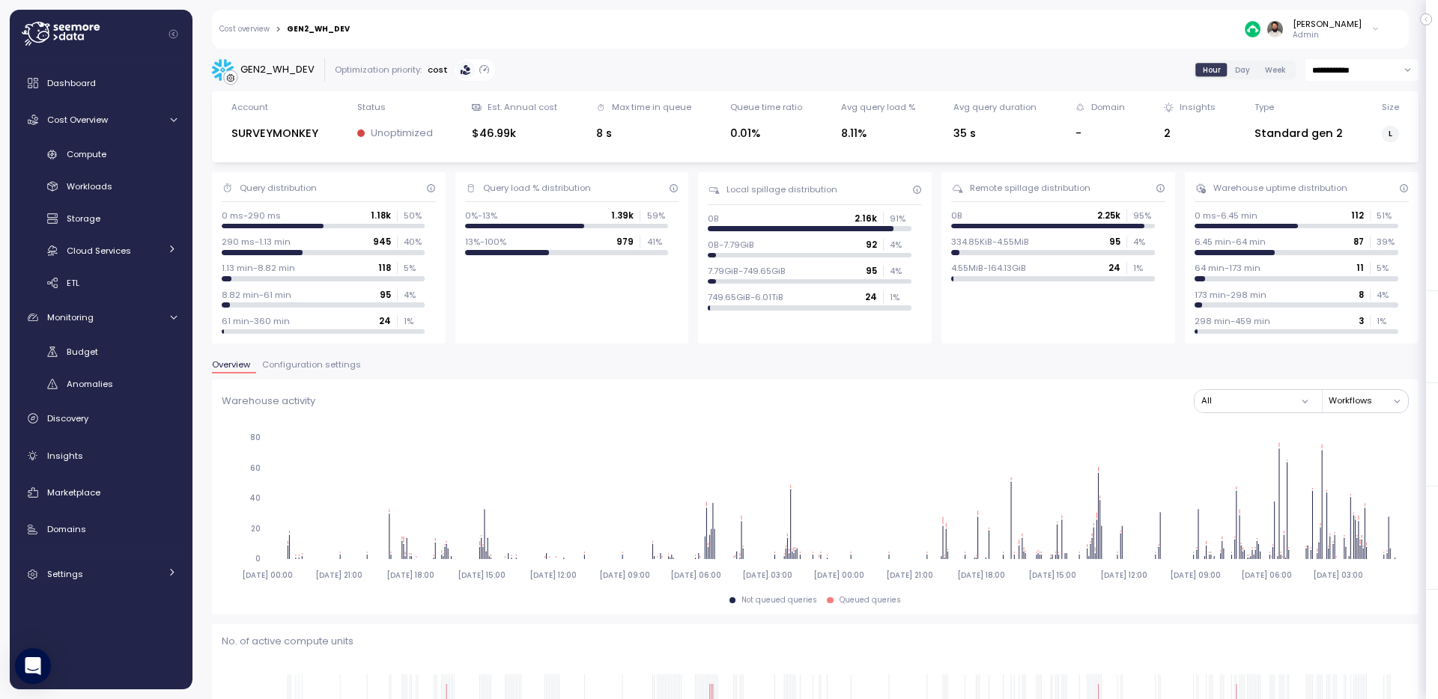
click at [1235, 70] on span "Day" at bounding box center [1242, 69] width 15 height 11
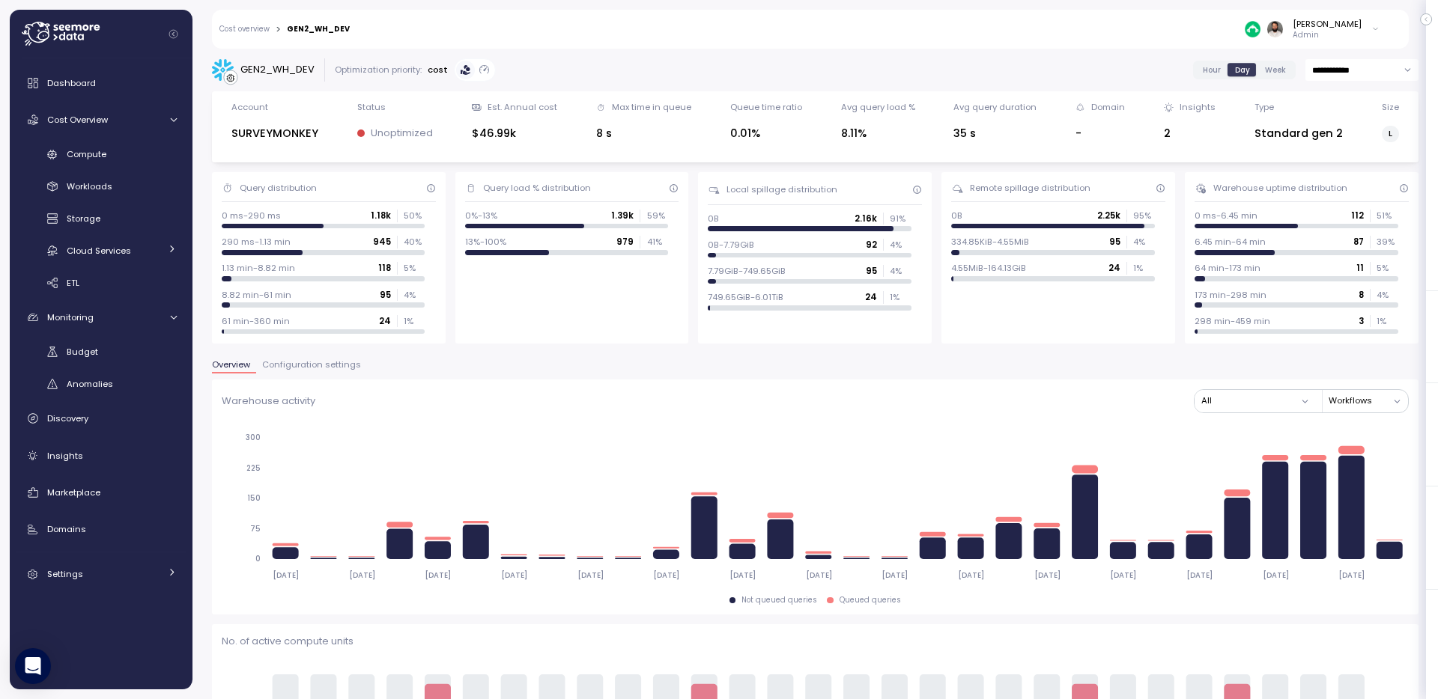
click at [1267, 67] on span "Week" at bounding box center [1275, 69] width 21 height 11
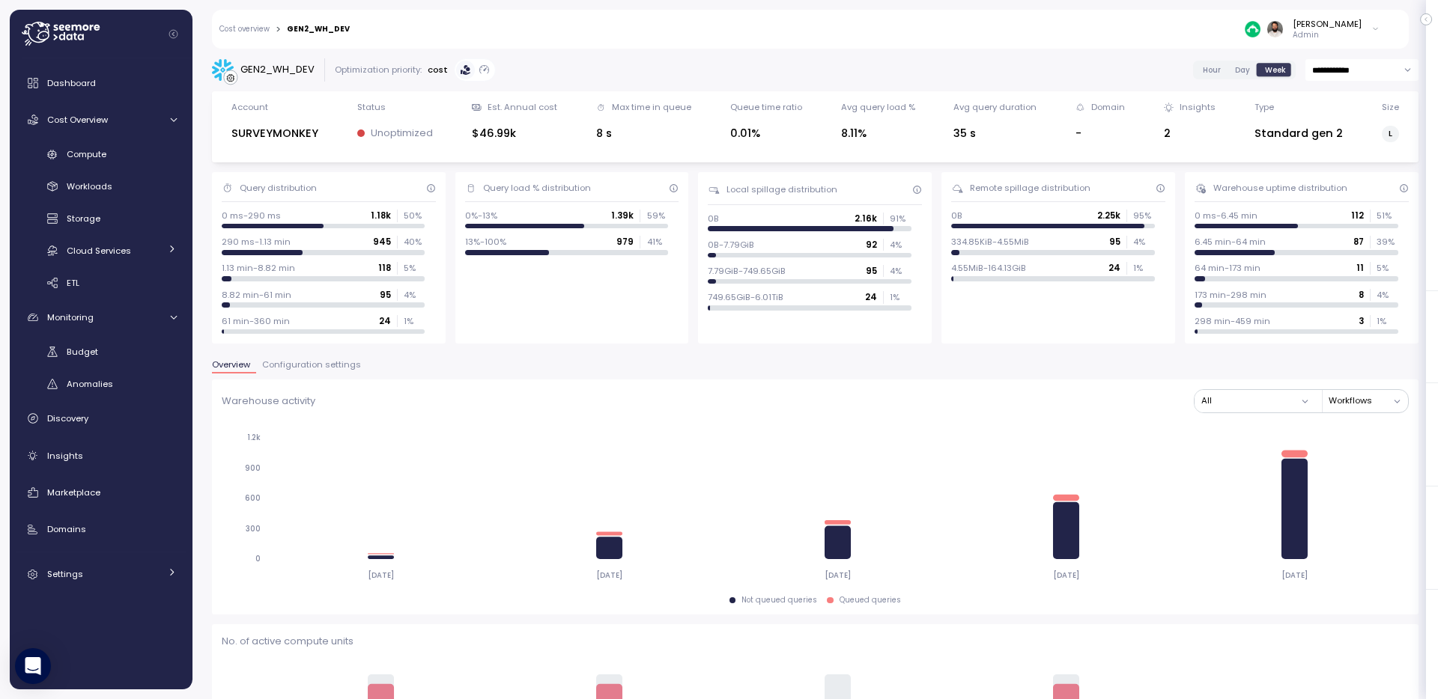
click at [1236, 73] on span "Day" at bounding box center [1242, 69] width 15 height 11
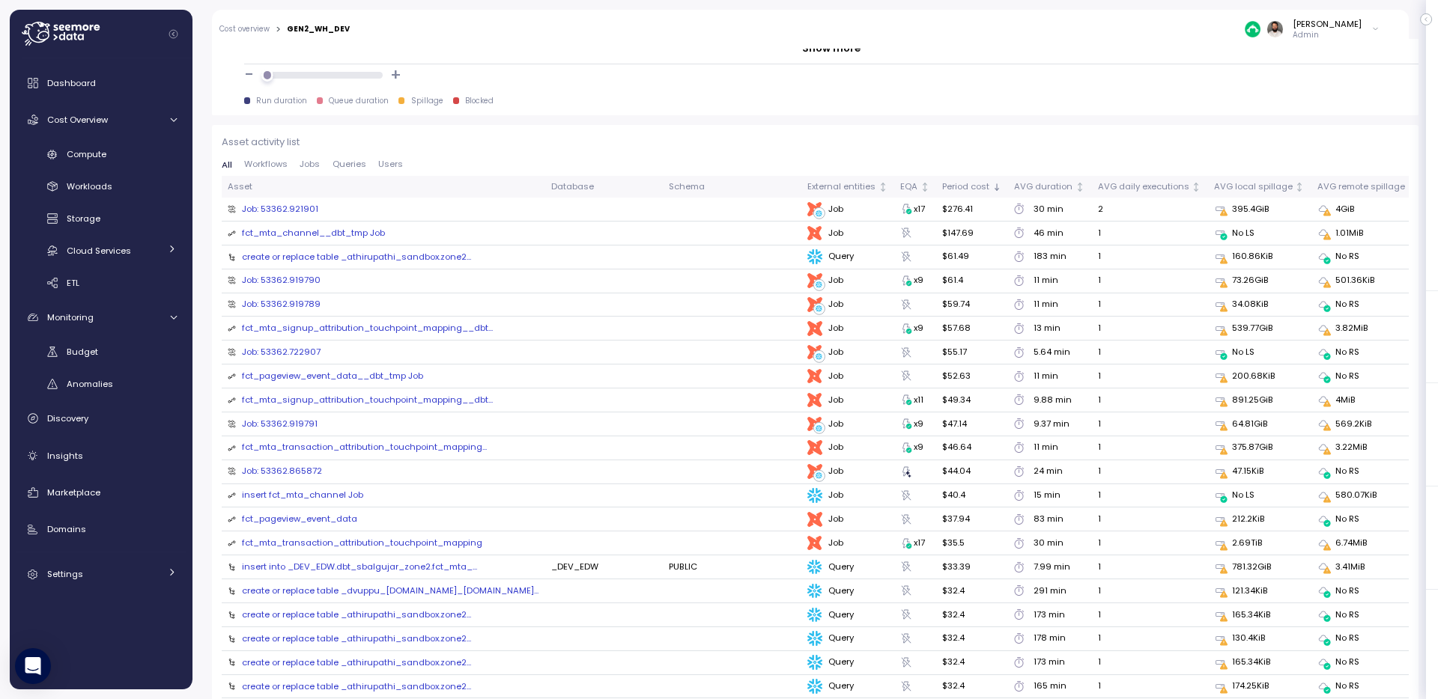
scroll to position [1550, 0]
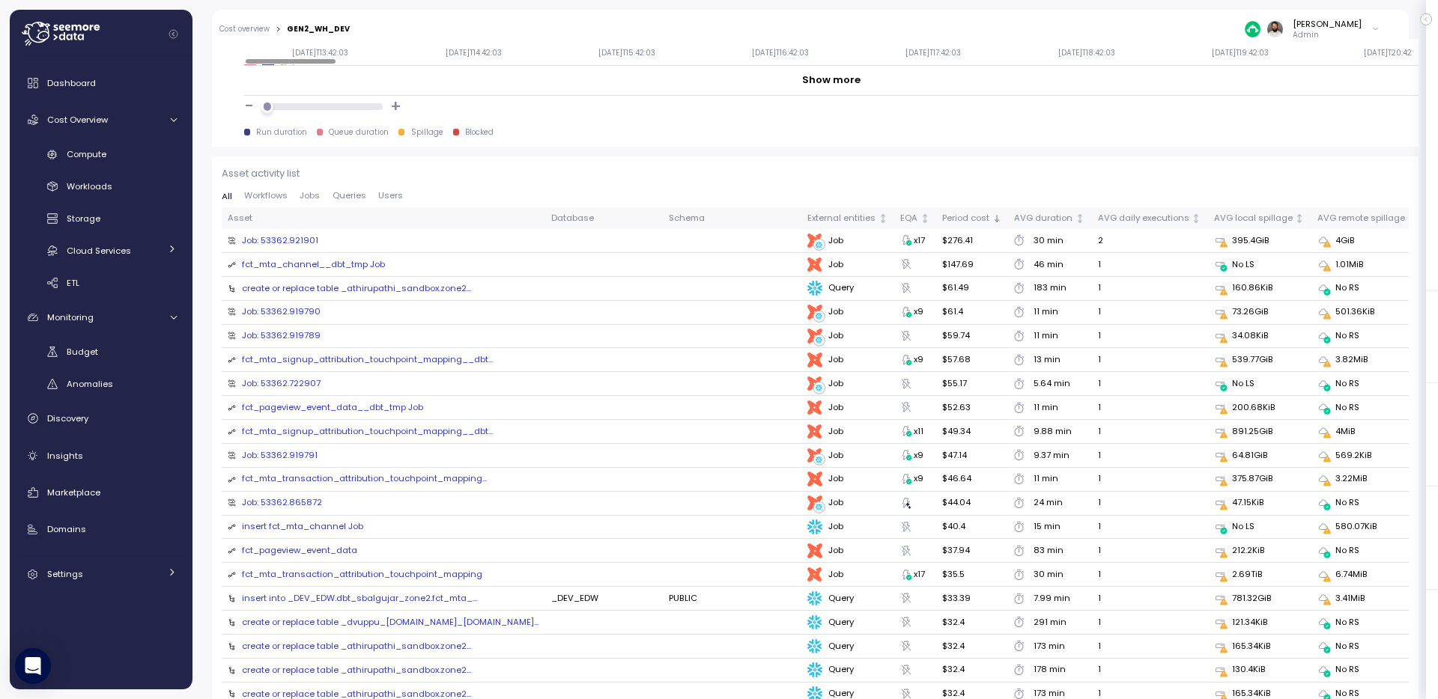
click at [338, 192] on span "Queries" at bounding box center [349, 196] width 34 height 8
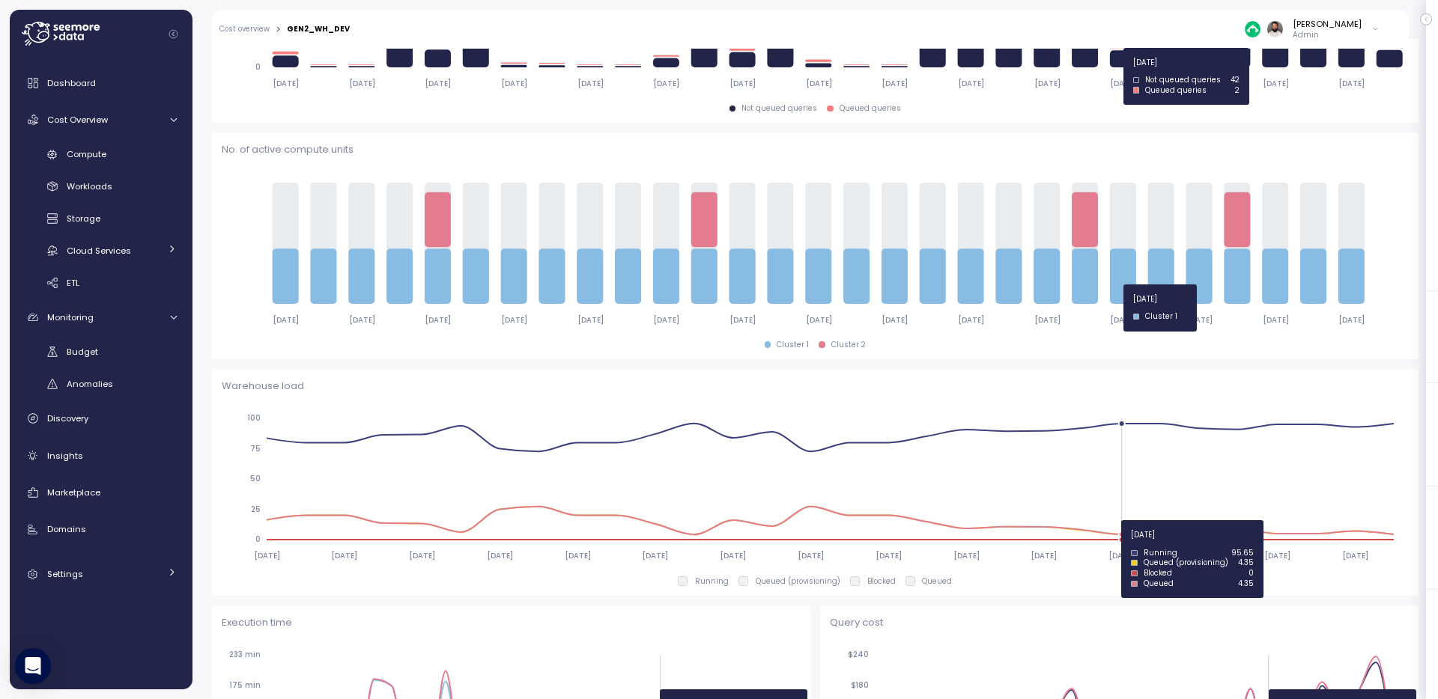
scroll to position [0, 0]
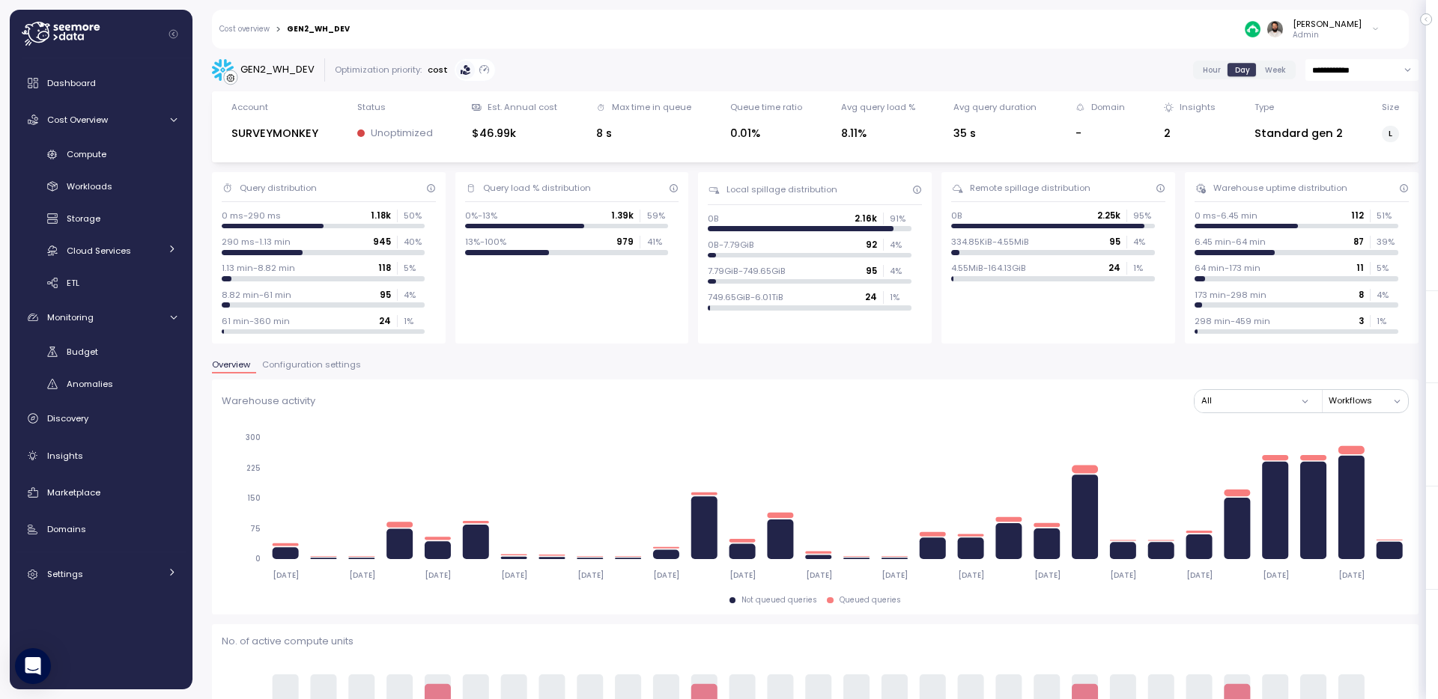
click at [310, 369] on span "Configuration settings" at bounding box center [311, 365] width 99 height 8
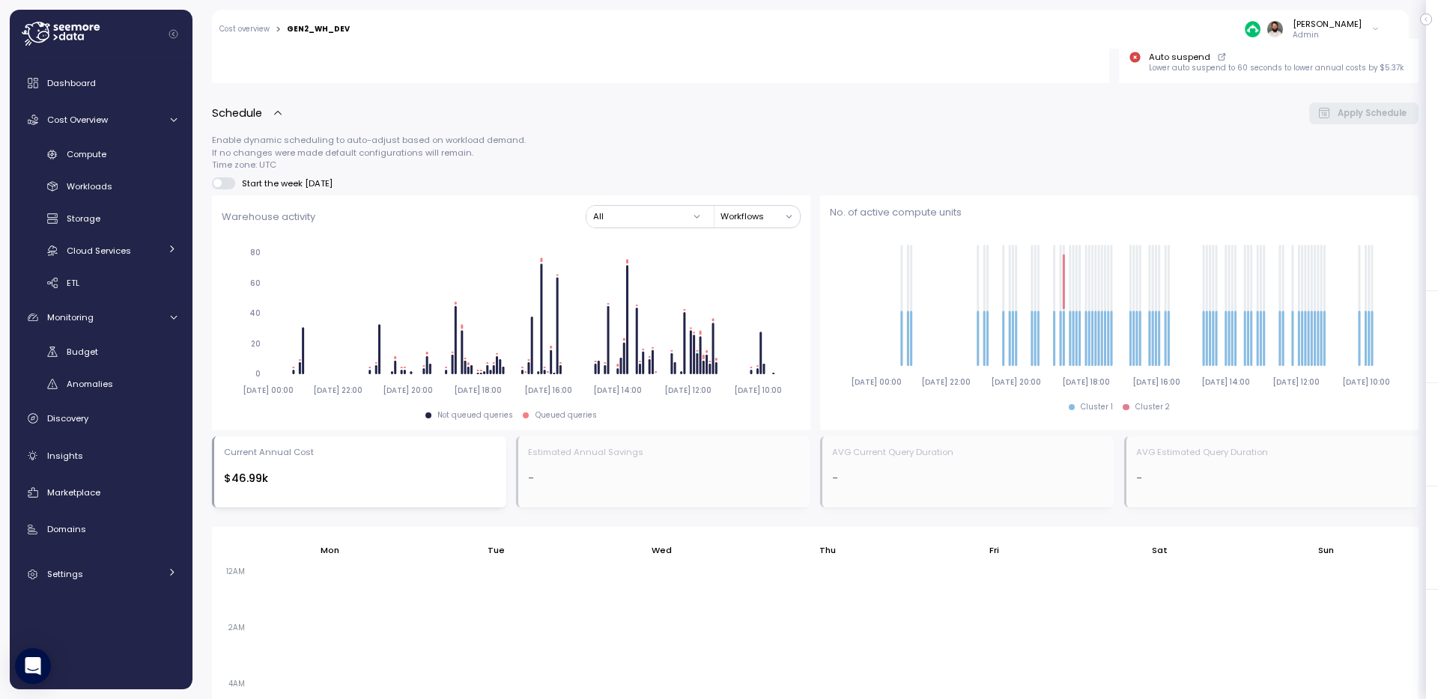
scroll to position [135, 0]
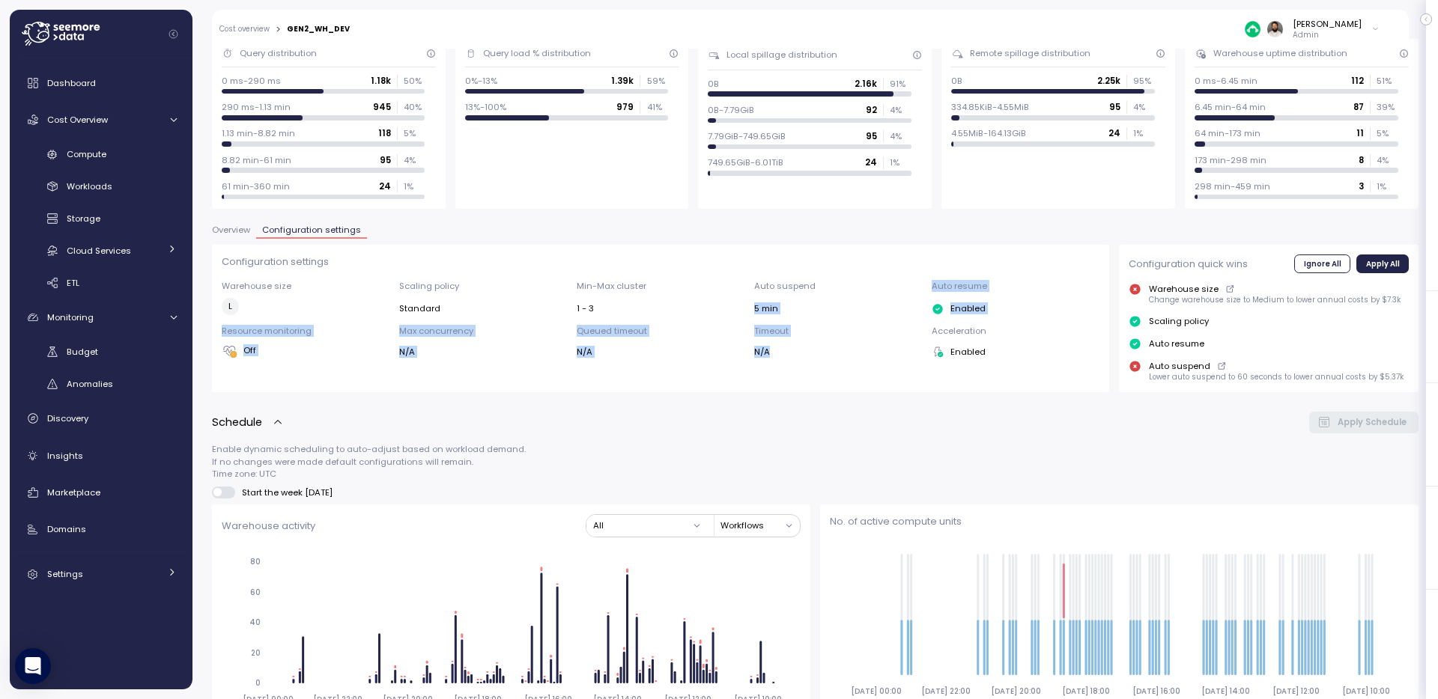
drag, startPoint x: 769, startPoint y: 313, endPoint x: 797, endPoint y: 386, distance: 78.4
click at [797, 386] on div "Configuration settings Warehouse size L Scaling policy Standard Min-Max cluster…" at bounding box center [661, 318] width 898 height 147
click at [237, 230] on span "Overview" at bounding box center [231, 230] width 38 height 8
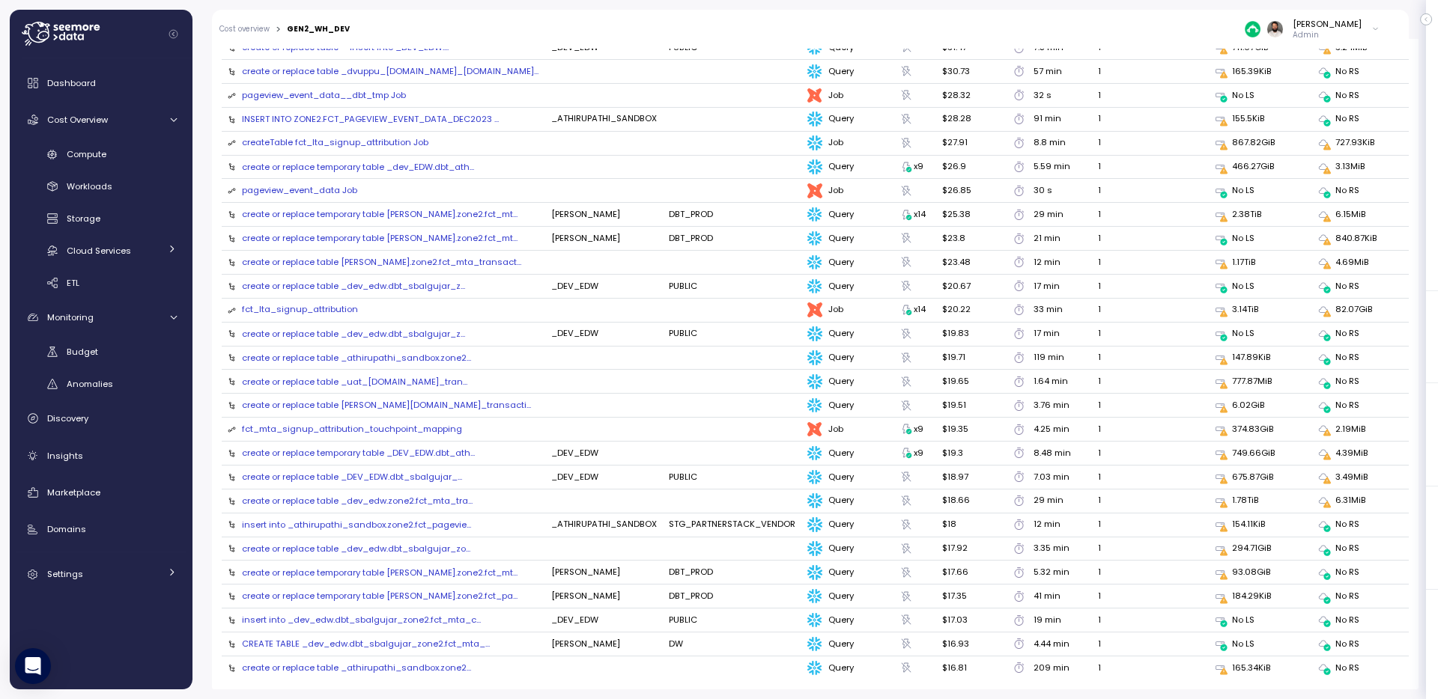
scroll to position [2291, 0]
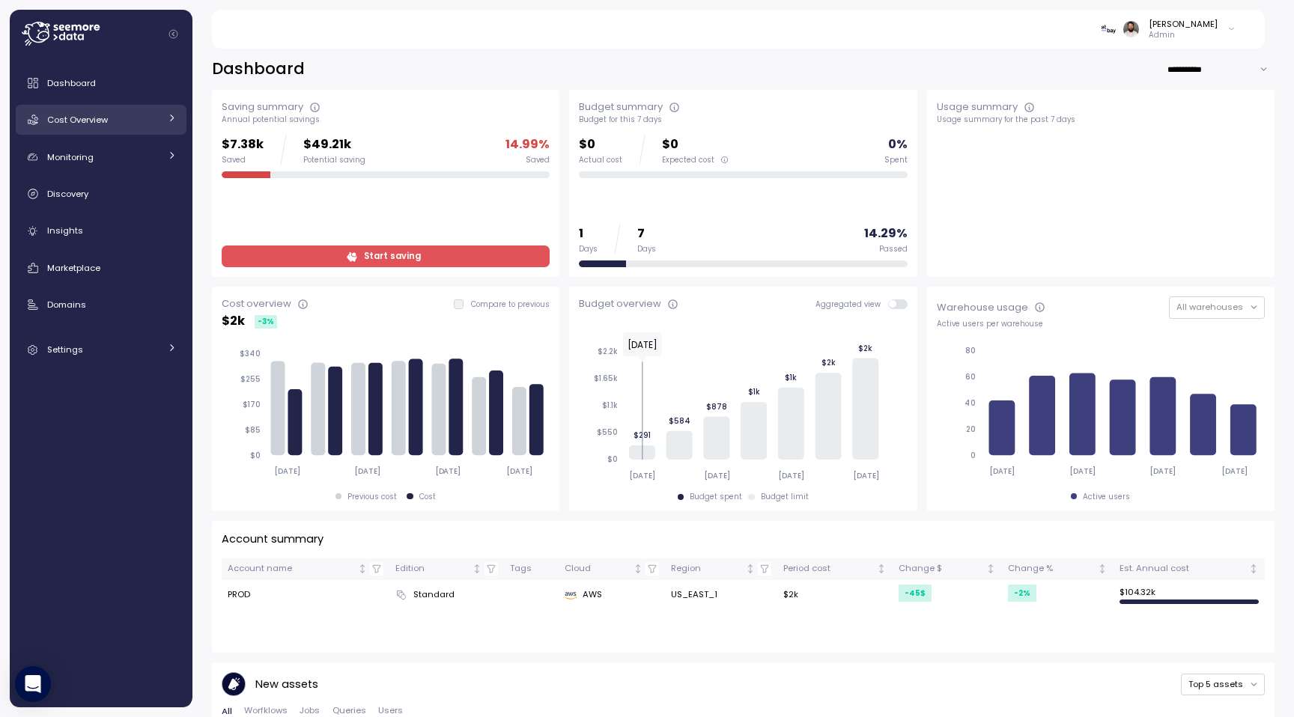
click at [153, 124] on div "Cost Overview" at bounding box center [103, 119] width 112 height 15
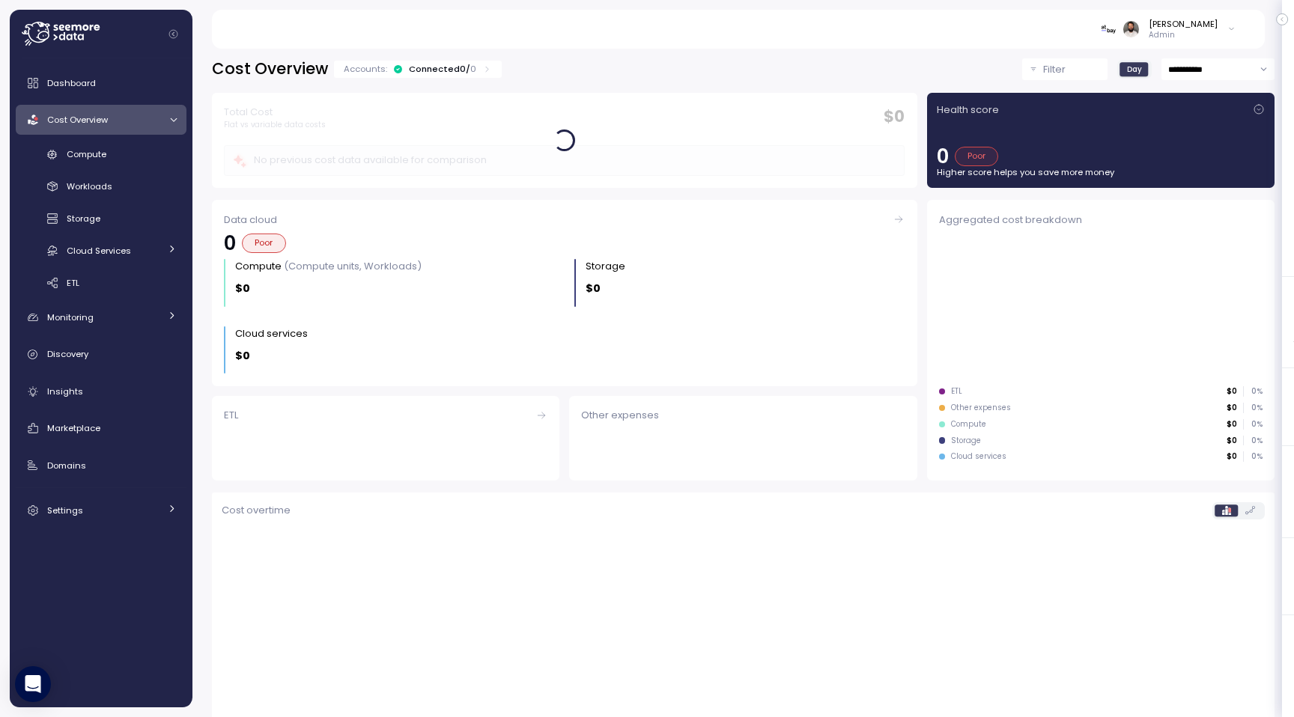
click at [142, 168] on div "Compute Workloads Storage Cloud Services Clustering columns Pipes AI Services S…" at bounding box center [101, 219] width 171 height 154
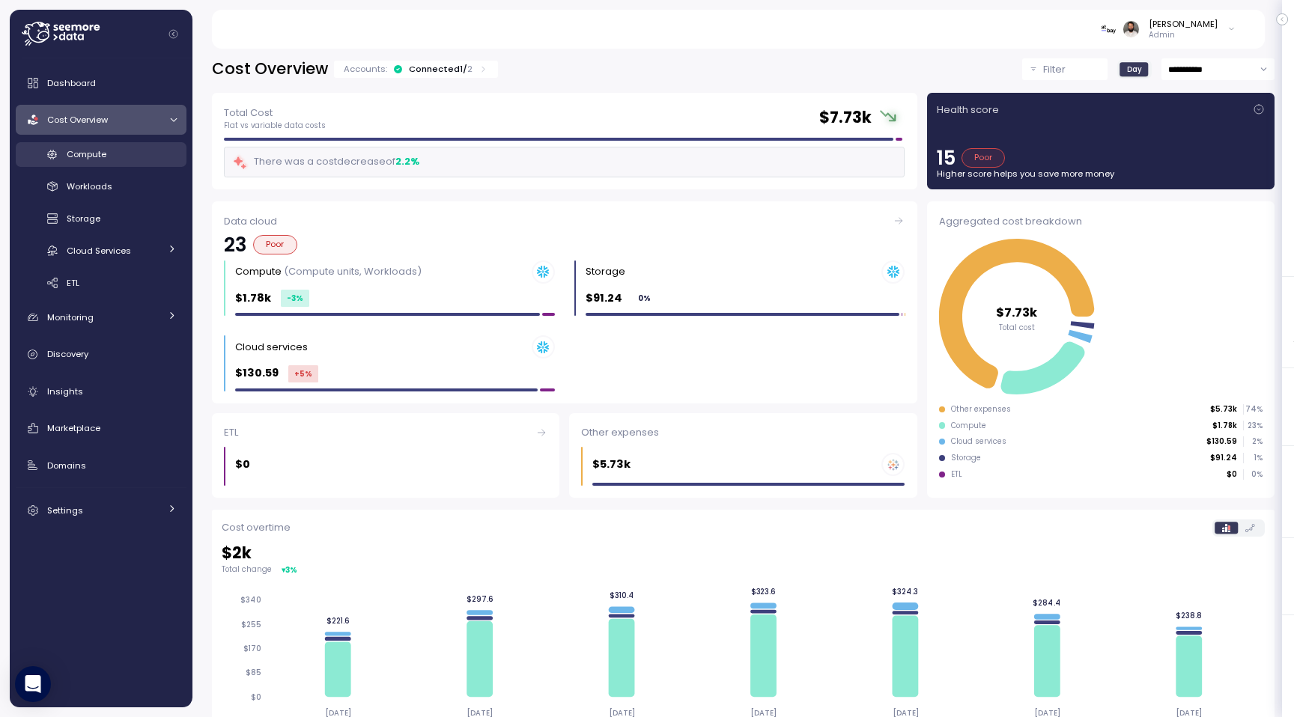
click at [137, 156] on div "Compute" at bounding box center [122, 154] width 110 height 15
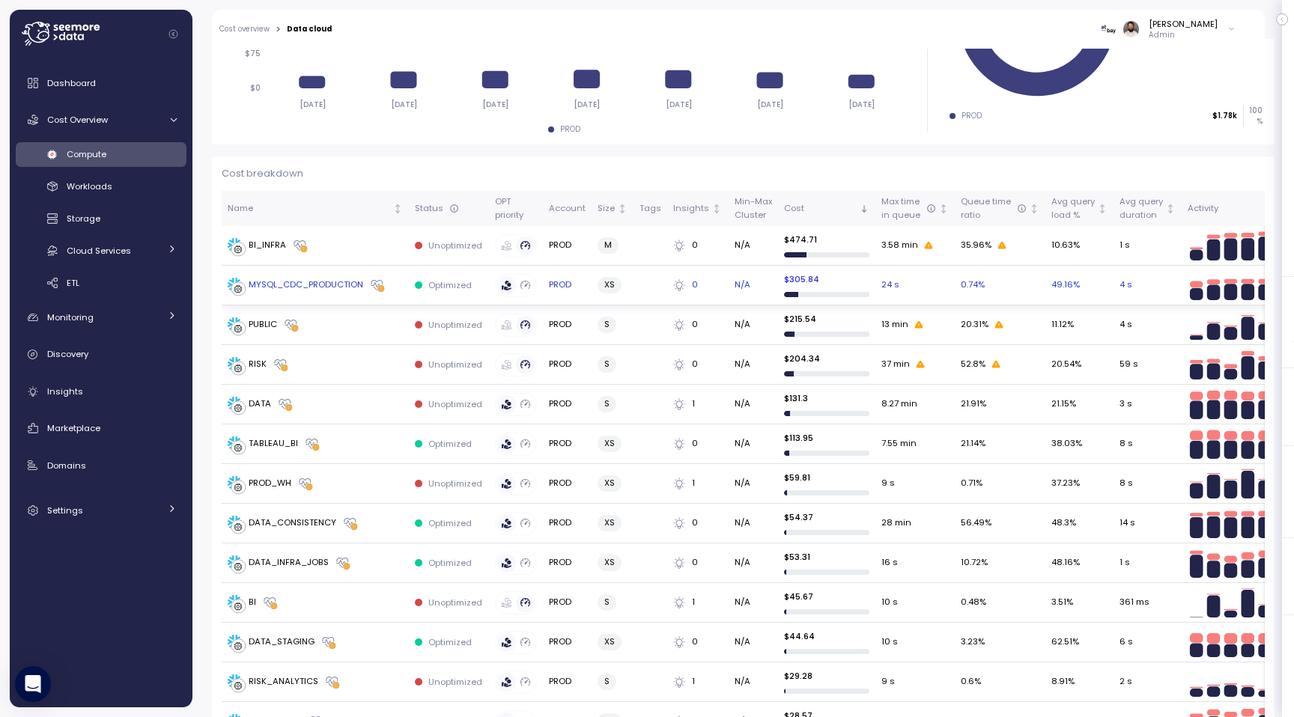
scroll to position [368, 0]
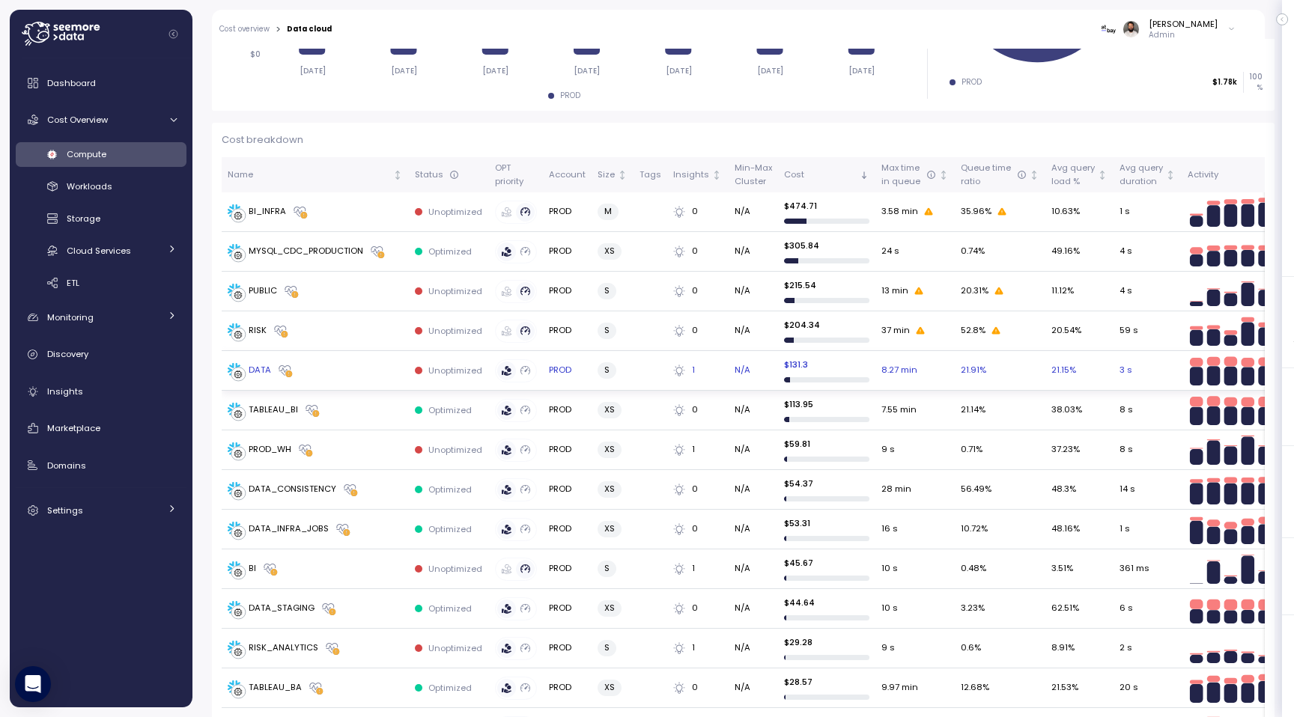
click at [330, 354] on td "DATA" at bounding box center [315, 371] width 187 height 40
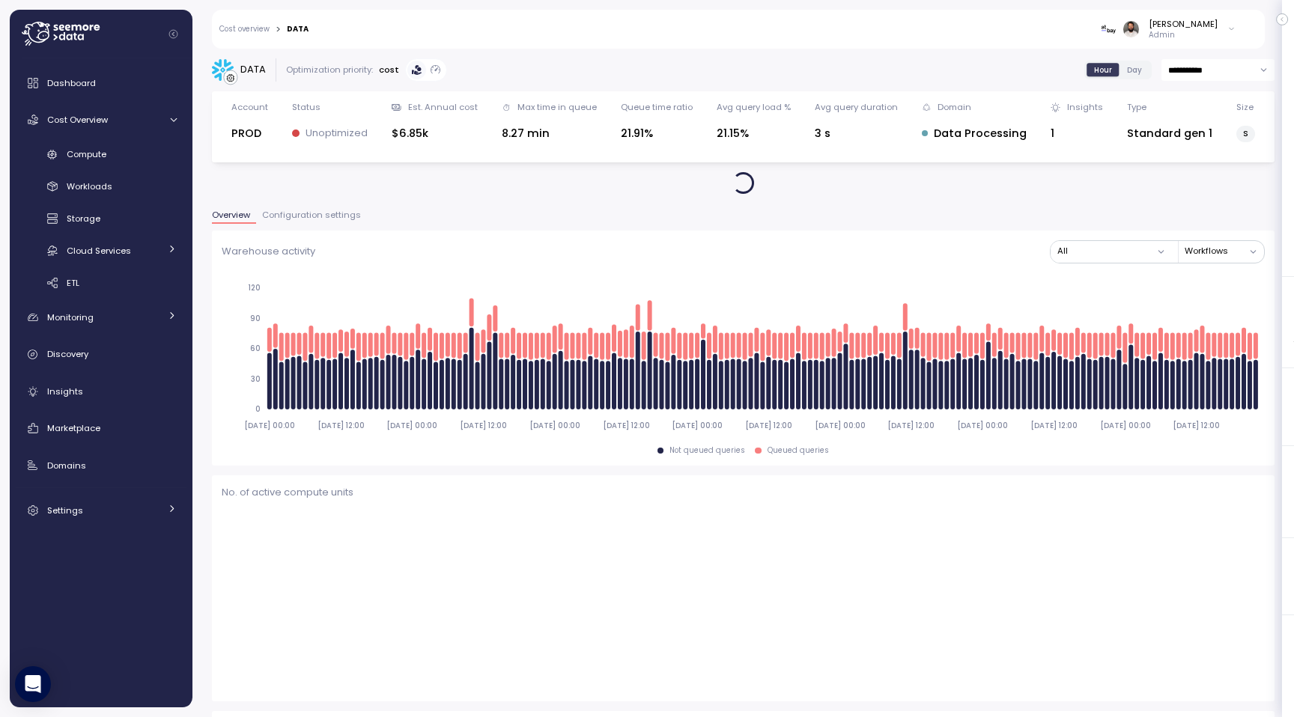
click at [324, 216] on span "Configuration settings" at bounding box center [311, 215] width 99 height 8
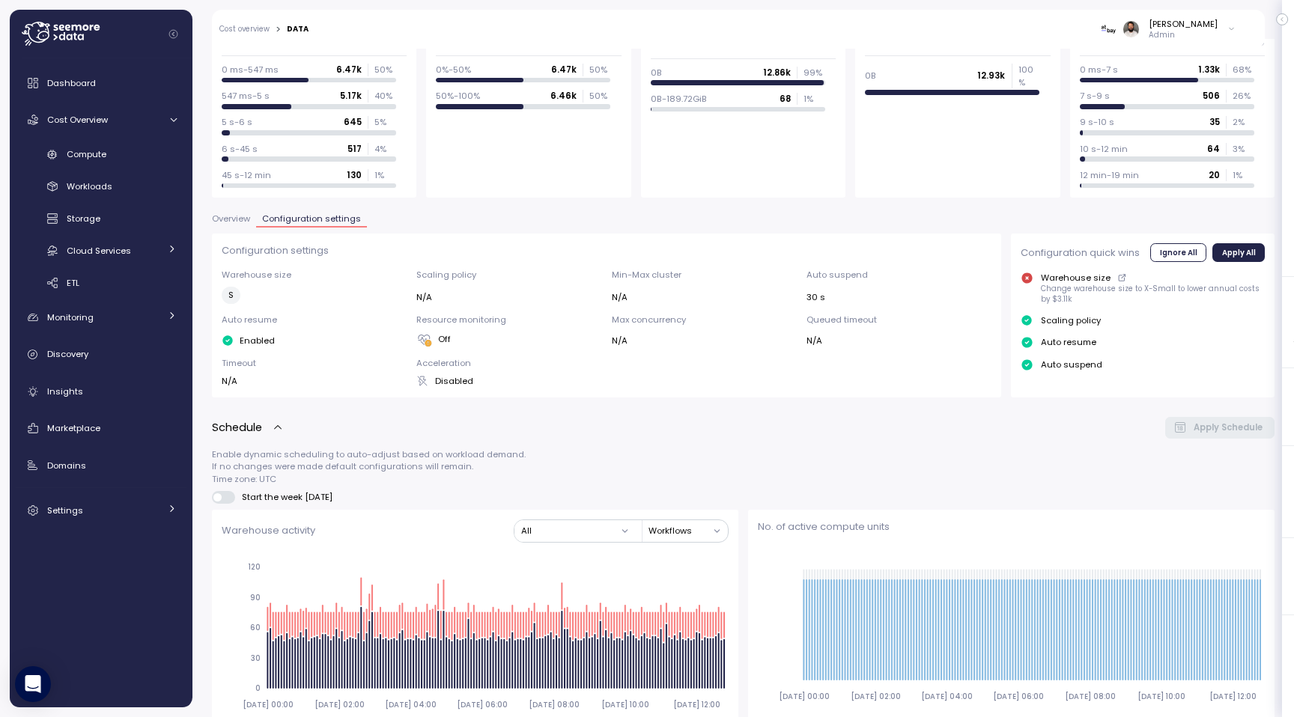
scroll to position [1000, 0]
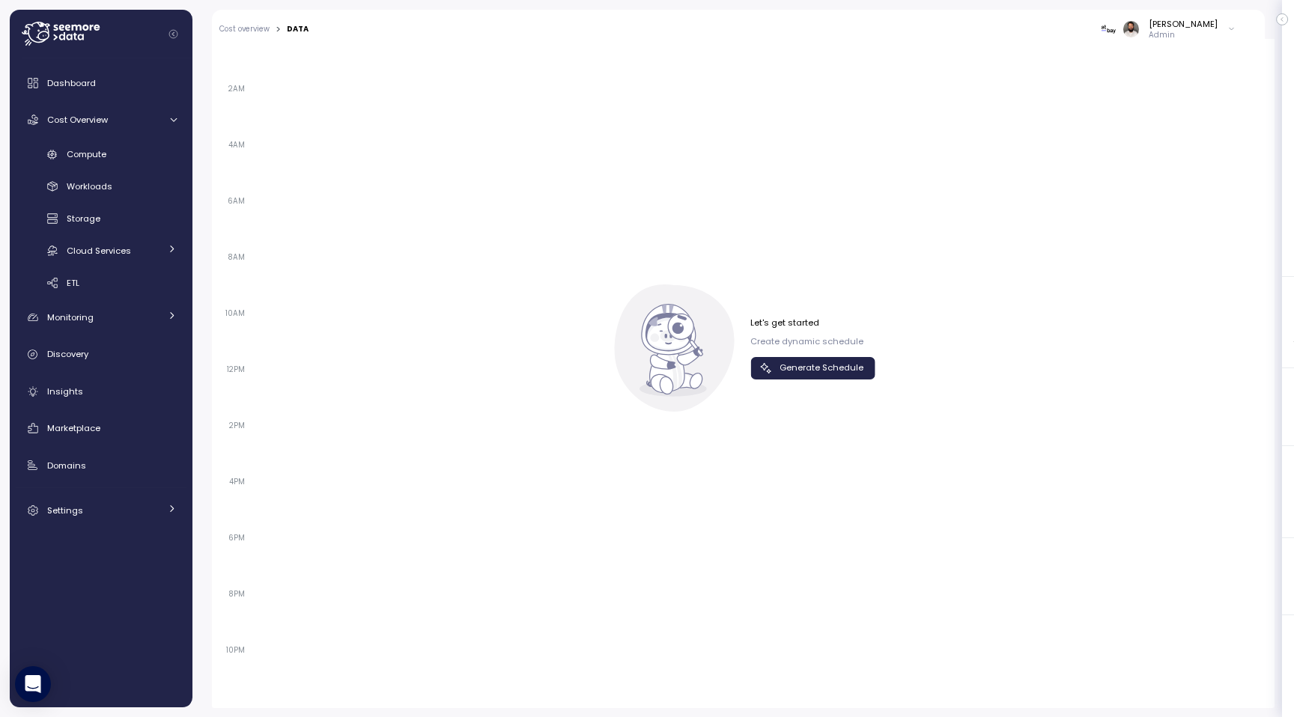
click at [798, 380] on div "Let's get started Create dynamic schedule Generate Schedule" at bounding box center [743, 348] width 264 height 127
click at [798, 368] on span "Generate Schedule" at bounding box center [822, 368] width 84 height 20
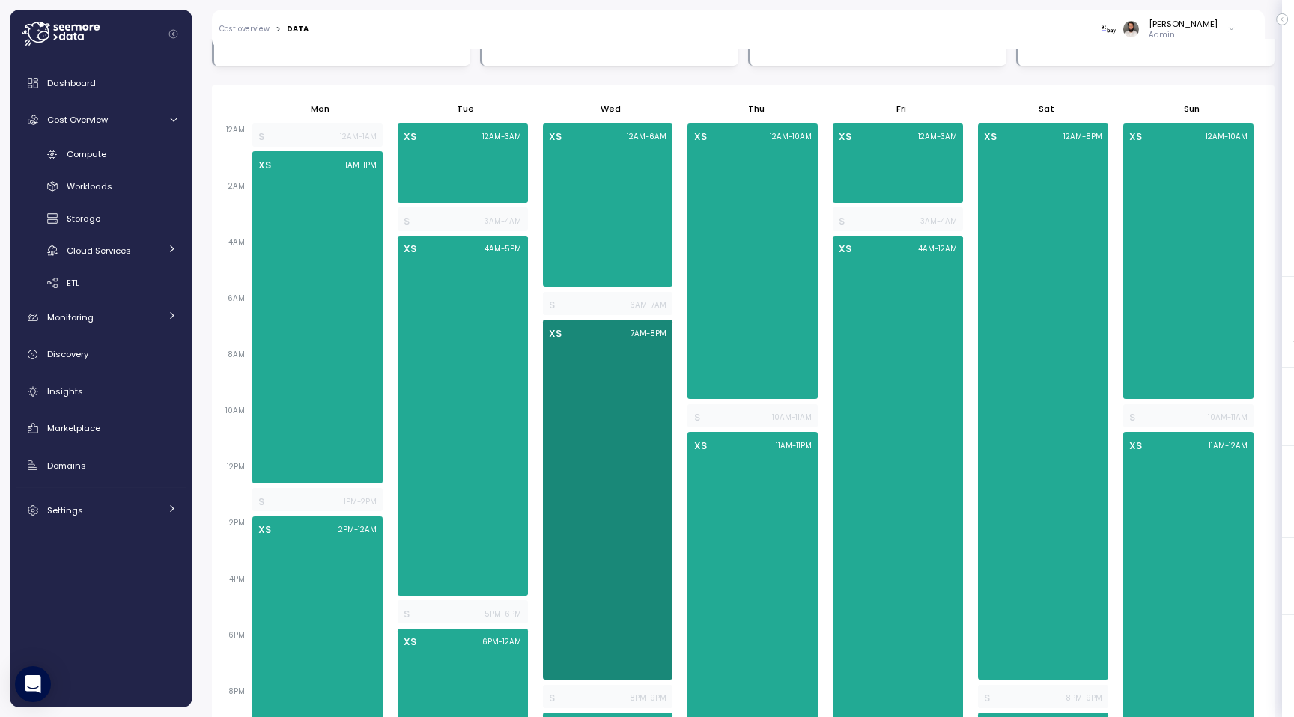
scroll to position [899, 0]
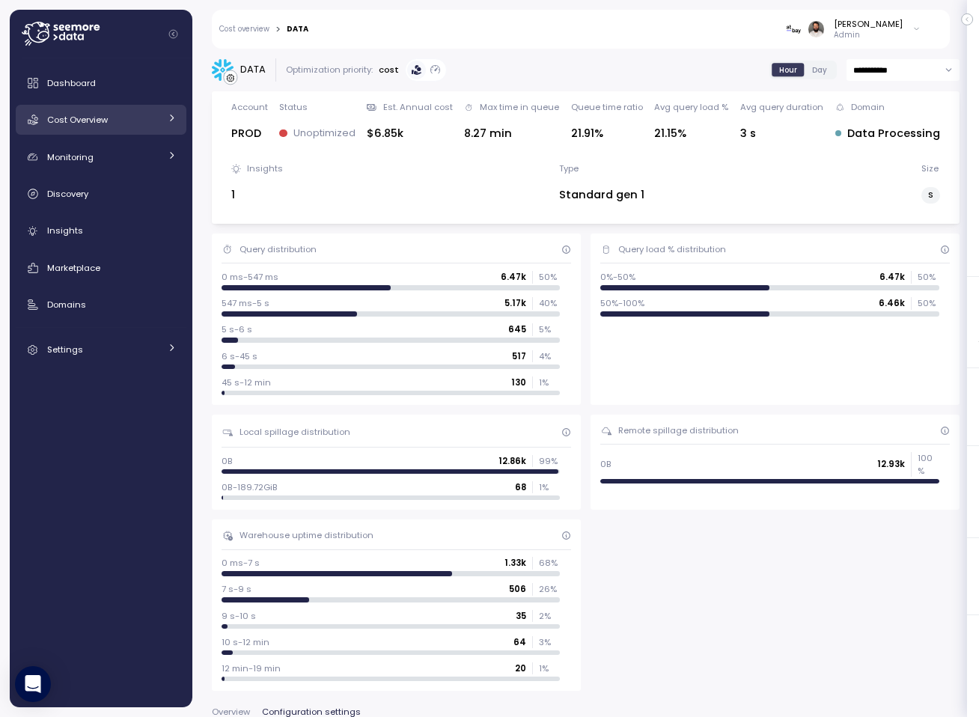
click at [175, 128] on link "Cost Overview" at bounding box center [101, 120] width 171 height 30
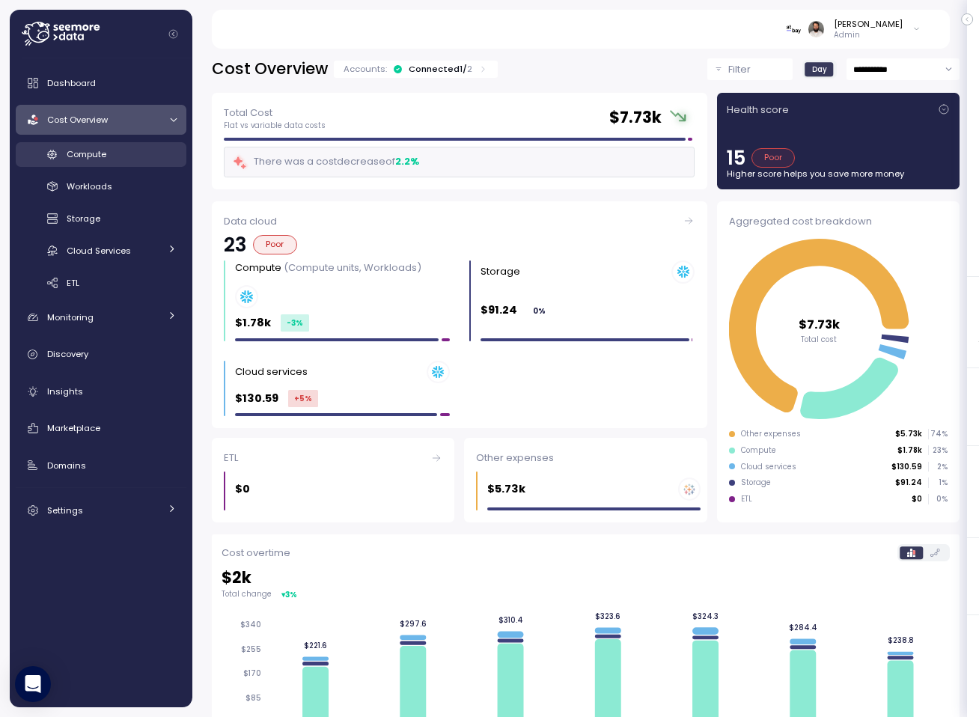
click at [183, 156] on link "Compute" at bounding box center [101, 154] width 171 height 25
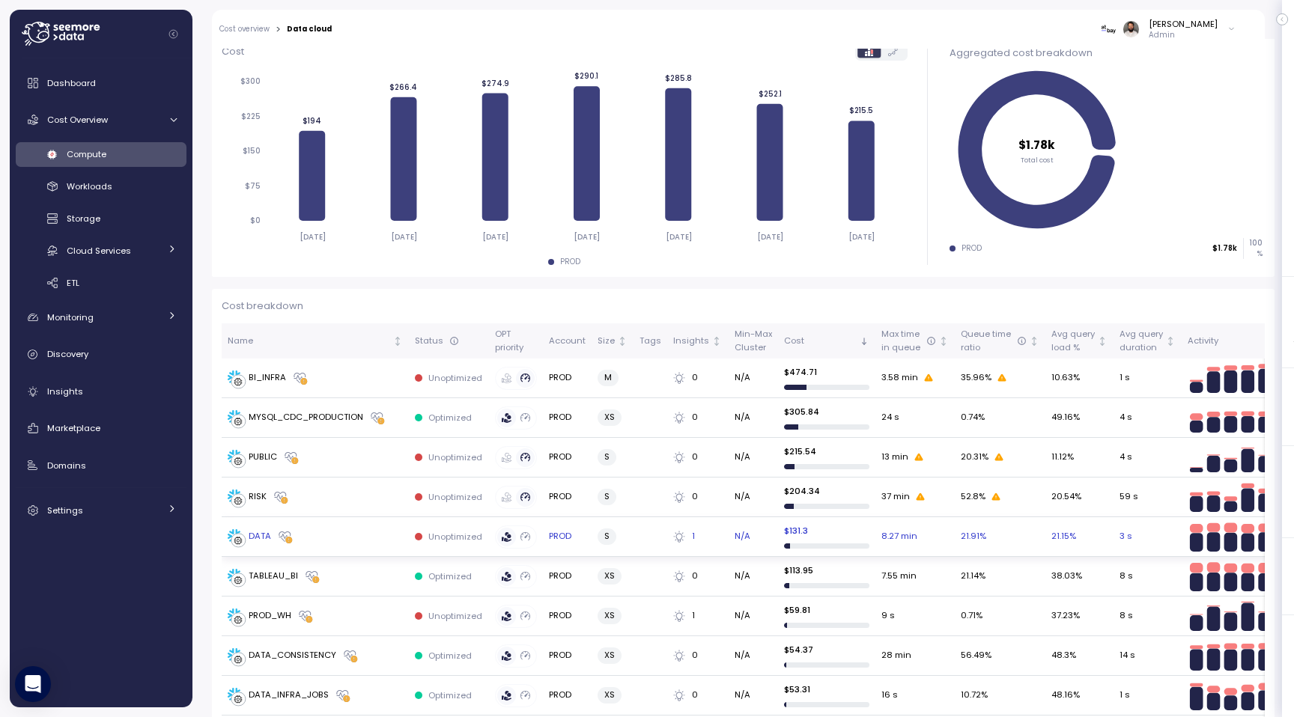
scroll to position [237, 0]
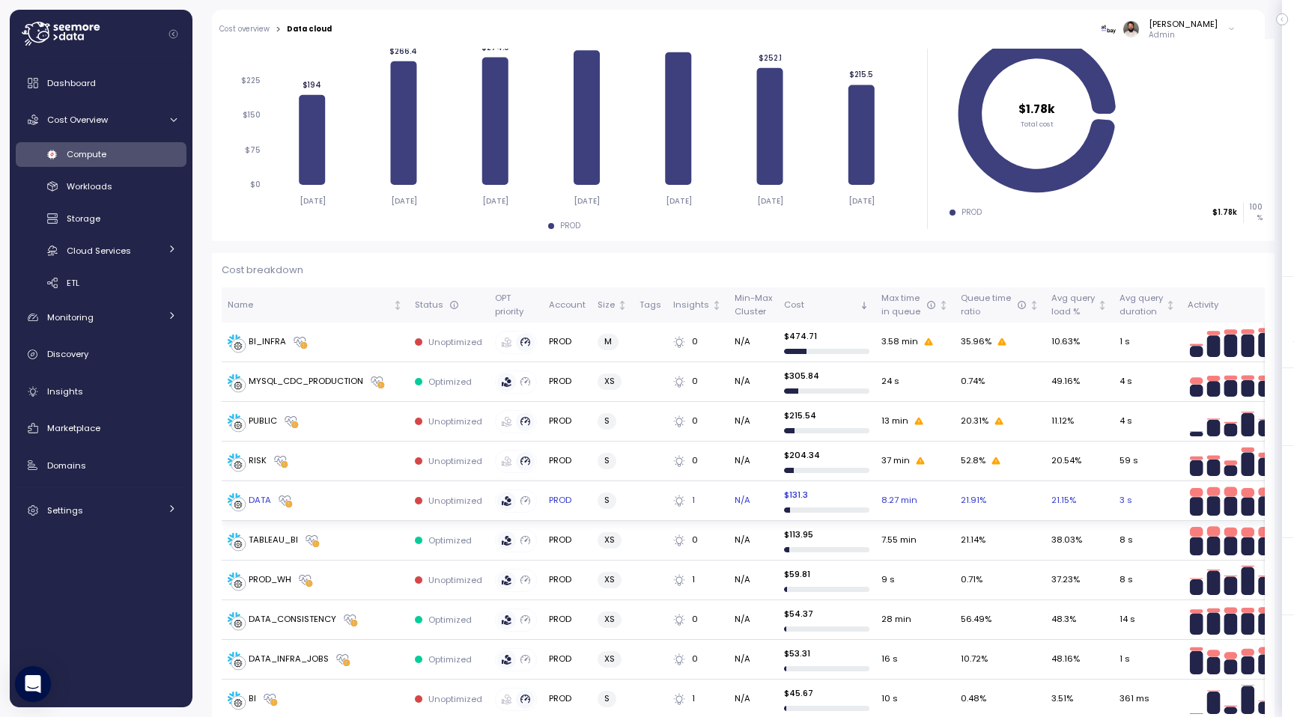
click at [356, 490] on td "DATA" at bounding box center [315, 502] width 187 height 40
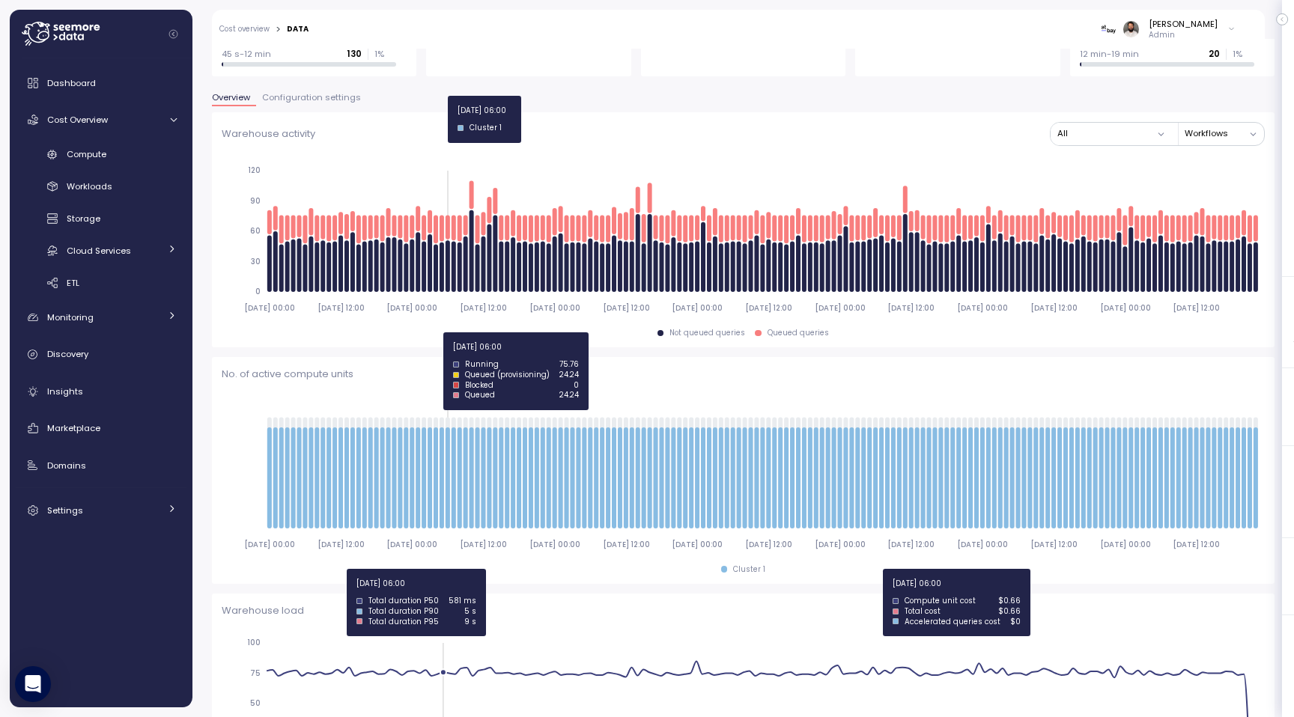
scroll to position [21, 0]
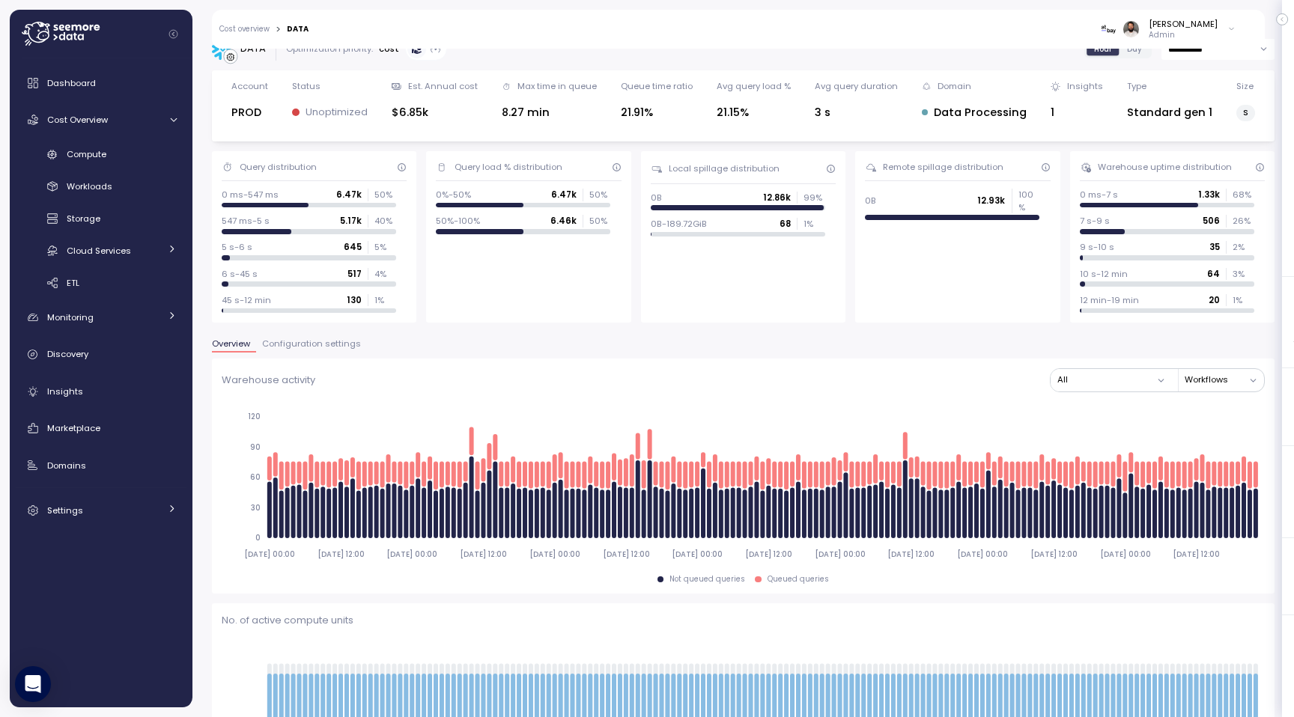
click at [317, 344] on span "Configuration settings" at bounding box center [311, 344] width 99 height 8
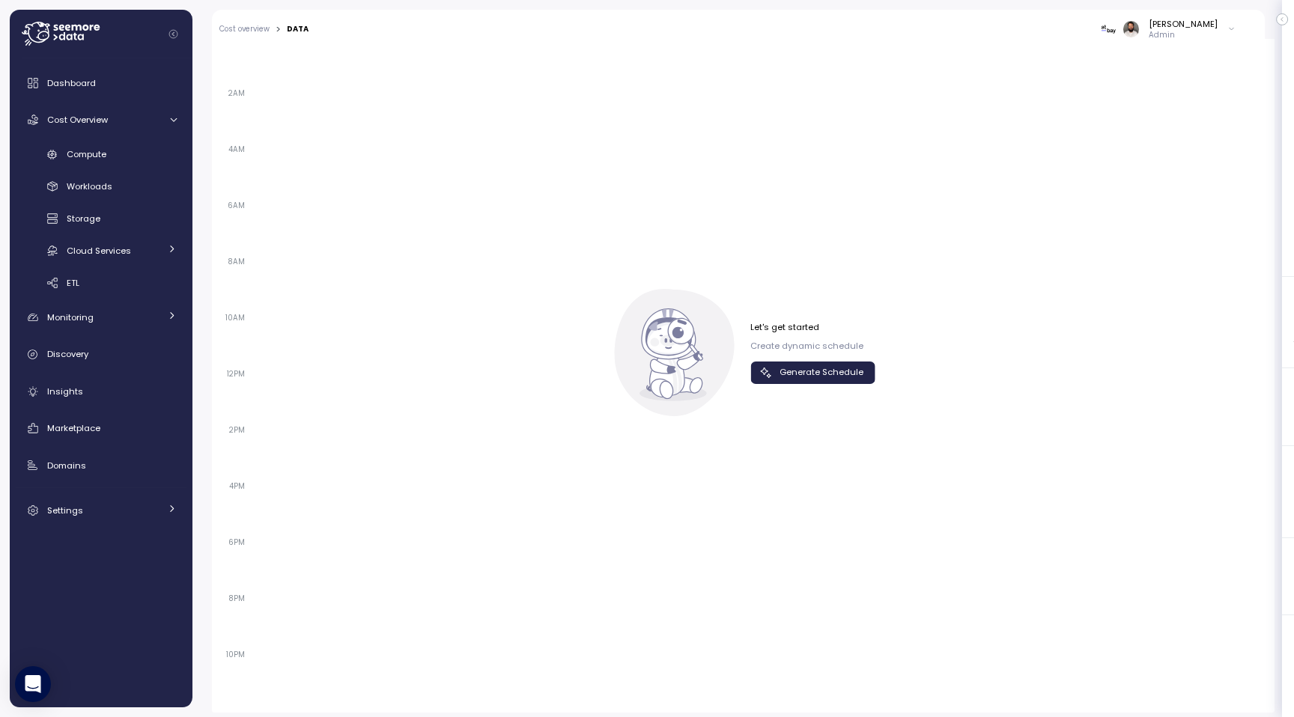
scroll to position [1000, 0]
click at [691, 368] on span "Generate Schedule" at bounding box center [822, 368] width 84 height 20
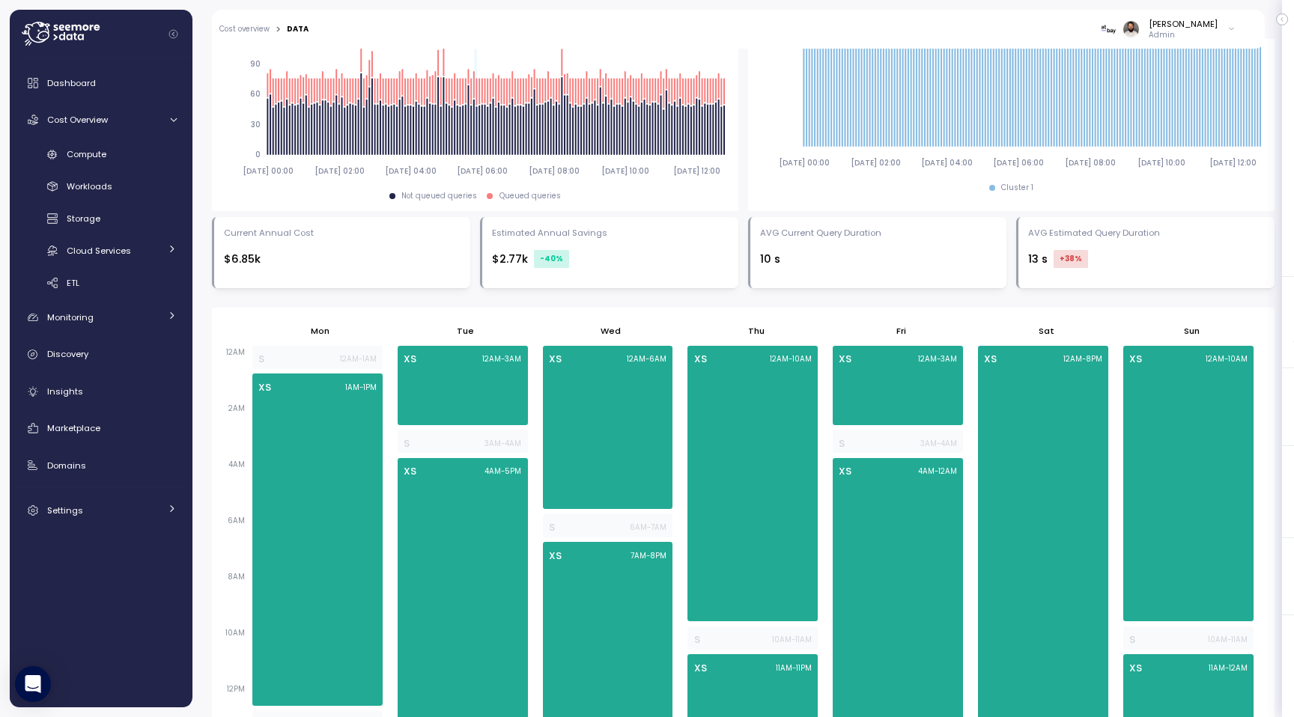
scroll to position [87, 0]
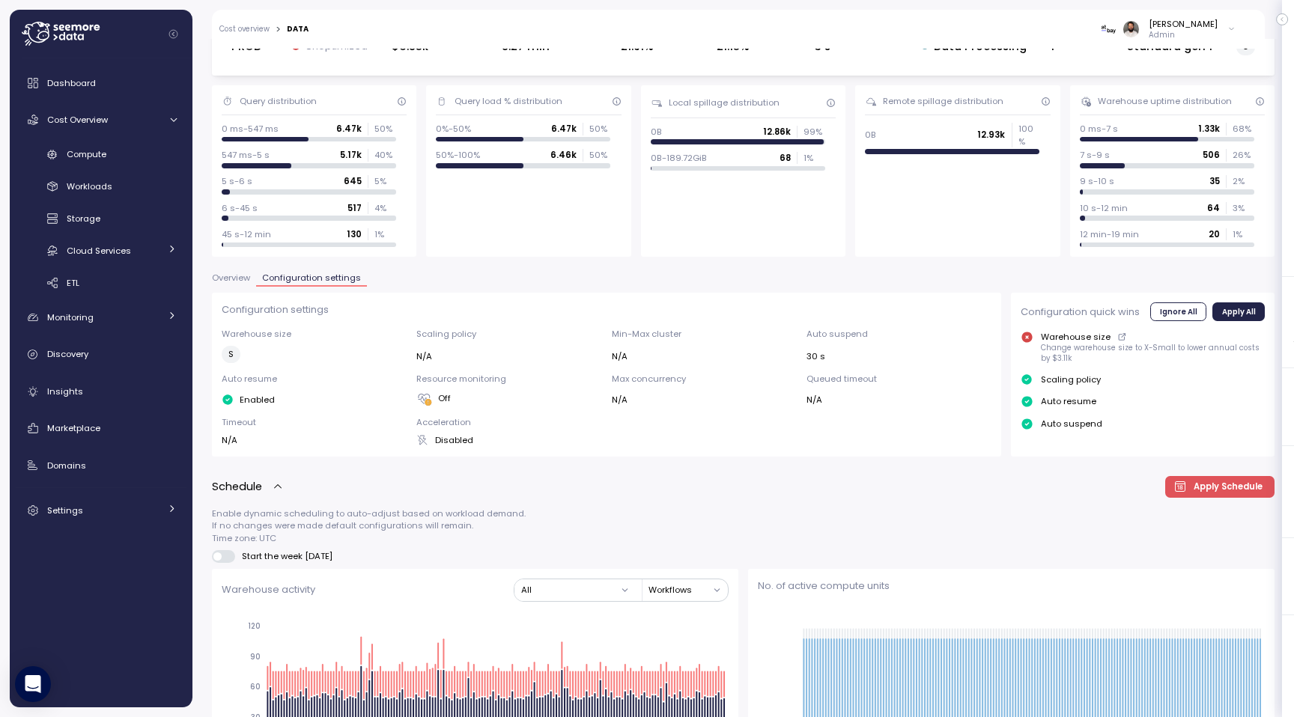
click at [237, 284] on button "Overview" at bounding box center [234, 280] width 44 height 13
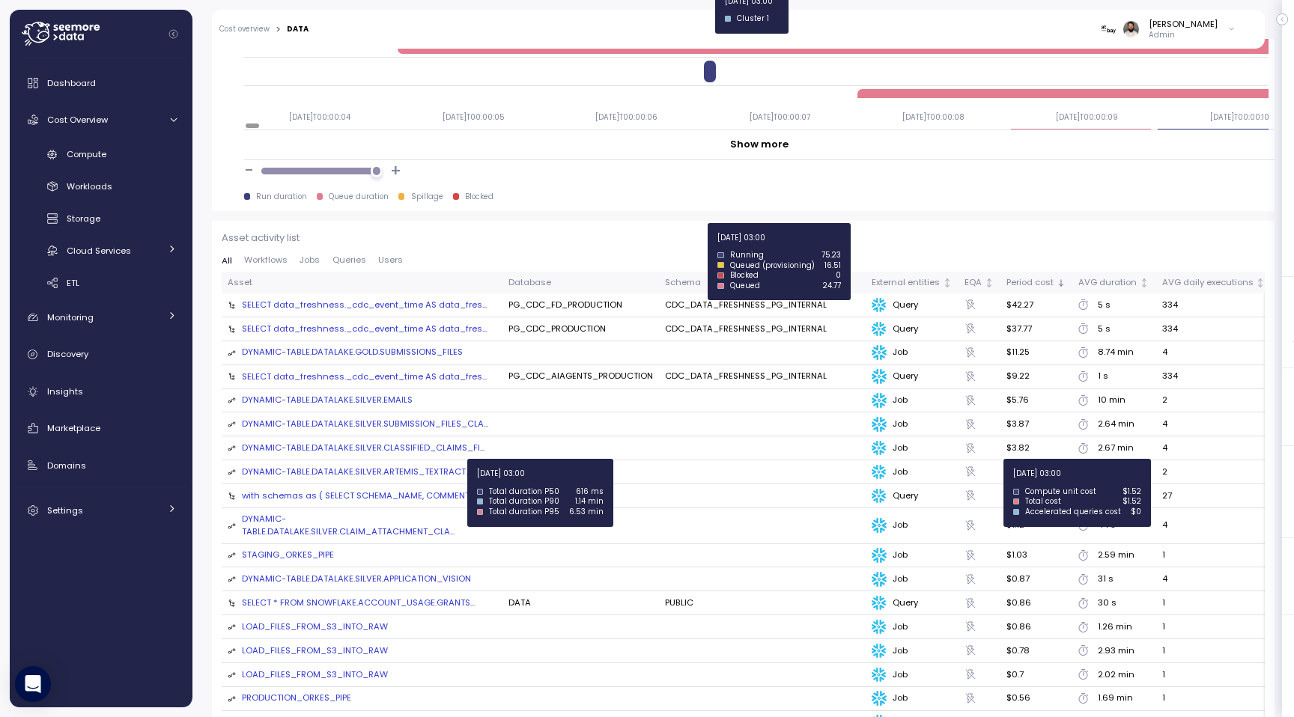
scroll to position [1582, 0]
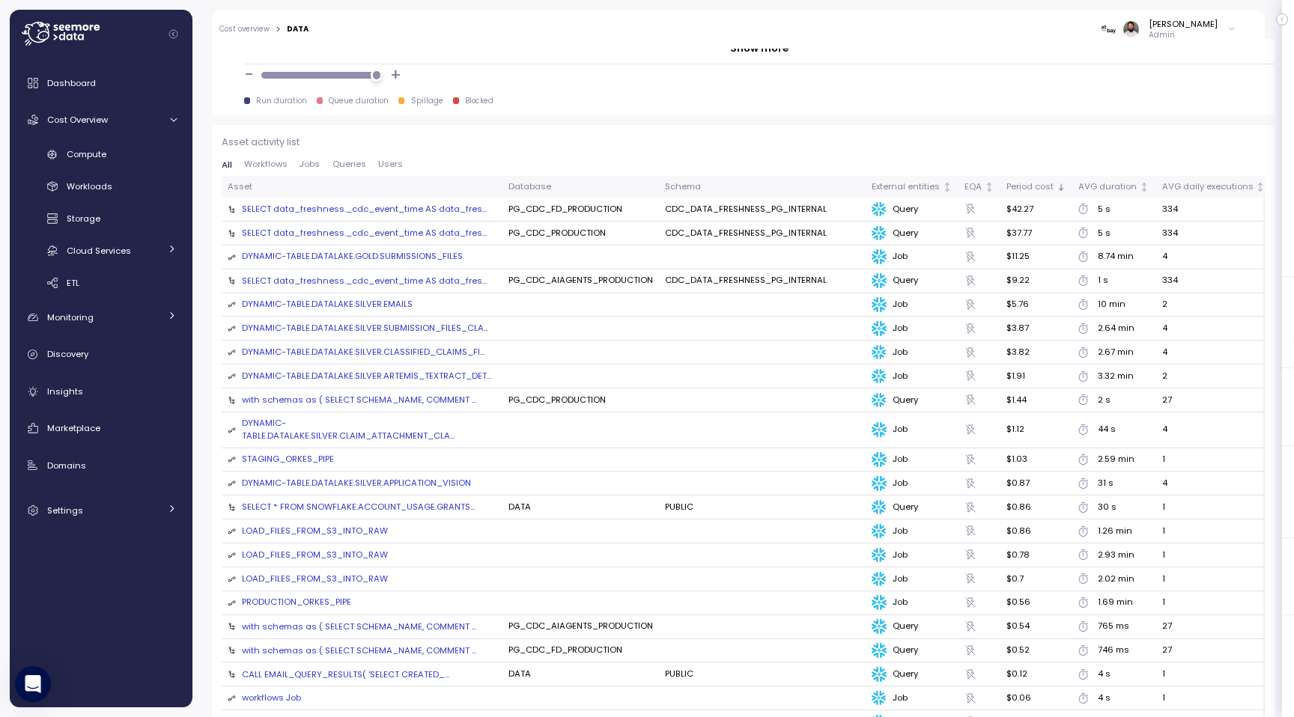
click at [413, 255] on div "DYNAMIC-TABLE.DATALAKE.GOLD.SUBMISSIONS_FILES" at bounding box center [352, 256] width 221 height 13
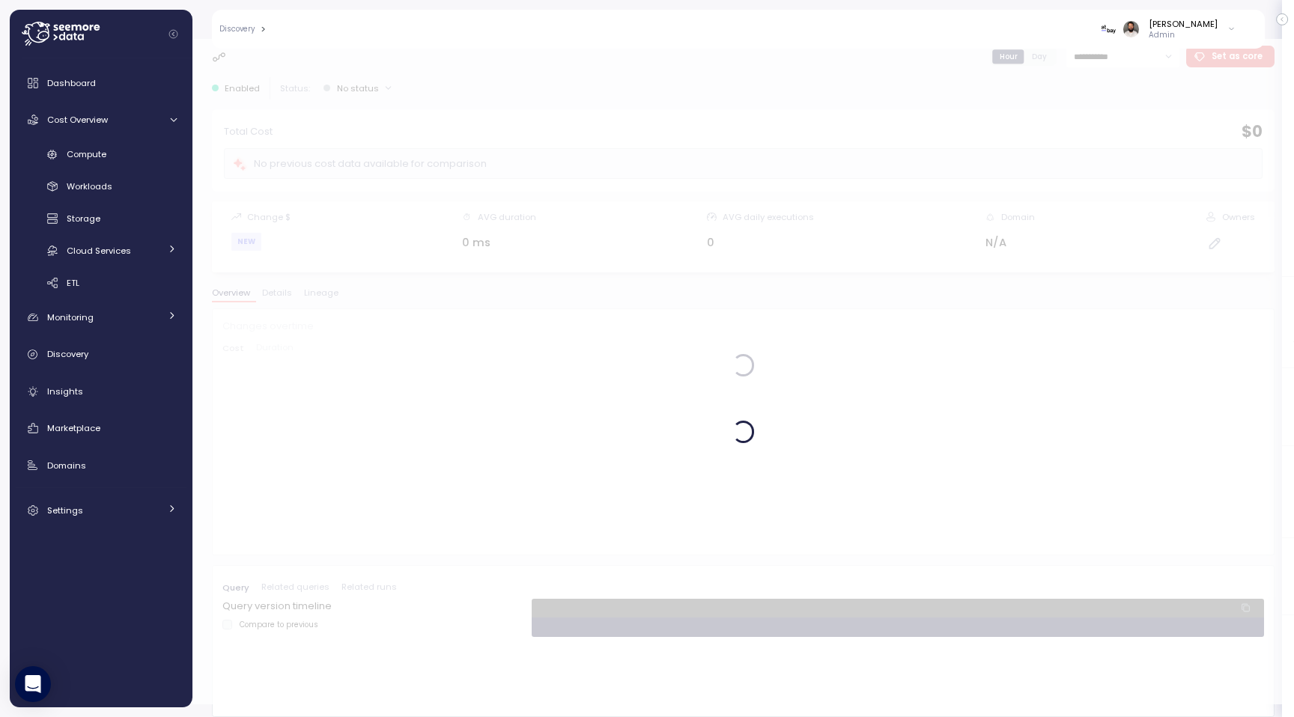
scroll to position [13, 0]
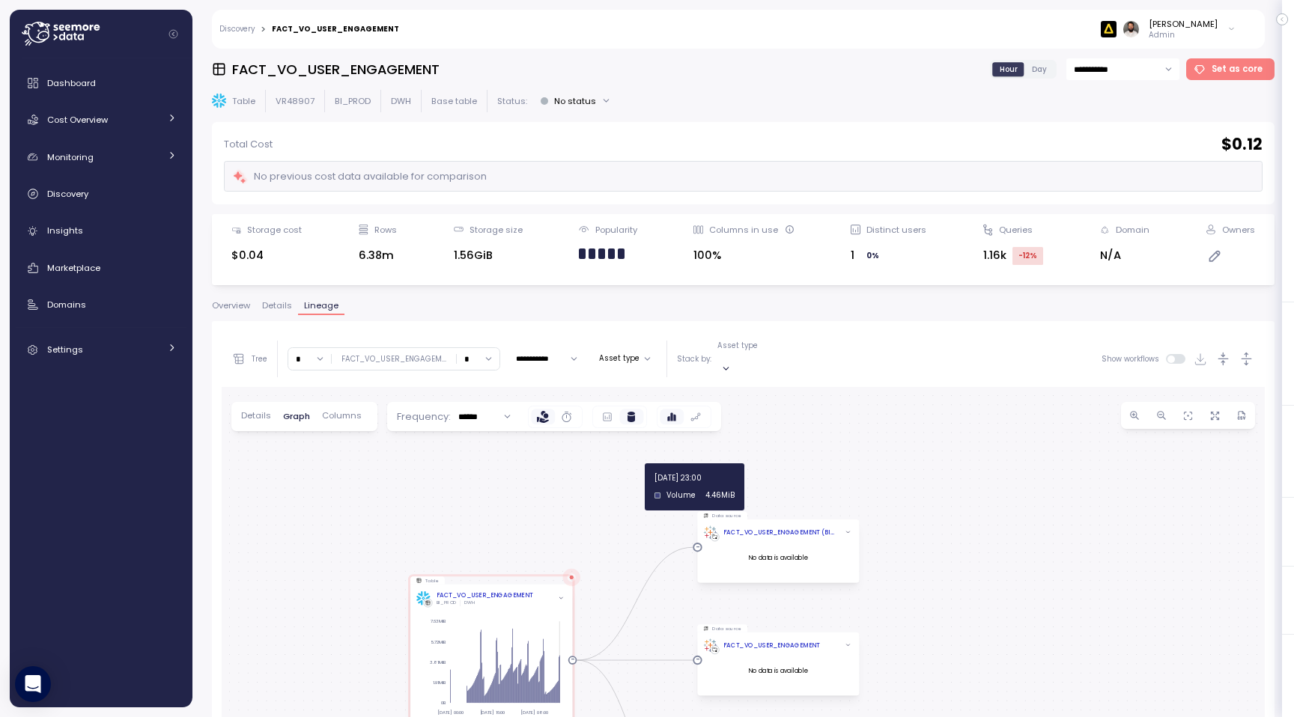
scroll to position [282, 0]
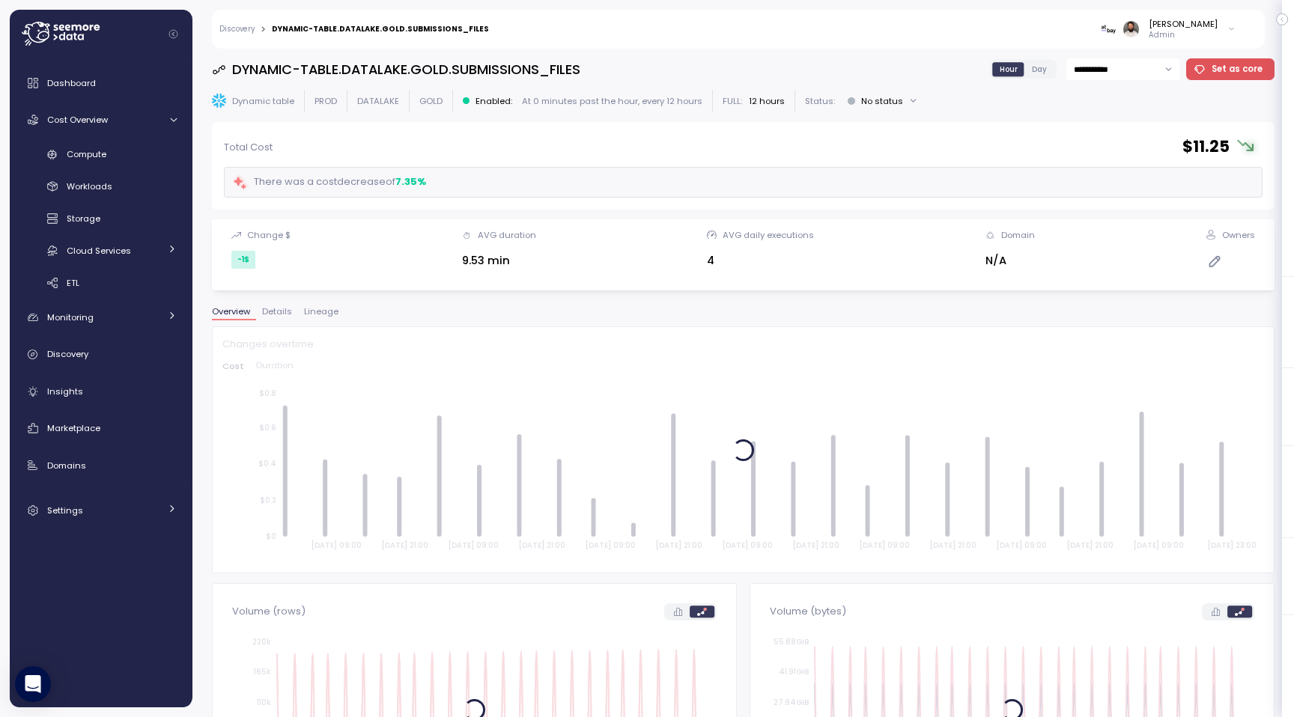
scroll to position [13, 0]
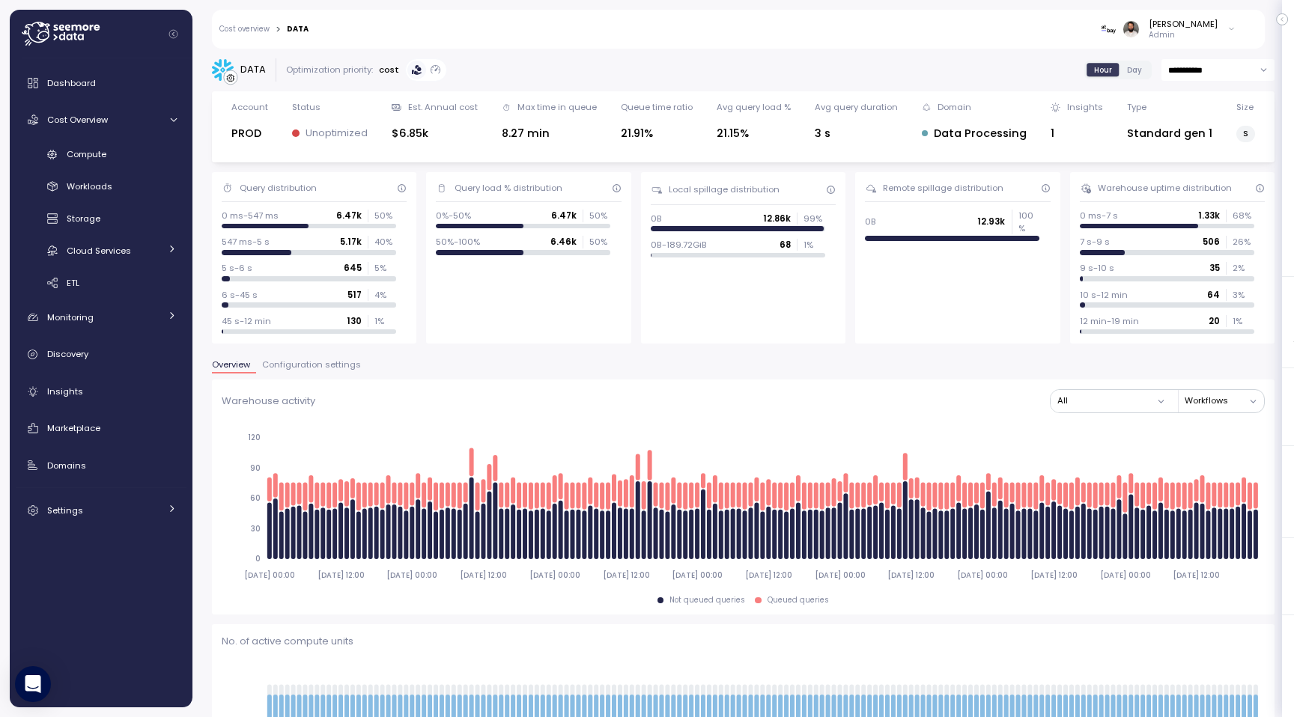
click at [291, 374] on div "Overview Configuration settings" at bounding box center [743, 370] width 1063 height 19
click at [291, 362] on span "Configuration settings" at bounding box center [311, 365] width 99 height 8
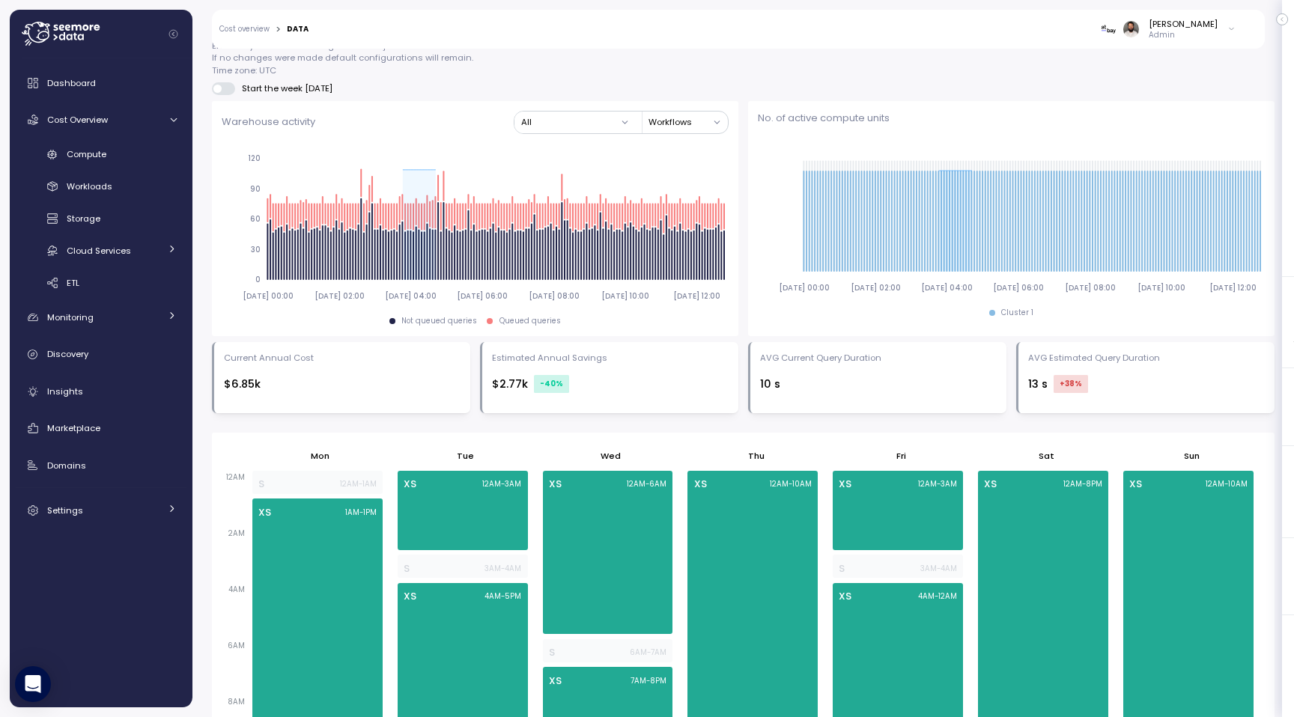
scroll to position [470, 0]
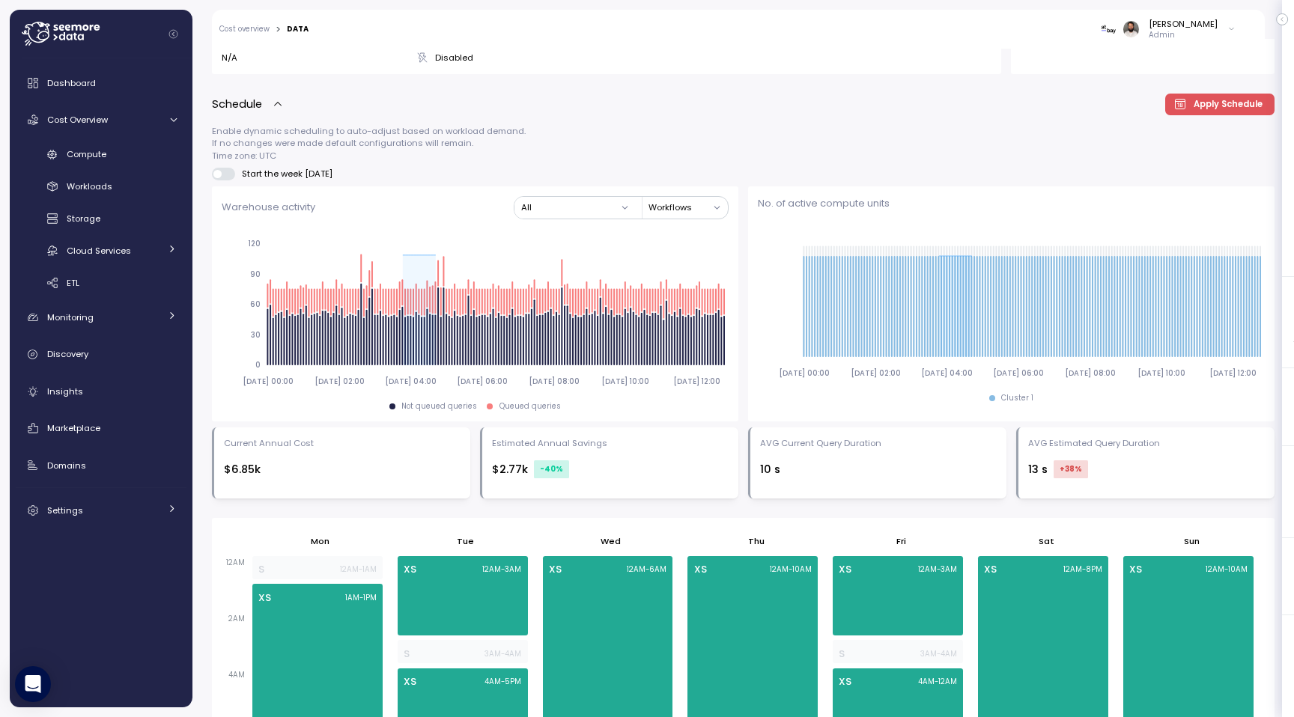
click at [224, 174] on span at bounding box center [229, 174] width 15 height 12
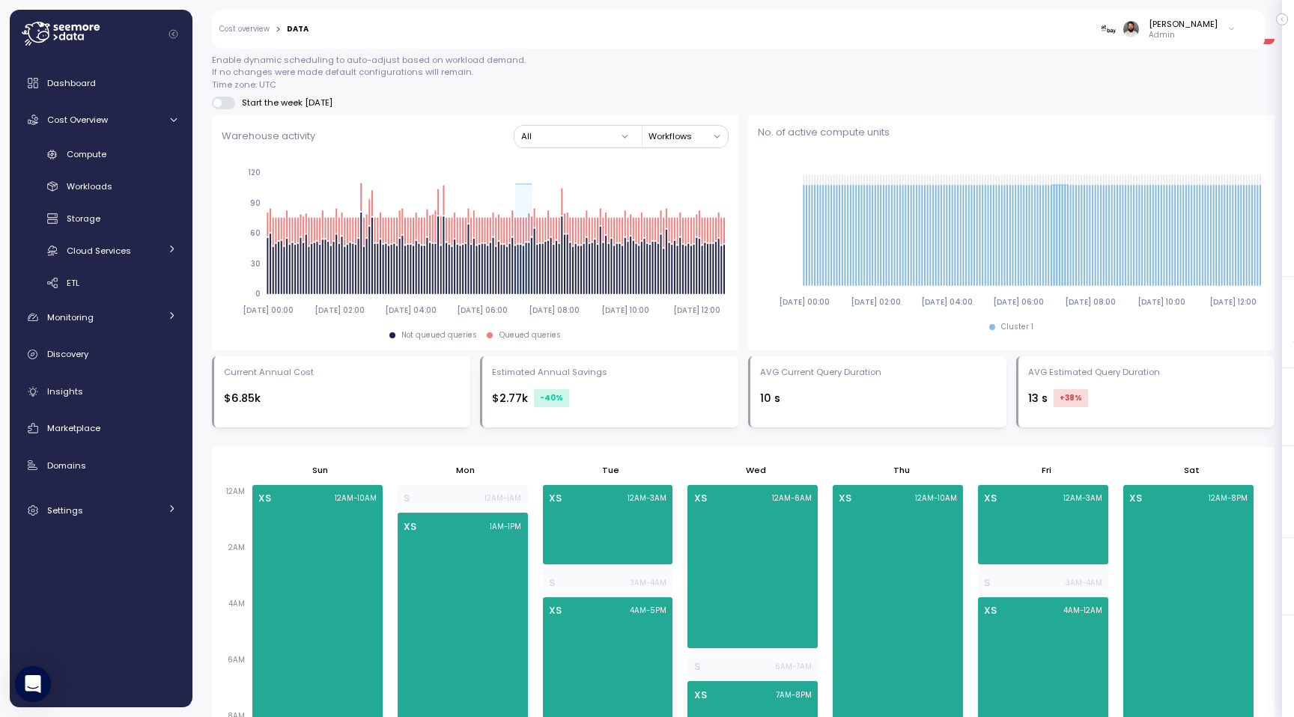
scroll to position [368, 0]
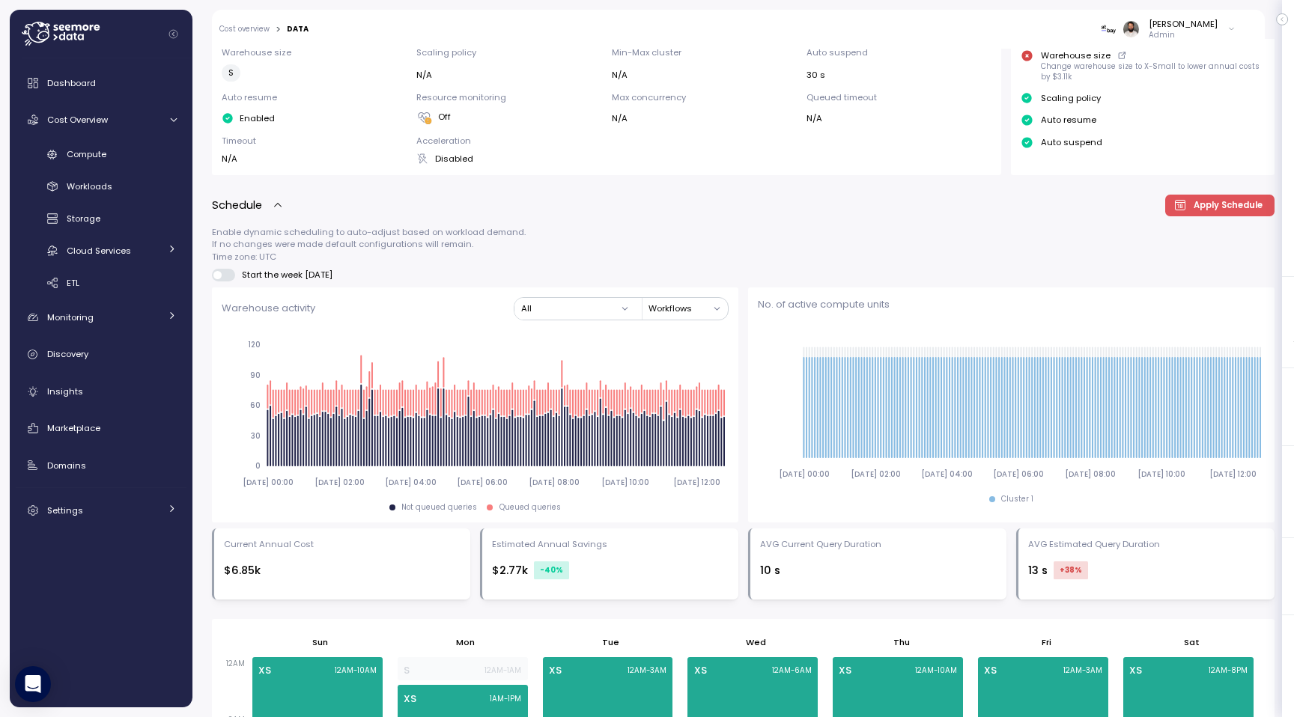
click at [222, 283] on div "Enable dynamic scheduling to auto-adjust based on workload demand. If no change…" at bounding box center [743, 413] width 1063 height 374
click at [222, 277] on span at bounding box center [229, 275] width 15 height 12
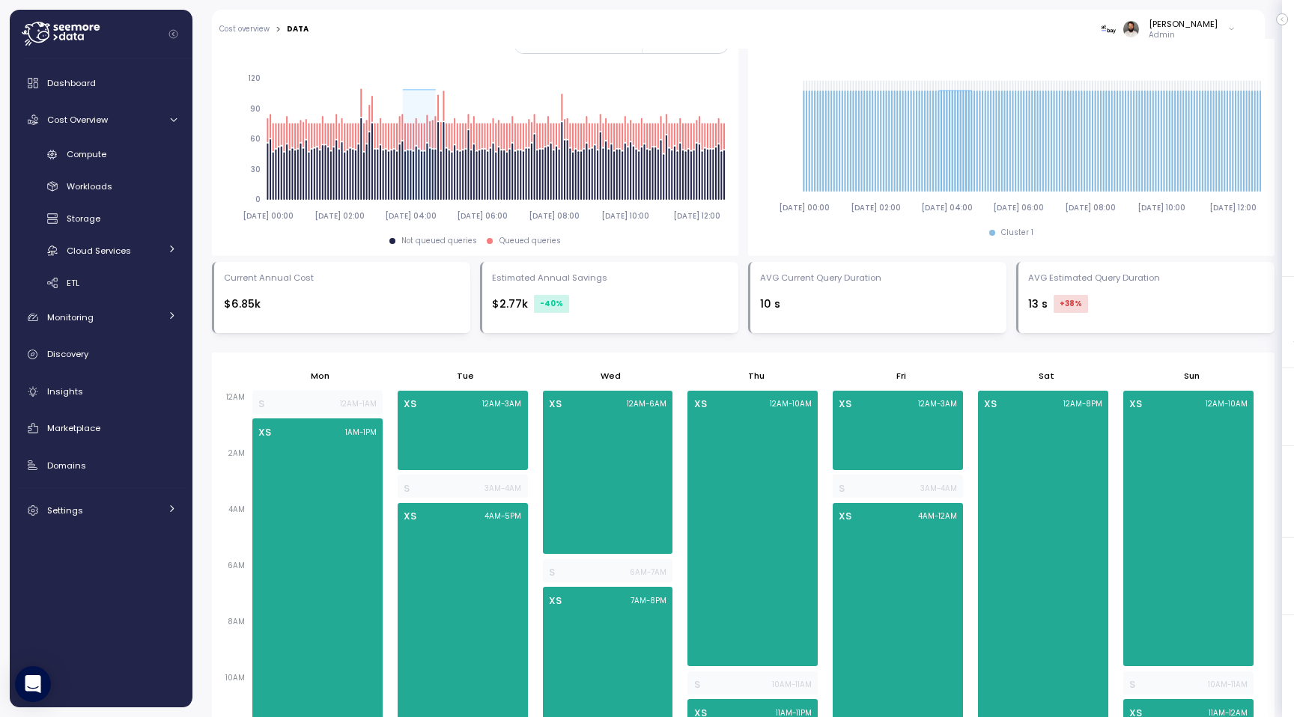
scroll to position [250, 0]
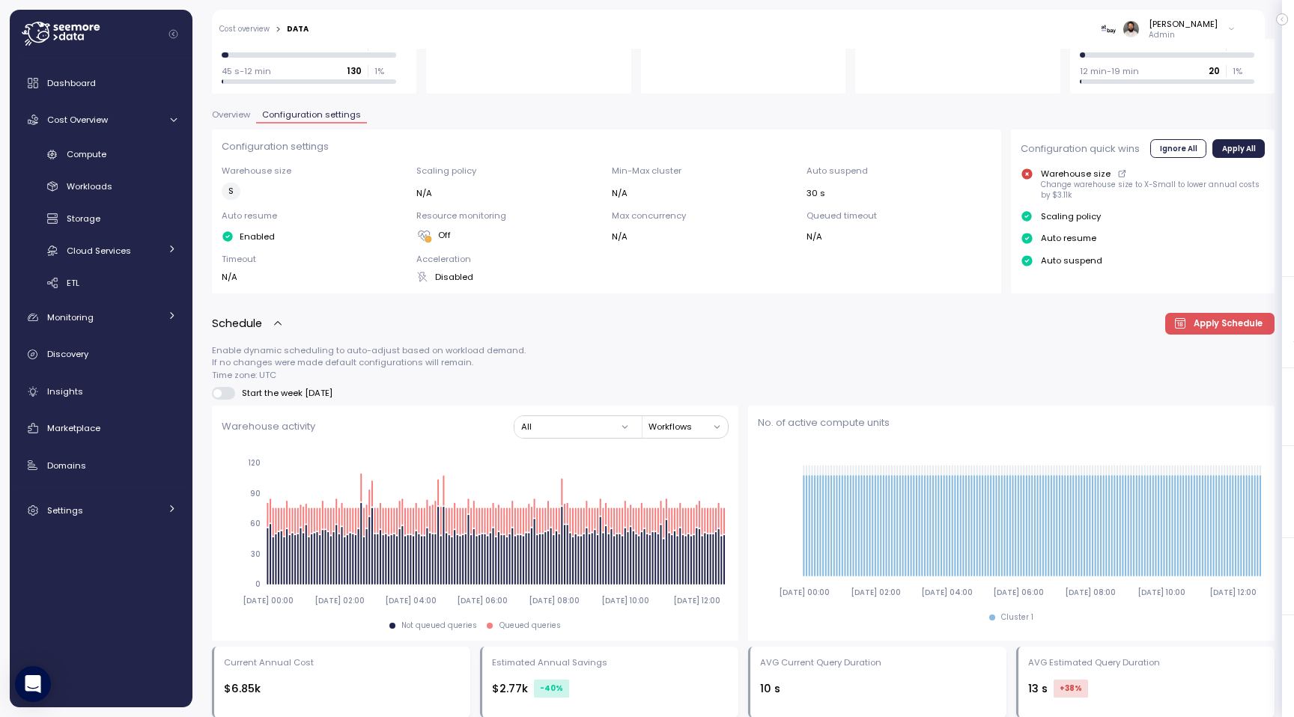
click at [230, 392] on span at bounding box center [229, 393] width 15 height 12
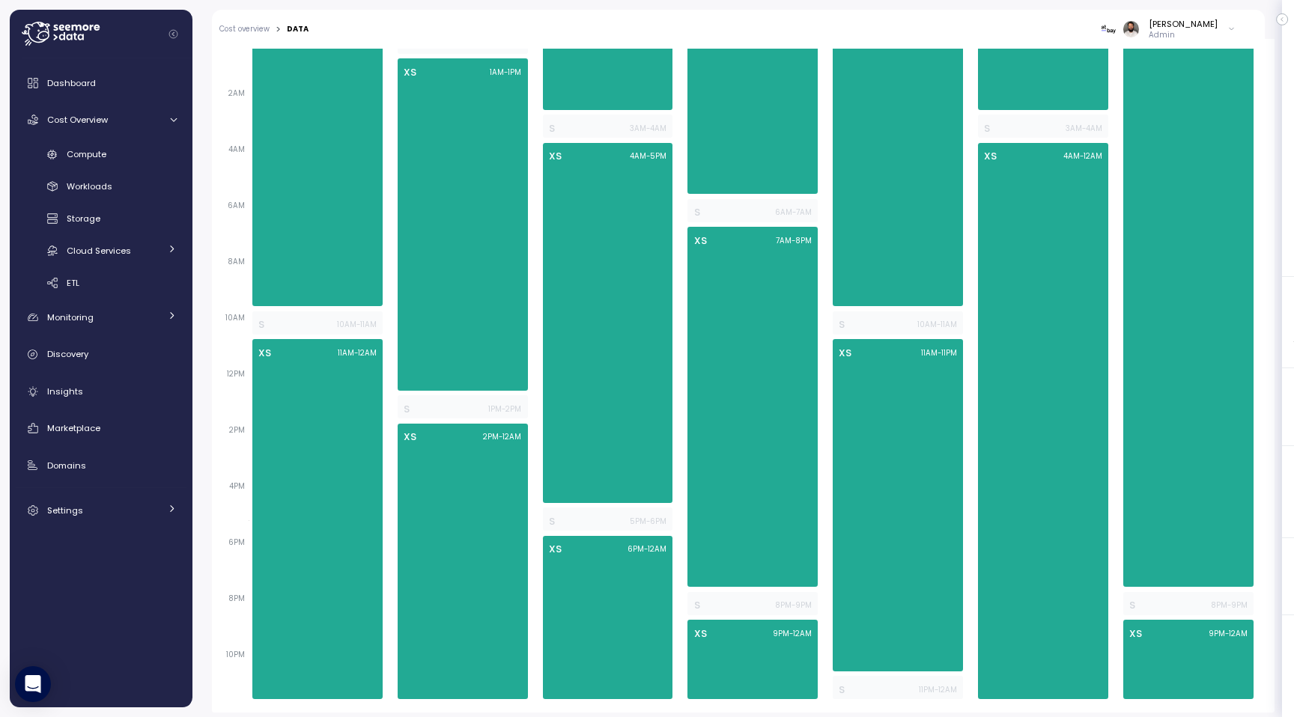
scroll to position [1000, 0]
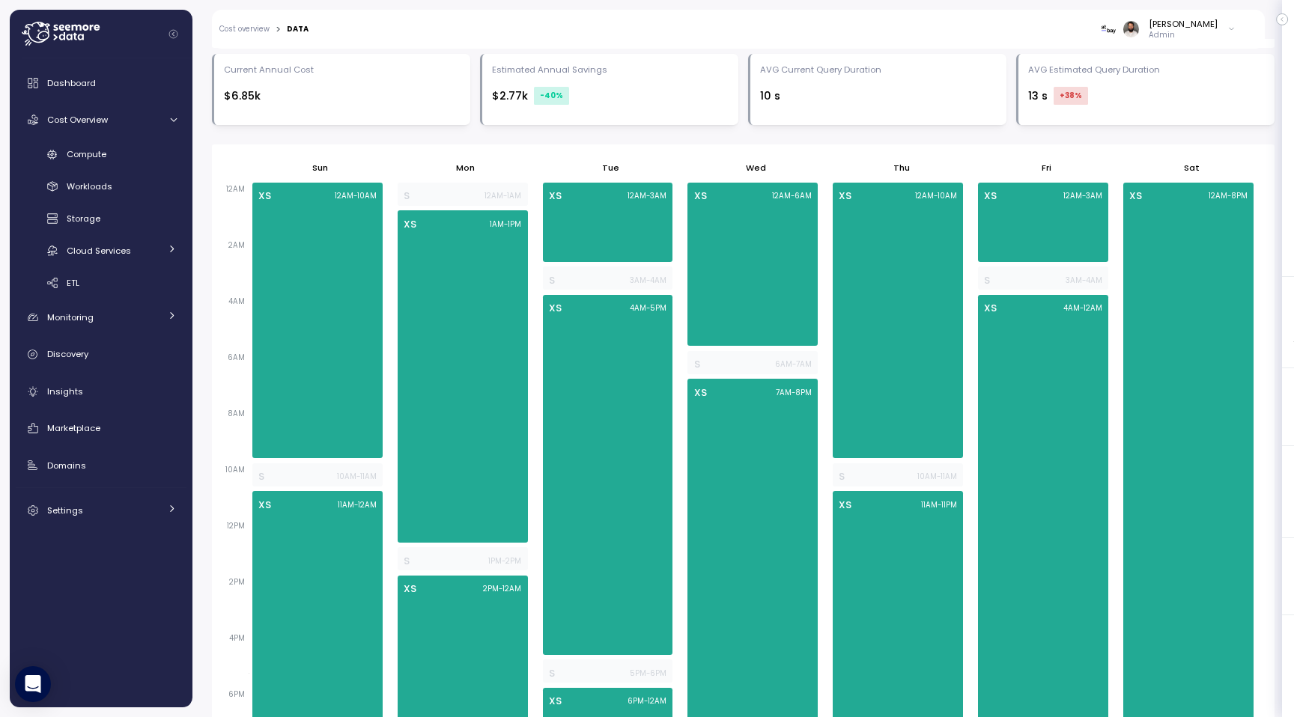
scroll to position [1000, 0]
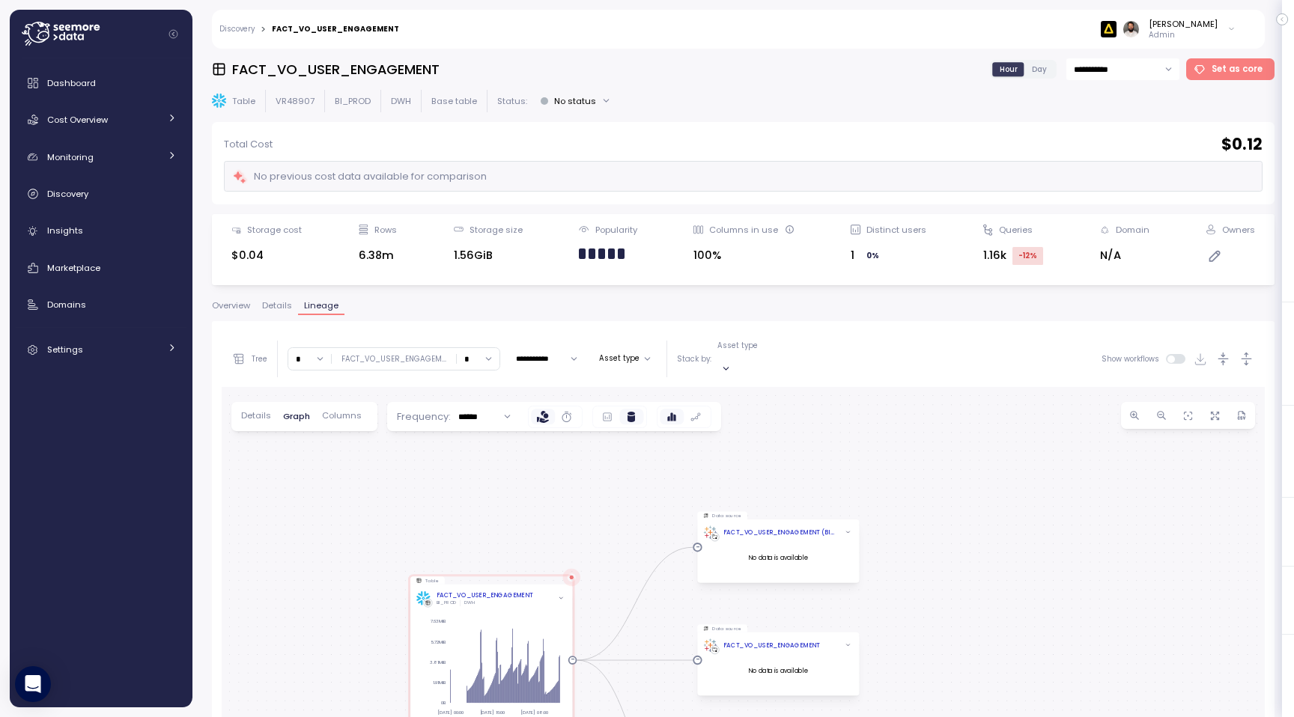
scroll to position [282, 0]
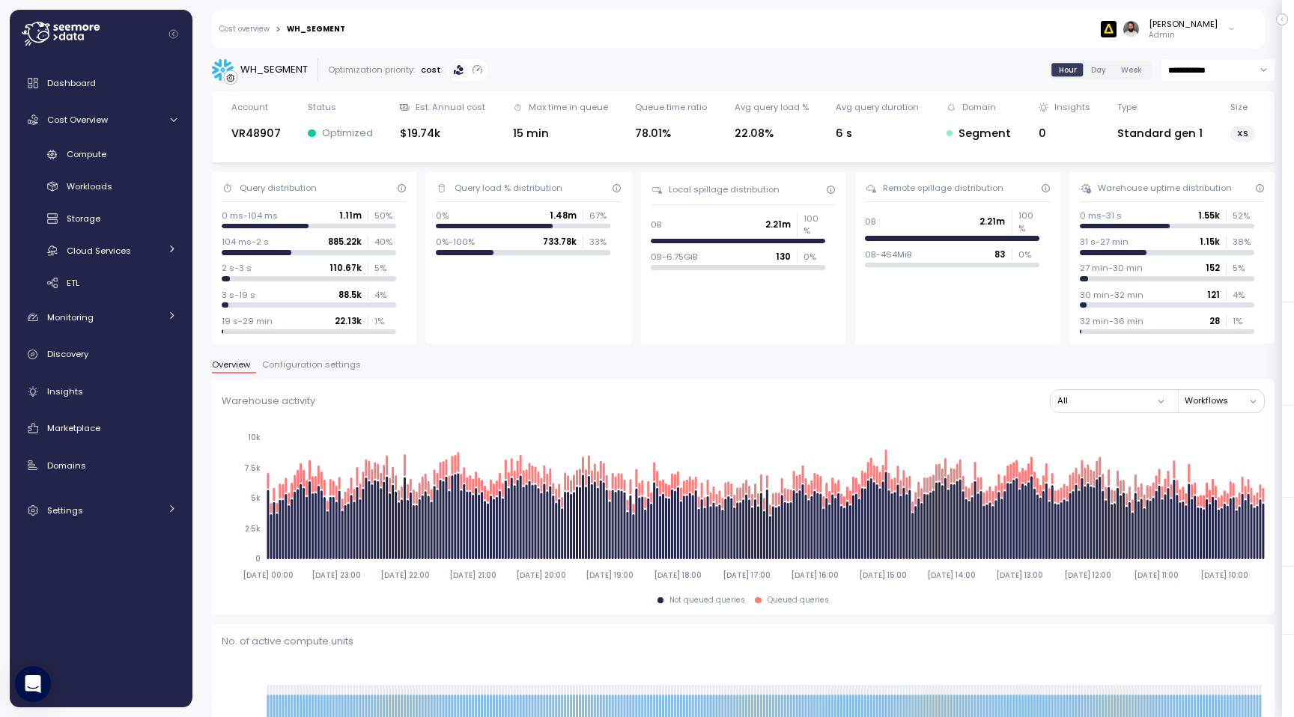
scroll to position [571, 0]
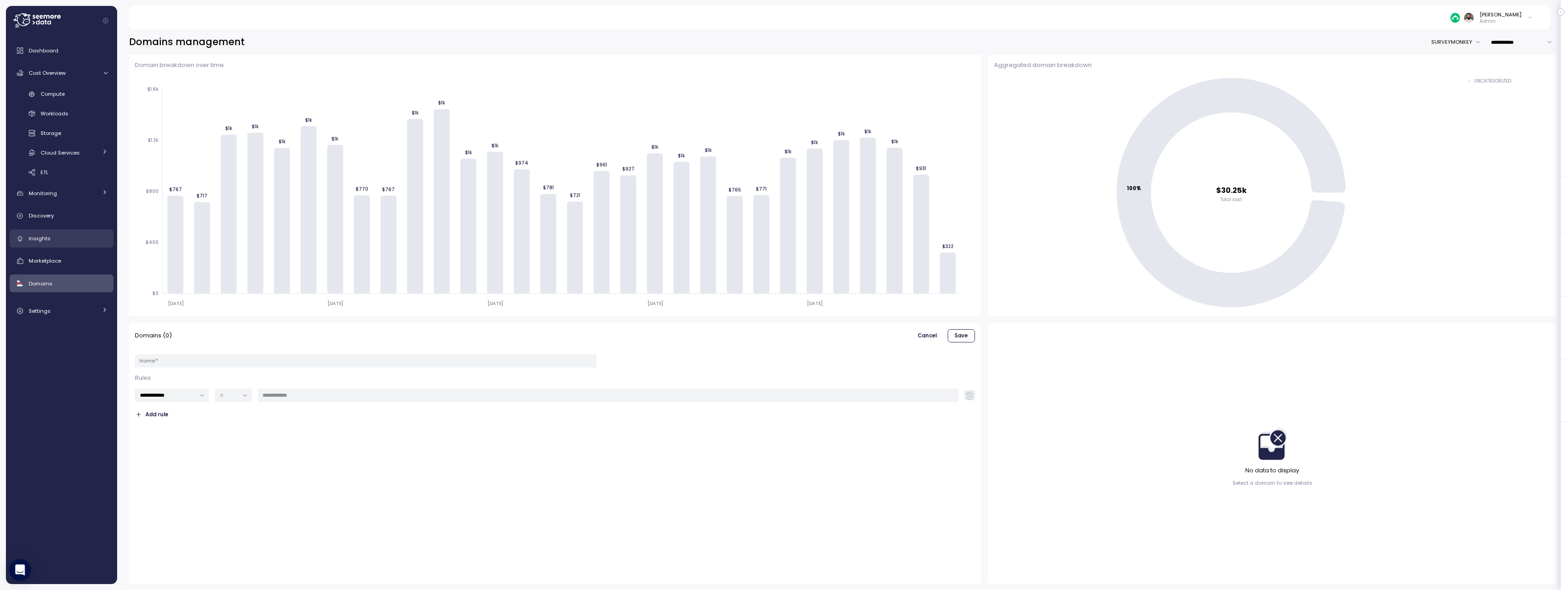
click at [88, 241] on div "Insights" at bounding box center [68, 238] width 79 height 9
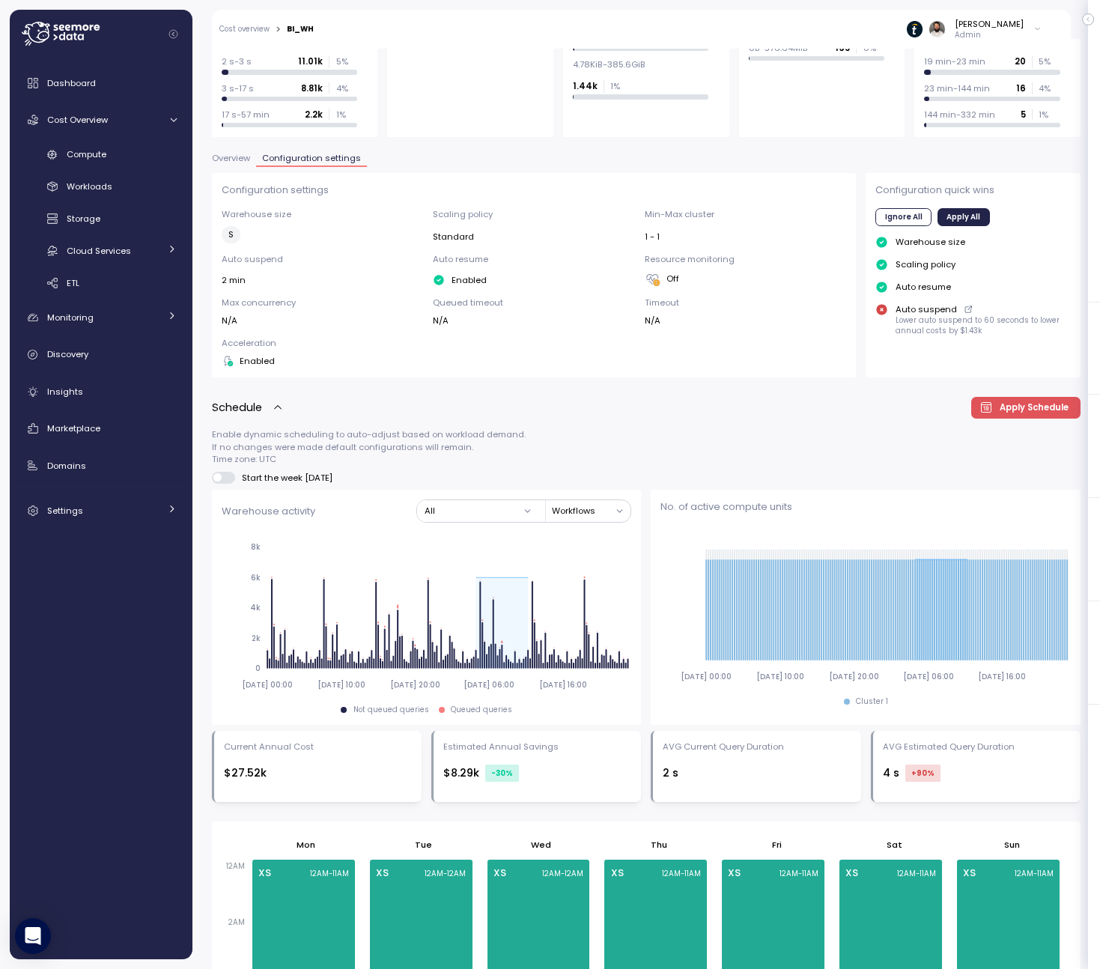
scroll to position [269, 0]
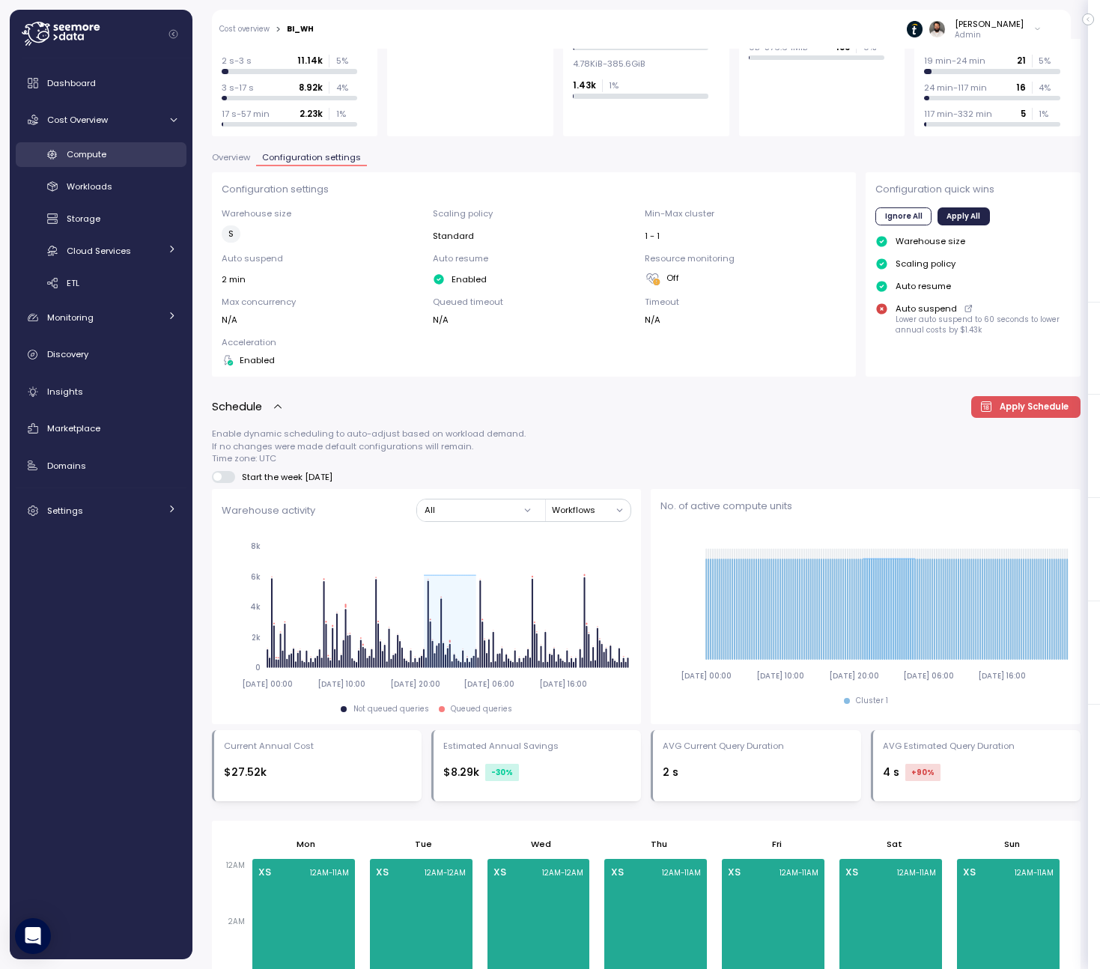
click at [151, 158] on div "Compute" at bounding box center [122, 154] width 110 height 15
